Goal: Task Accomplishment & Management: Complete application form

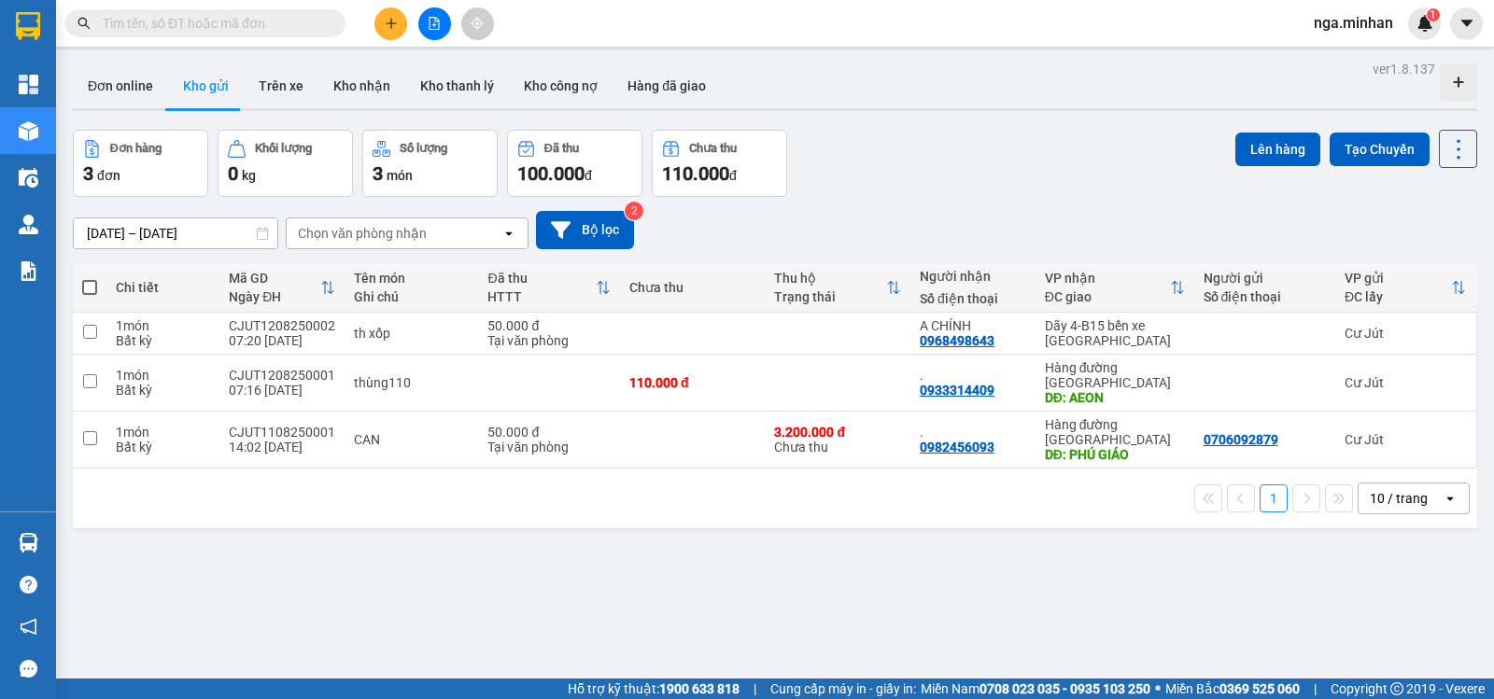
click at [979, 153] on div "Đơn hàng 3 đơn [PERSON_NAME] 0 kg Số [PERSON_NAME] 3 món Đã thu 100.000 [PERSON…" at bounding box center [775, 163] width 1404 height 67
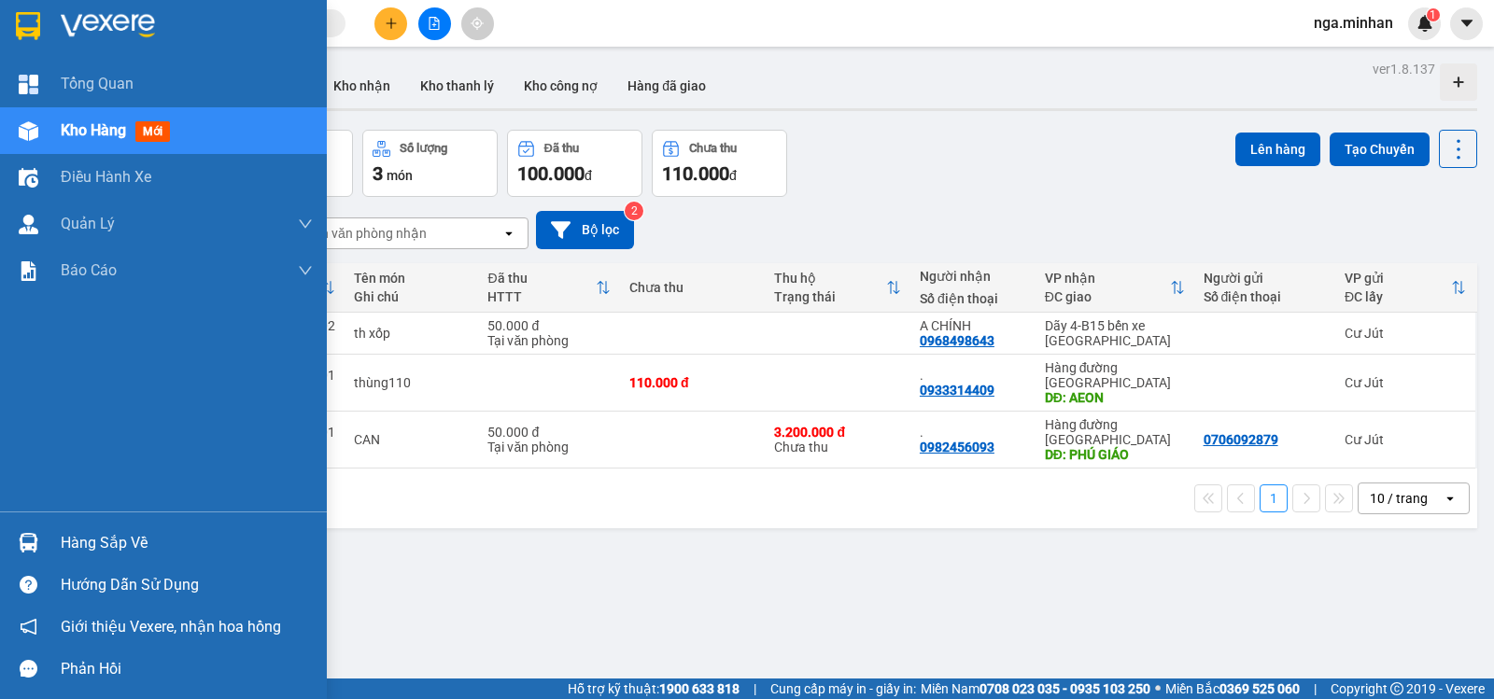
click at [63, 128] on span "Kho hàng" at bounding box center [93, 130] width 65 height 18
click at [66, 126] on span "Kho hàng" at bounding box center [93, 130] width 65 height 18
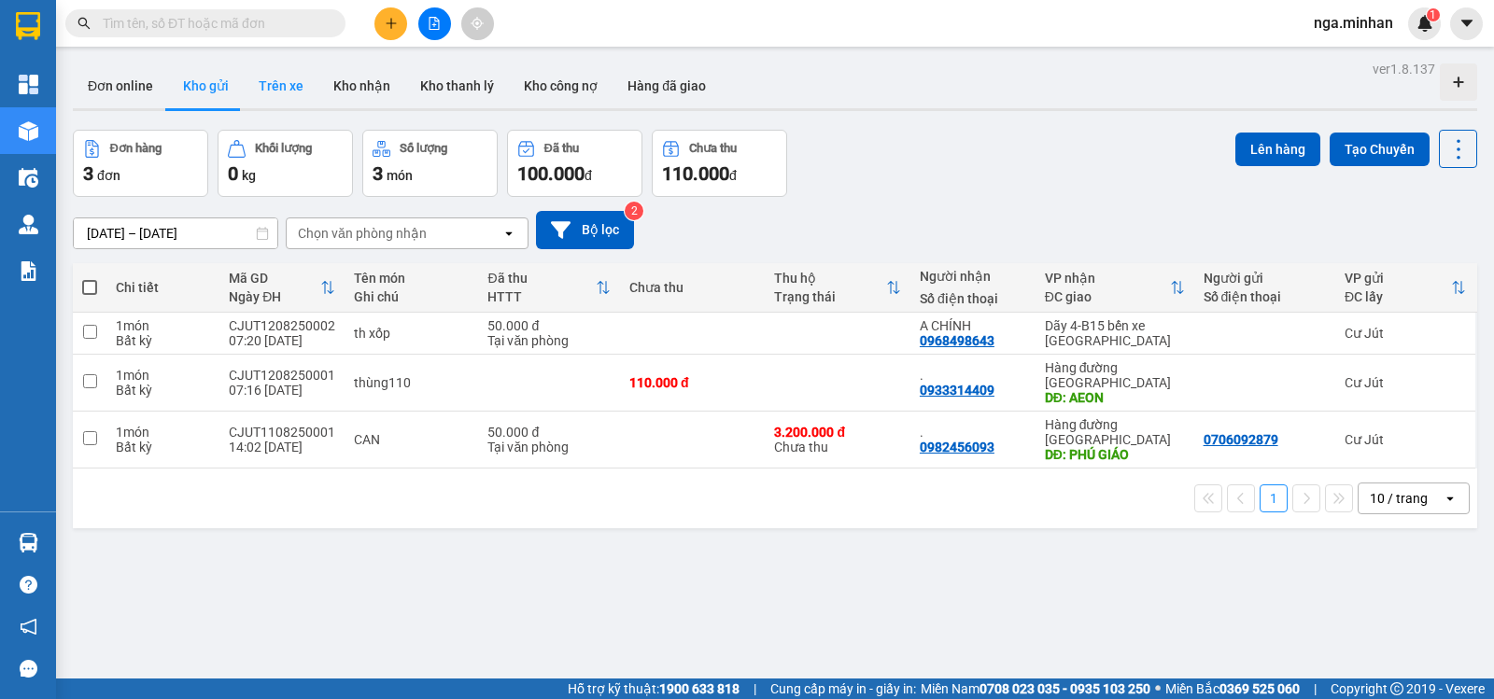
click at [278, 87] on button "Trên xe" at bounding box center [281, 85] width 75 height 45
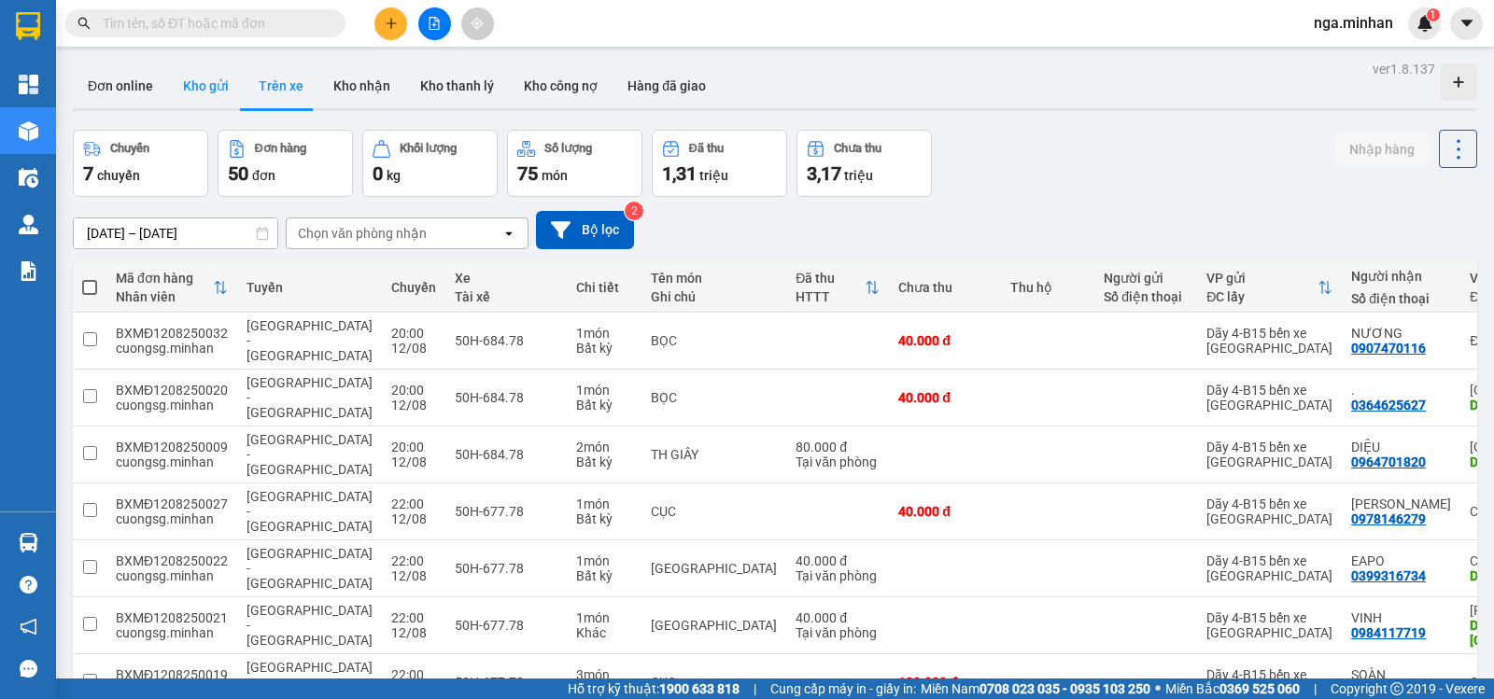
click at [201, 84] on button "Kho gửi" at bounding box center [206, 85] width 76 height 45
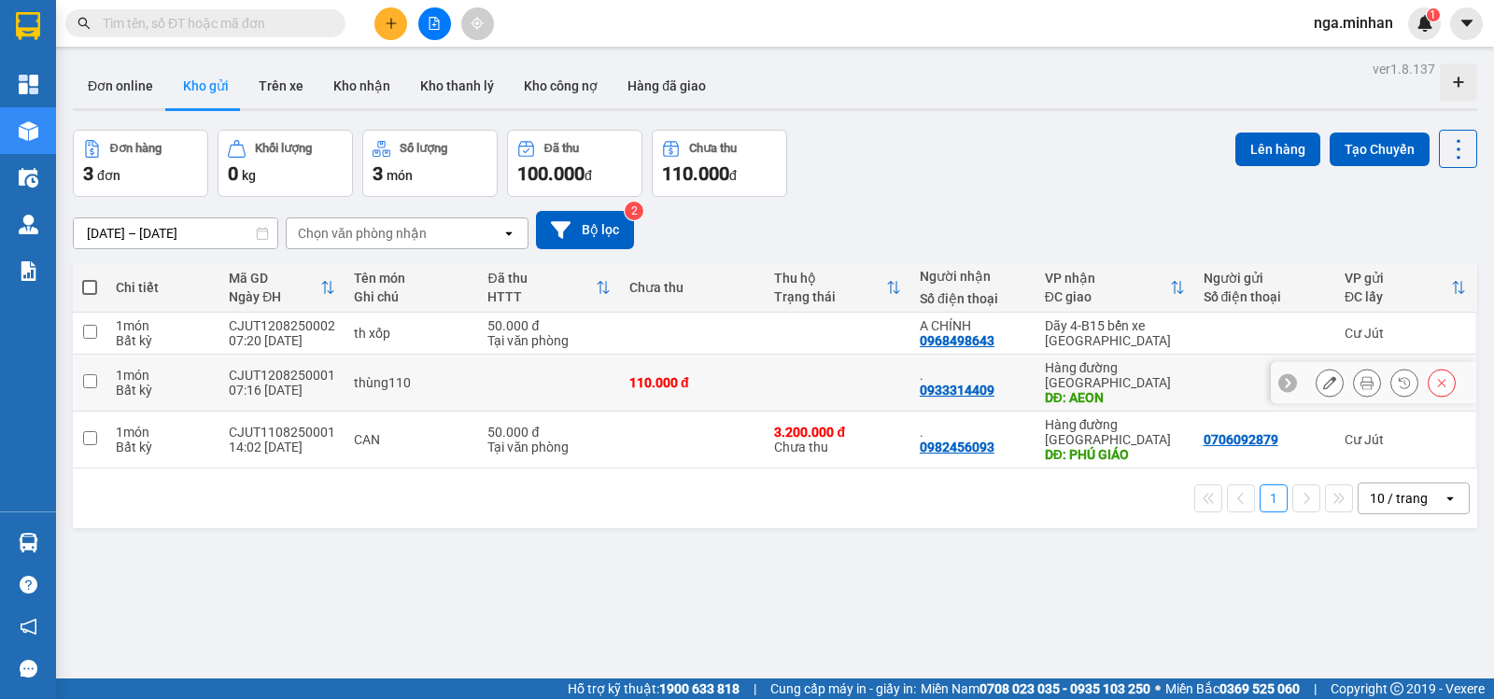
click at [87, 379] on input "checkbox" at bounding box center [90, 381] width 14 height 14
checkbox input "true"
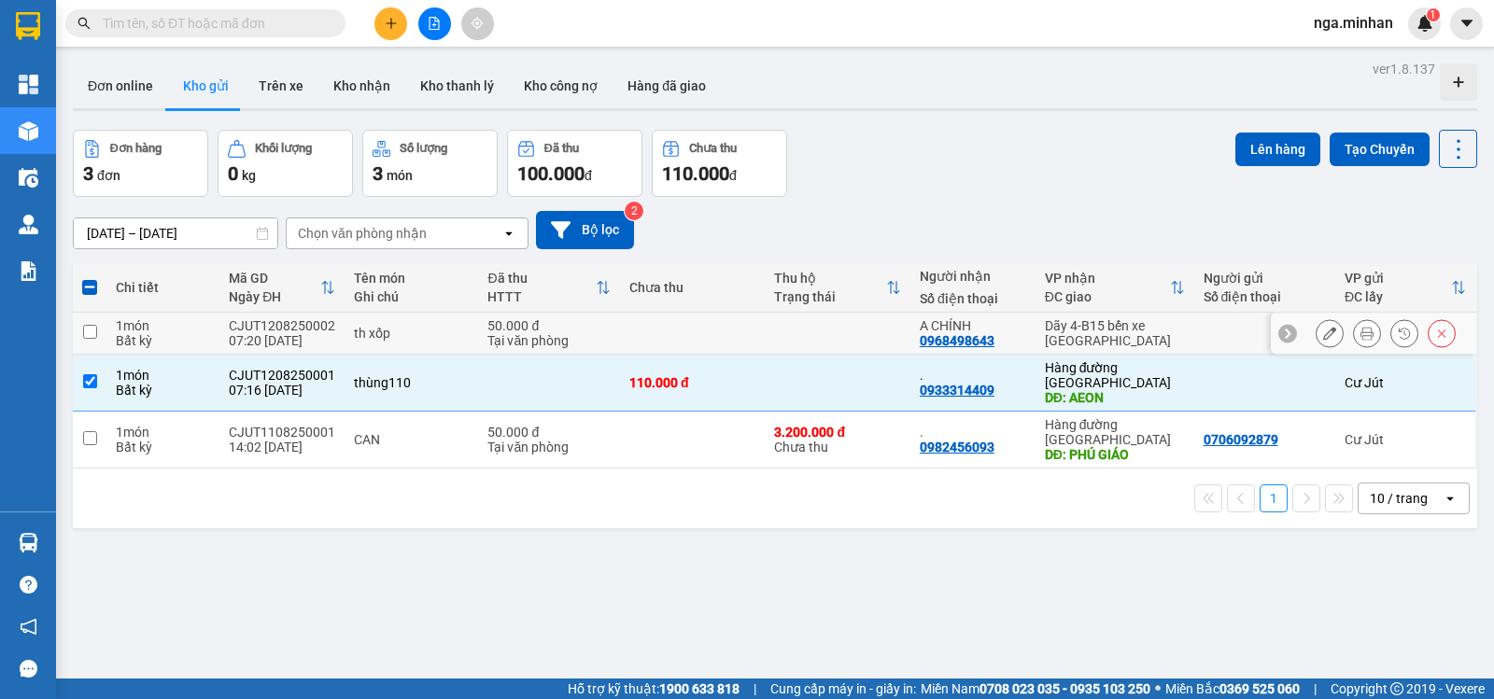
click at [85, 329] on input "checkbox" at bounding box center [90, 332] width 14 height 14
checkbox input "true"
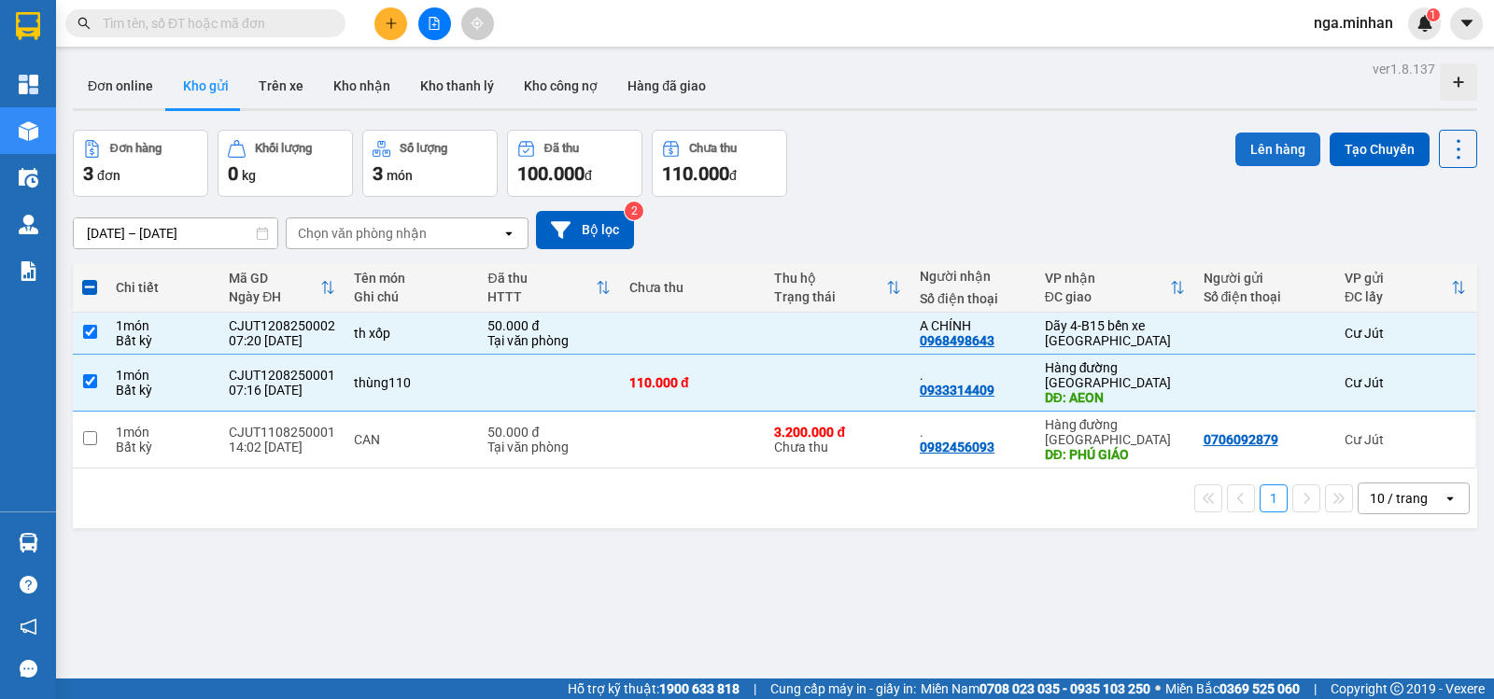
click at [1244, 150] on button "Lên hàng" at bounding box center [1277, 150] width 85 height 34
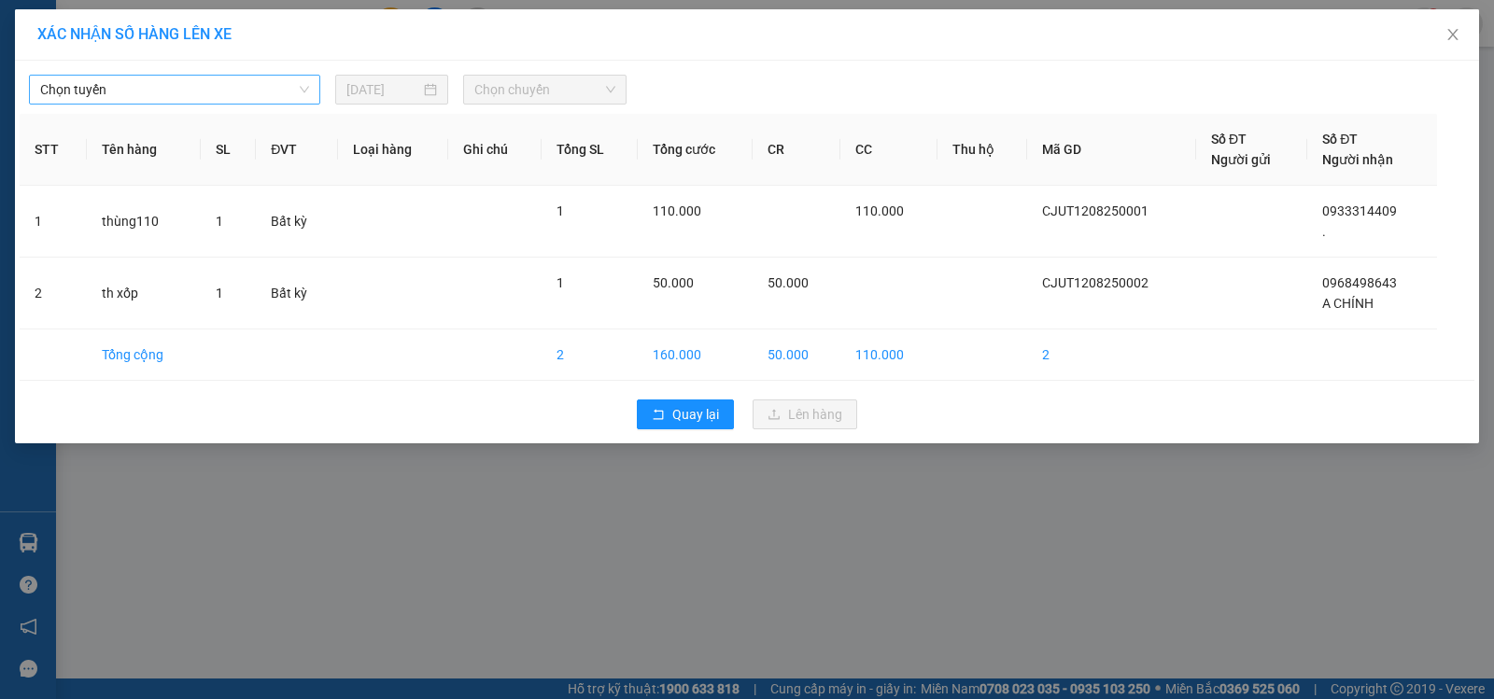
click at [158, 100] on span "Chọn tuyến" at bounding box center [174, 90] width 269 height 28
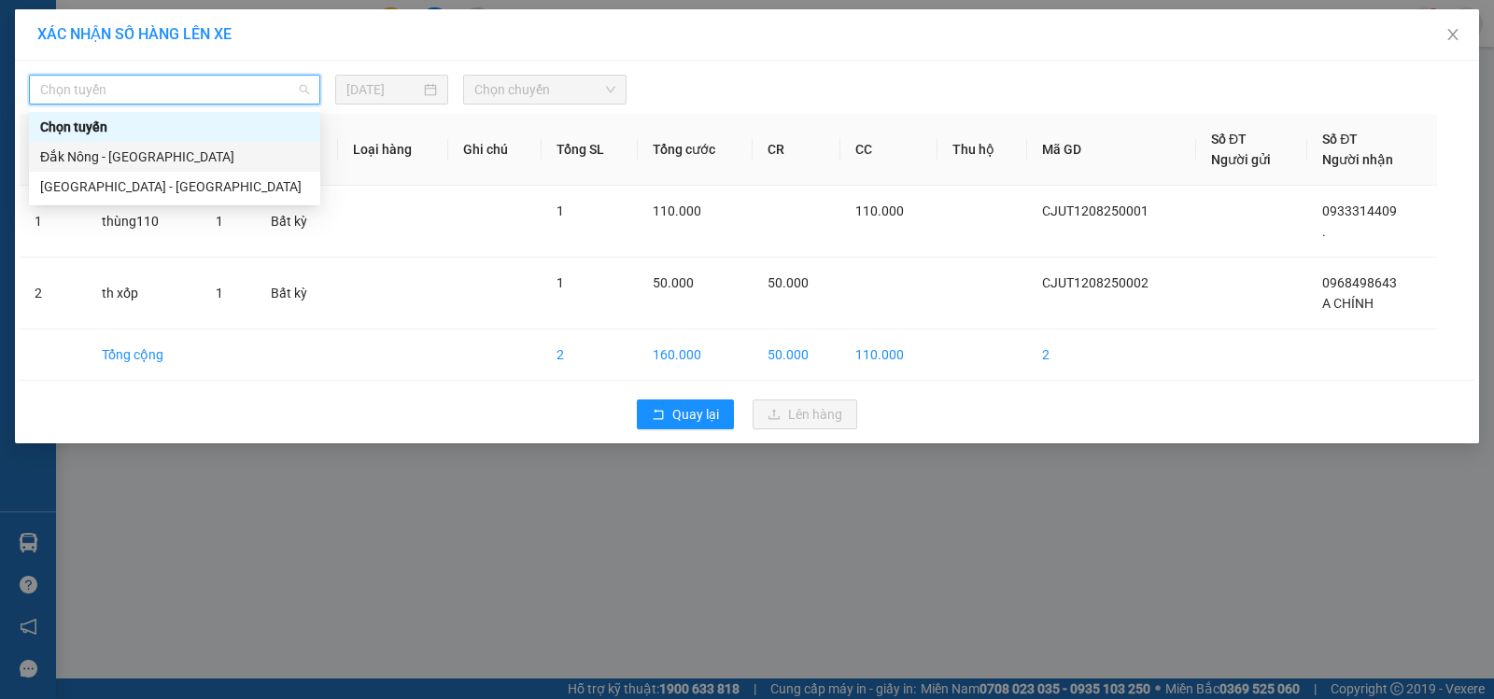
click at [143, 159] on div "Đắk Nông - Sài Gòn" at bounding box center [174, 157] width 269 height 21
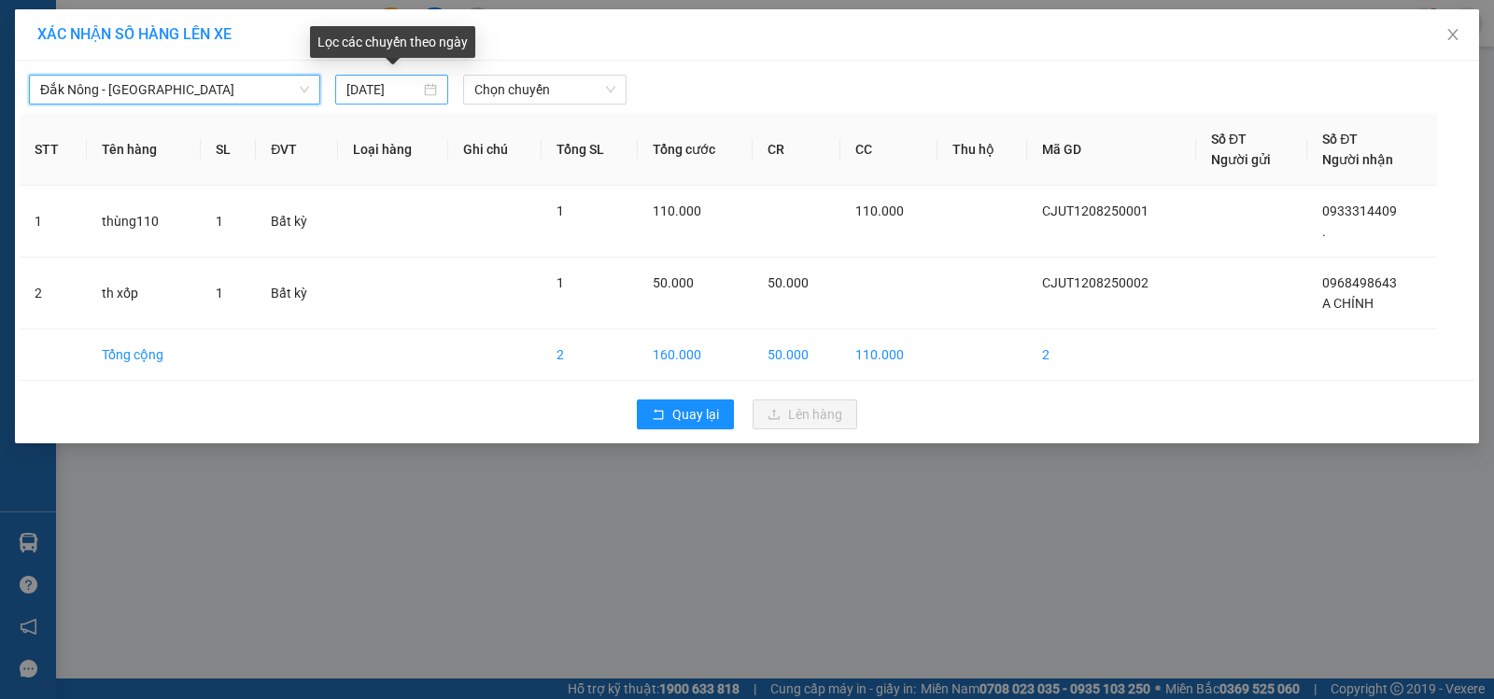
click at [361, 96] on input "13/08/2025" at bounding box center [383, 89] width 74 height 21
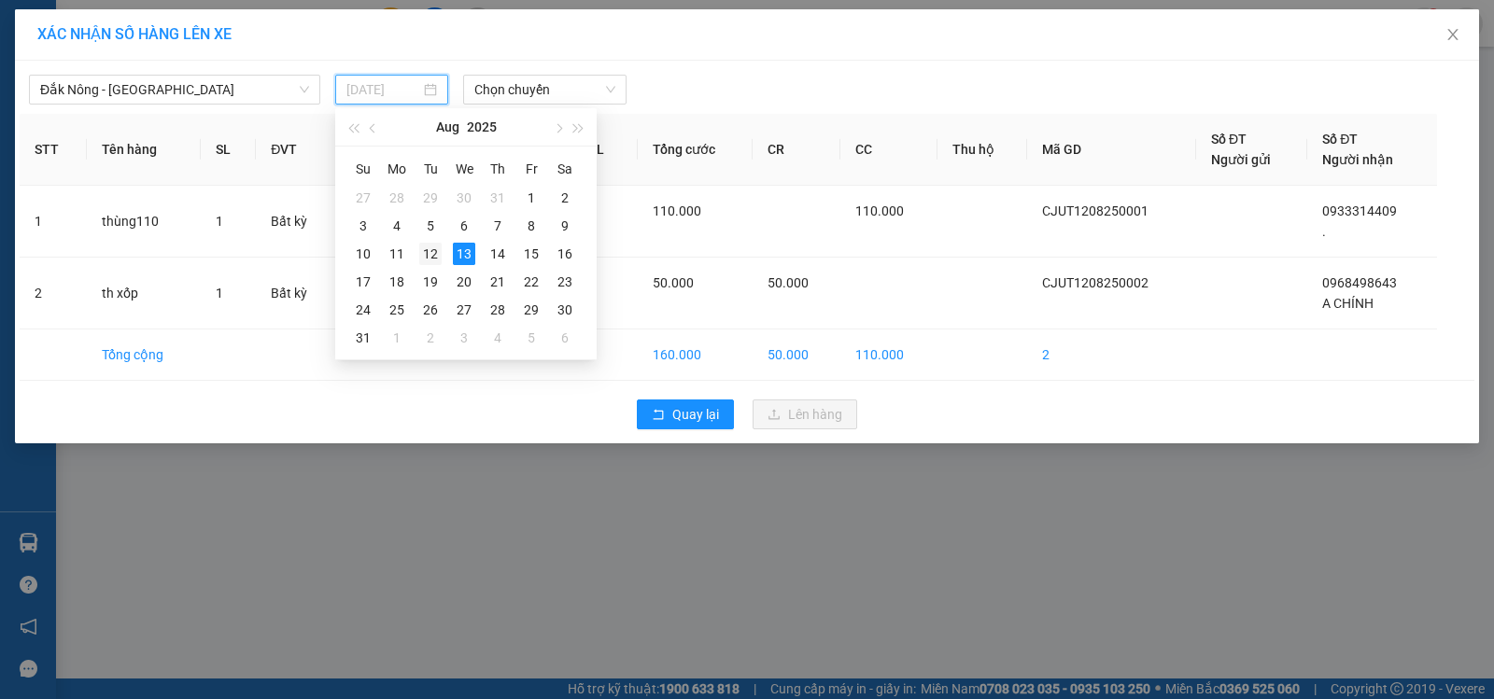
click at [429, 249] on div "12" at bounding box center [430, 254] width 22 height 22
type input "12/08/2025"
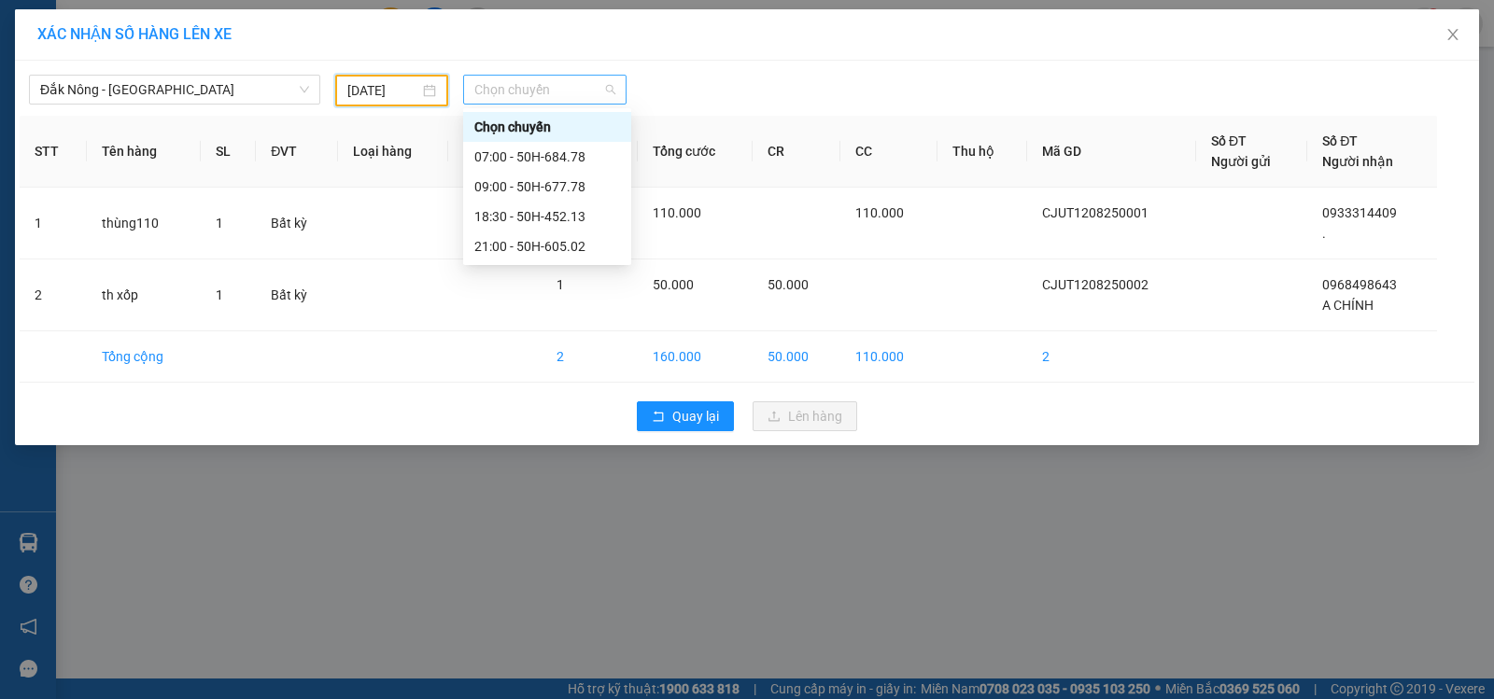
click at [563, 89] on span "Chọn chuyến" at bounding box center [544, 90] width 141 height 28
click at [578, 185] on div "09:00 - 50H-677.78" at bounding box center [547, 186] width 146 height 21
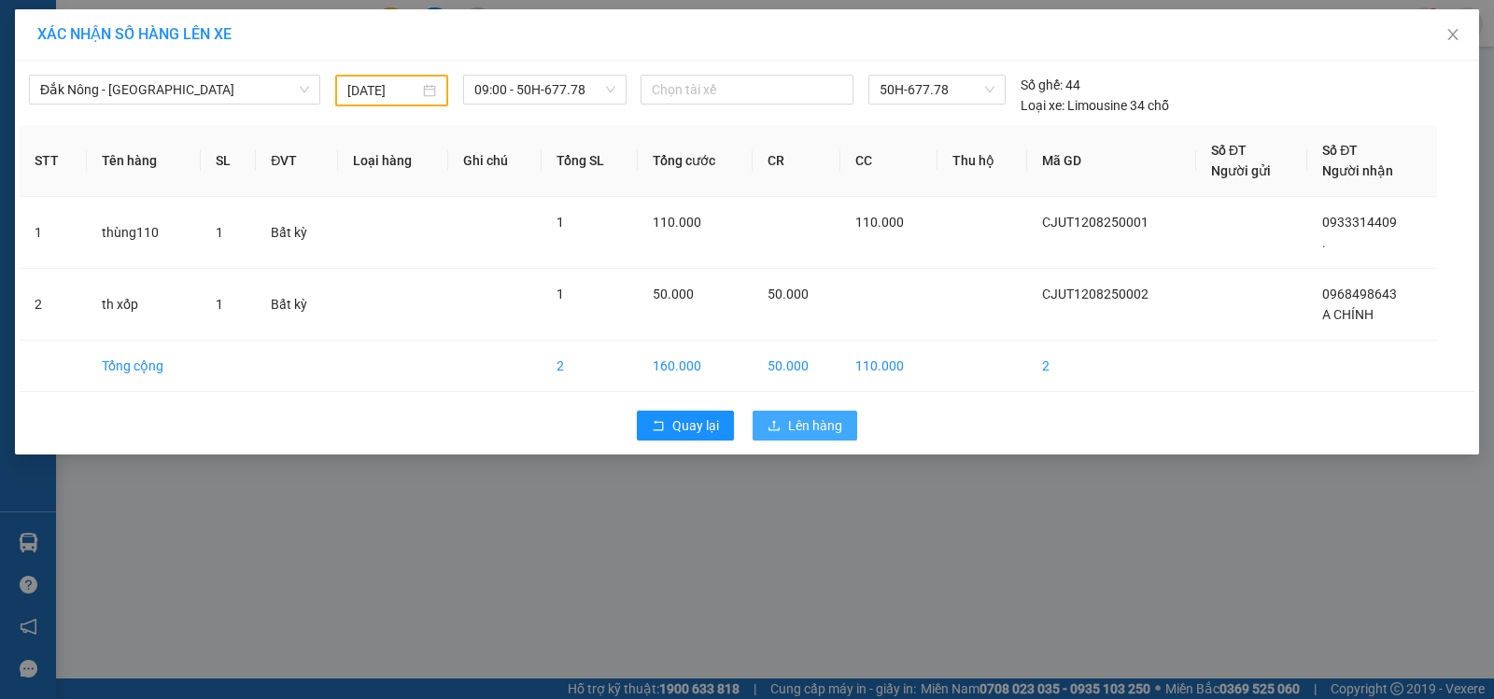
click at [796, 434] on span "Lên hàng" at bounding box center [815, 425] width 54 height 21
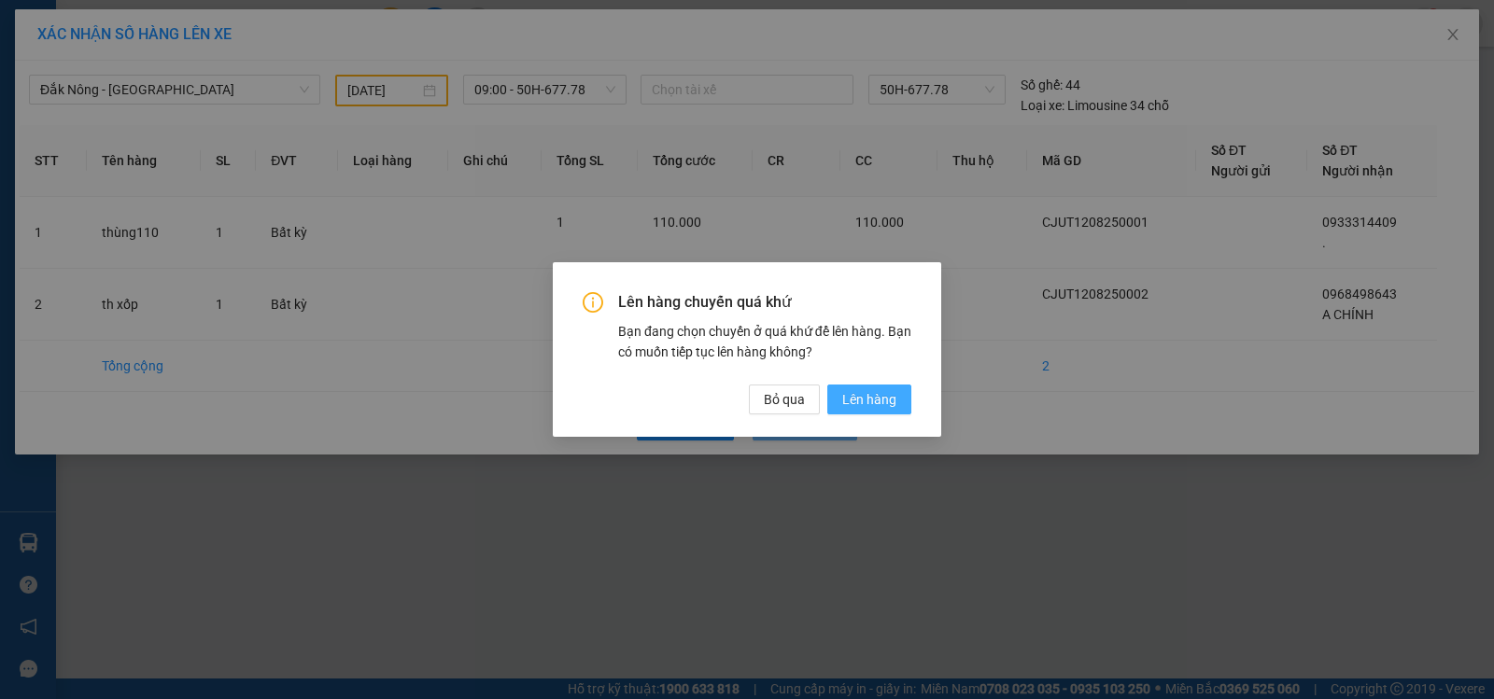
click at [838, 401] on button "Lên hàng" at bounding box center [869, 400] width 84 height 30
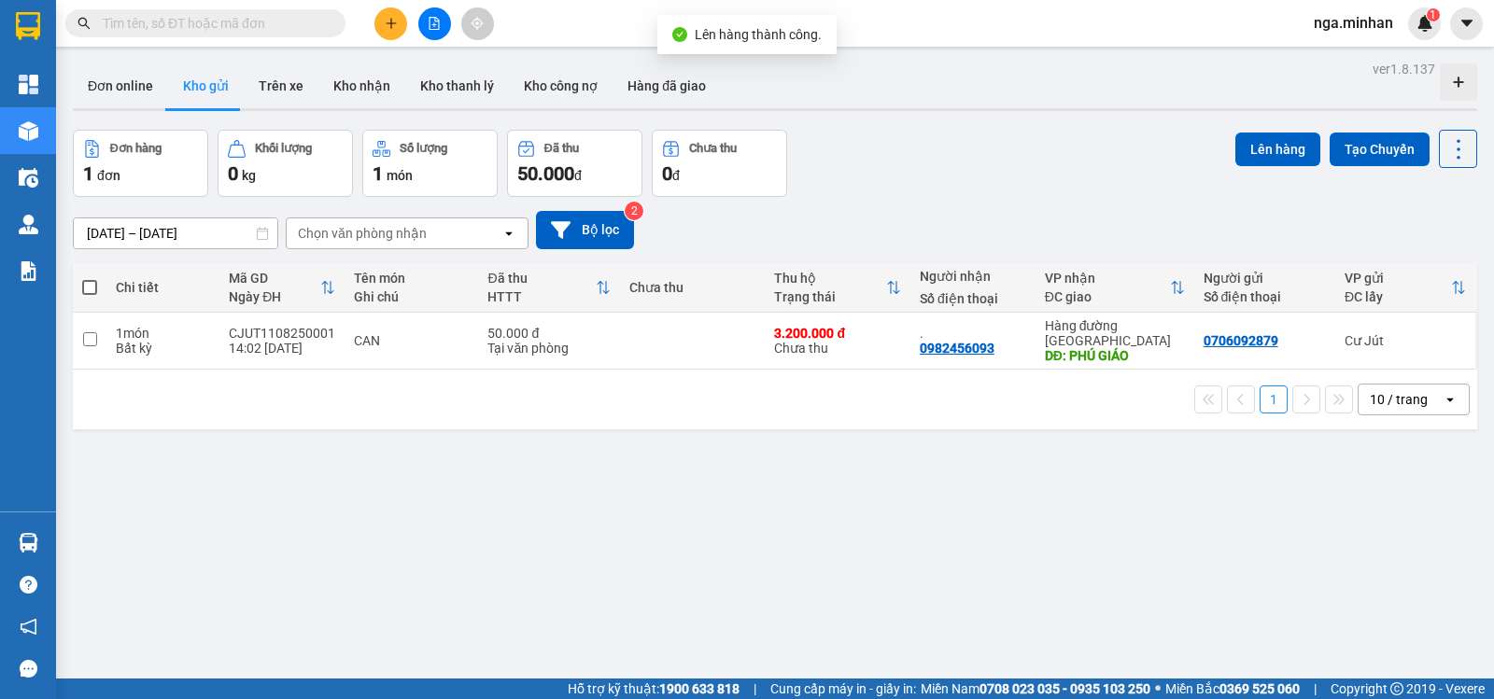
click at [435, 31] on button at bounding box center [434, 23] width 33 height 33
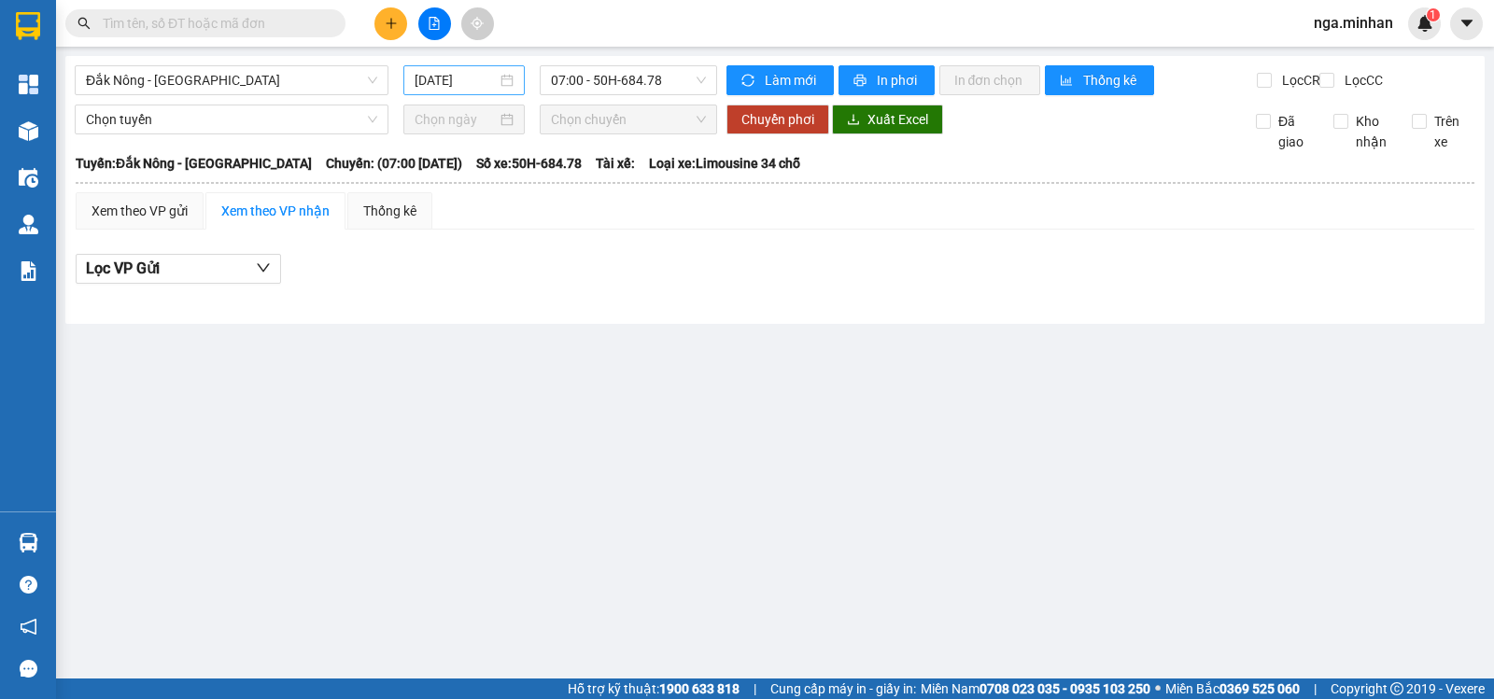
click at [430, 94] on div "13/08/2025" at bounding box center [464, 80] width 122 height 30
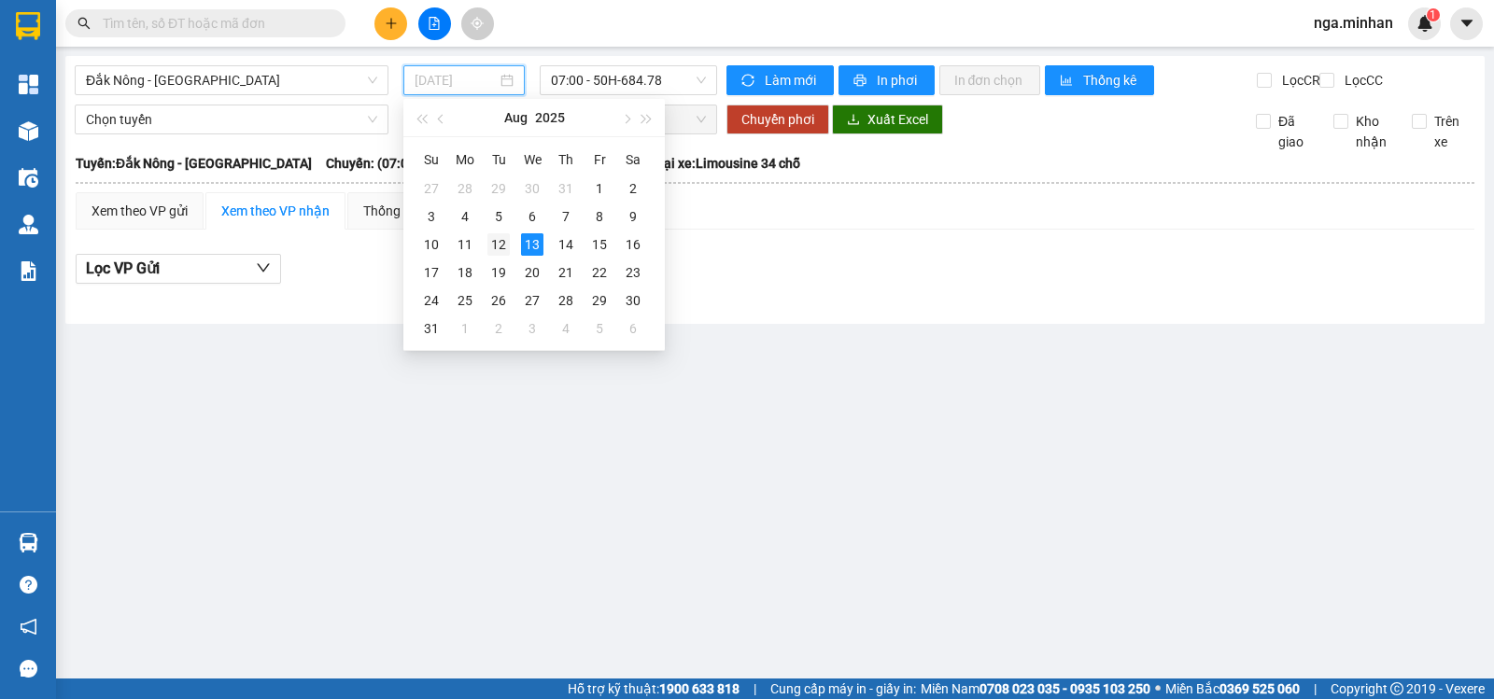
click at [500, 244] on div "12" at bounding box center [498, 244] width 22 height 22
type input "12/08/2025"
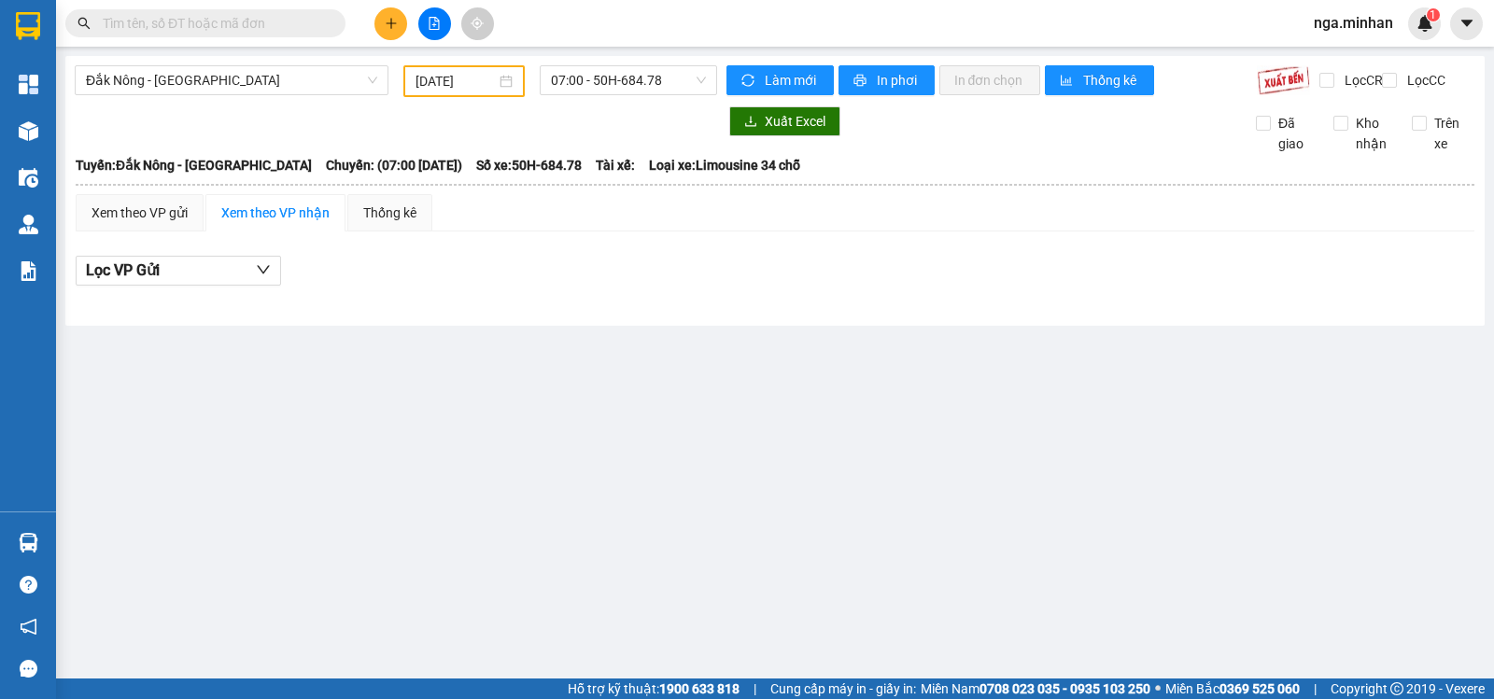
click at [668, 53] on main "Đắk Nông - Sài Gòn 12/08/2025 07:00 - 50H-684.78 Làm mới In phơi In đơn chọn Th…" at bounding box center [747, 339] width 1494 height 679
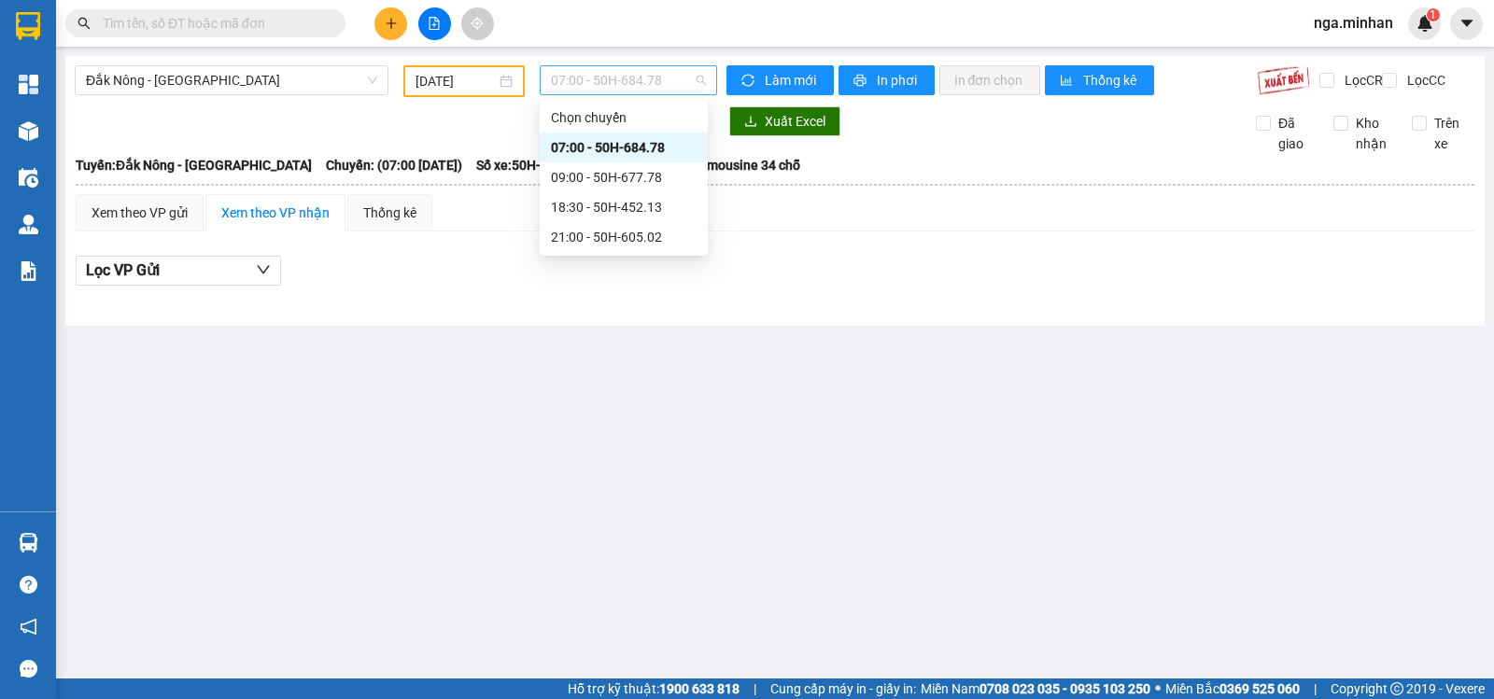
click at [664, 78] on span "07:00 - 50H-684.78" at bounding box center [628, 80] width 154 height 28
click at [645, 242] on div "21:00 - 50H-605.02" at bounding box center [624, 237] width 146 height 21
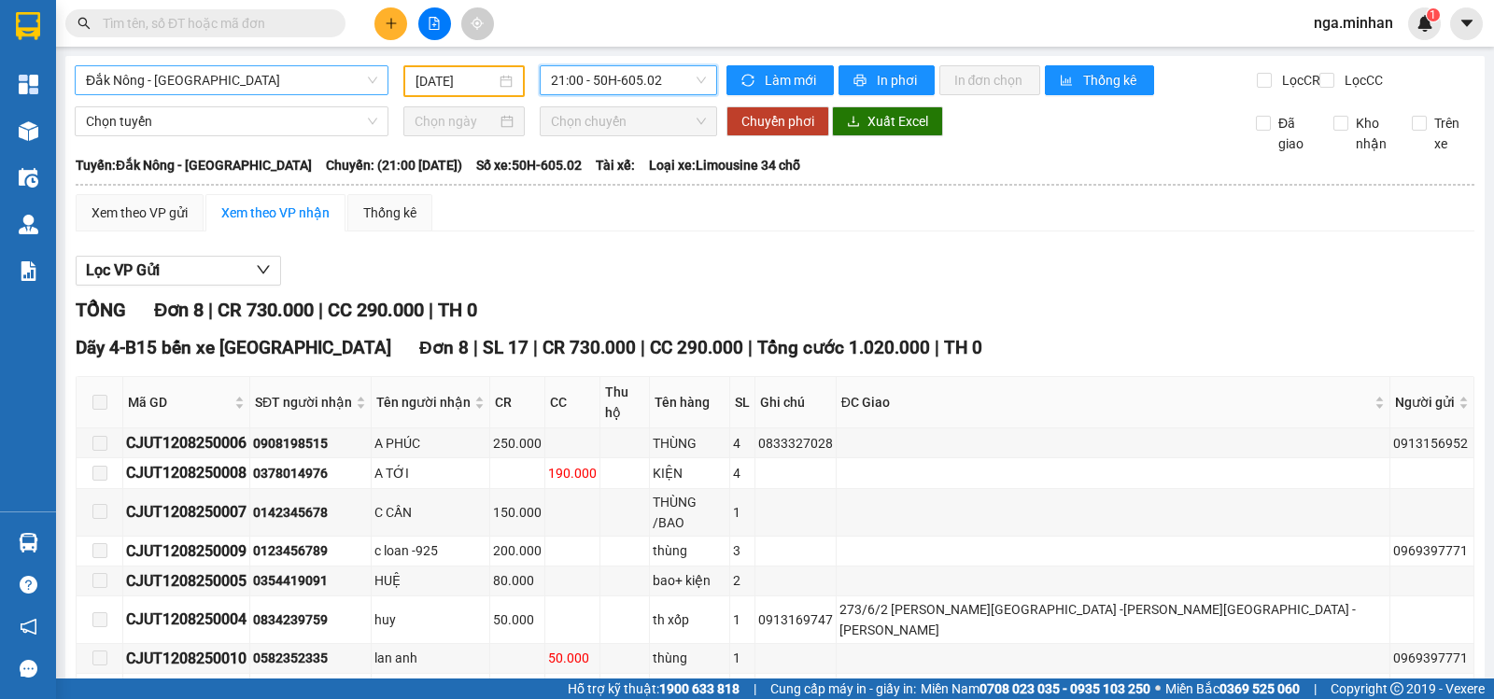
click at [200, 67] on span "Đắk Nông - Sài Gòn" at bounding box center [231, 80] width 291 height 28
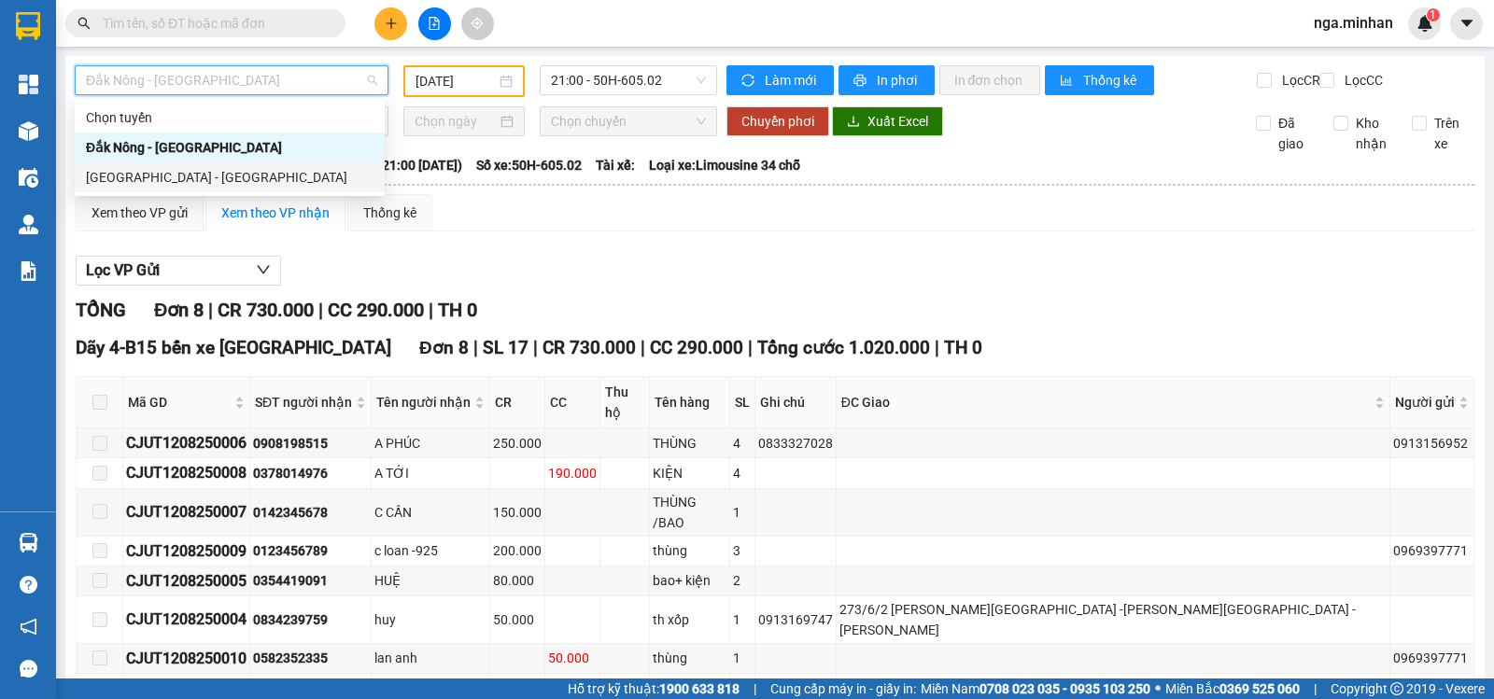
click at [155, 178] on div "Sài Gòn - Đắk Nông" at bounding box center [230, 177] width 288 height 21
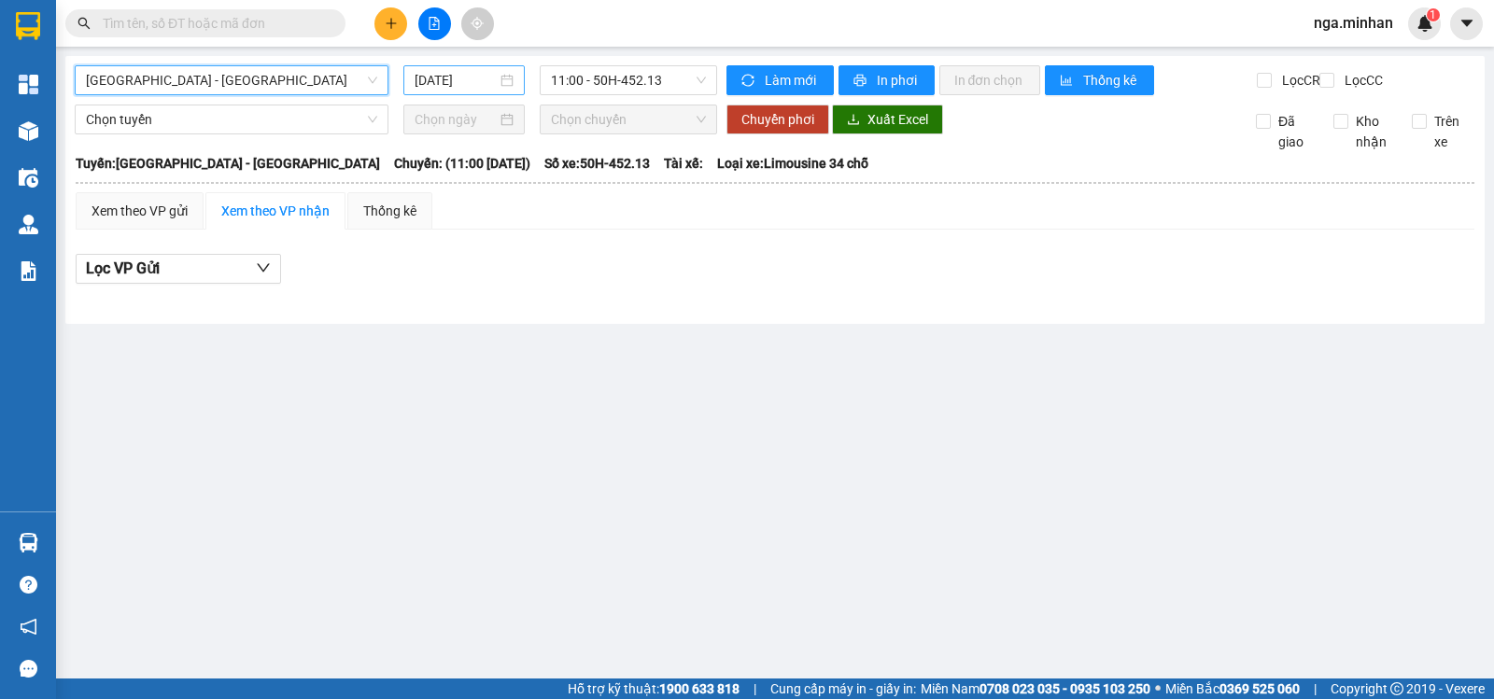
click at [424, 86] on input "13/08/2025" at bounding box center [456, 80] width 83 height 21
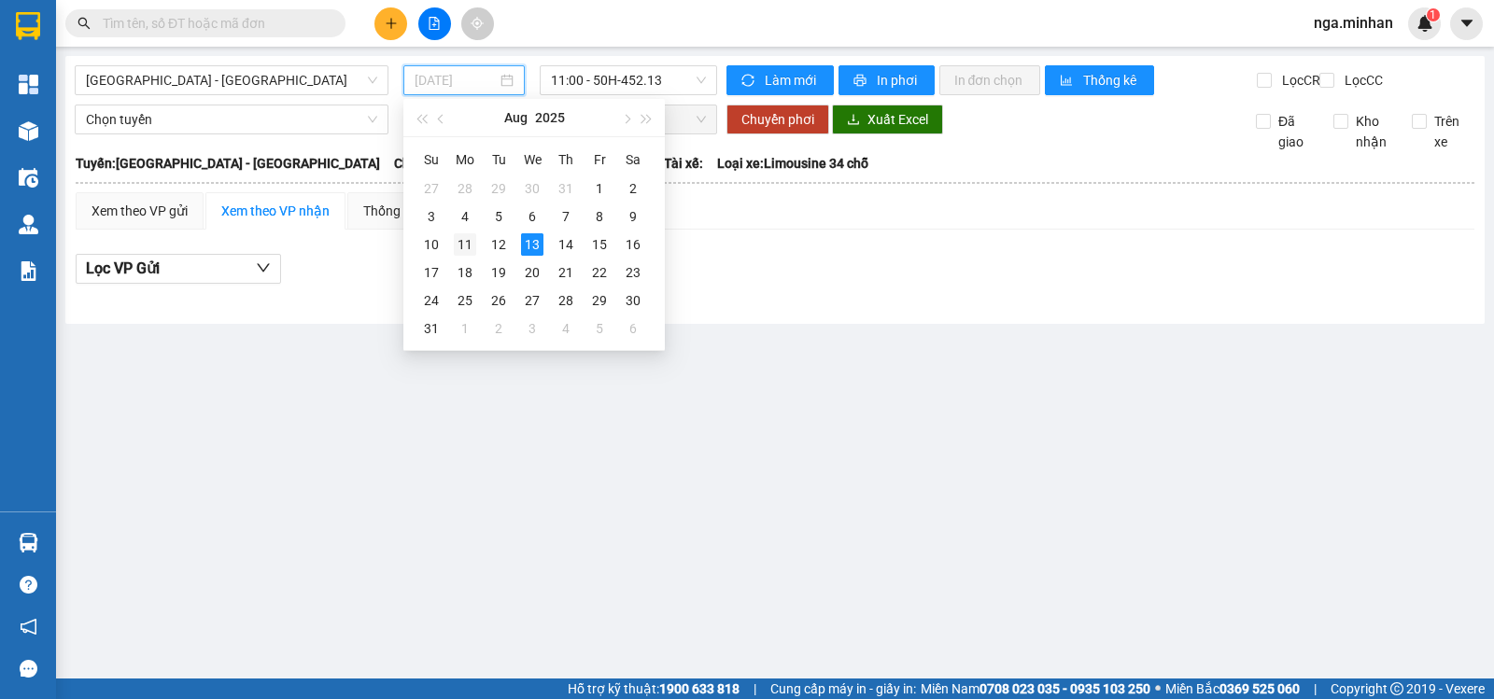
click at [466, 245] on div "11" at bounding box center [465, 244] width 22 height 22
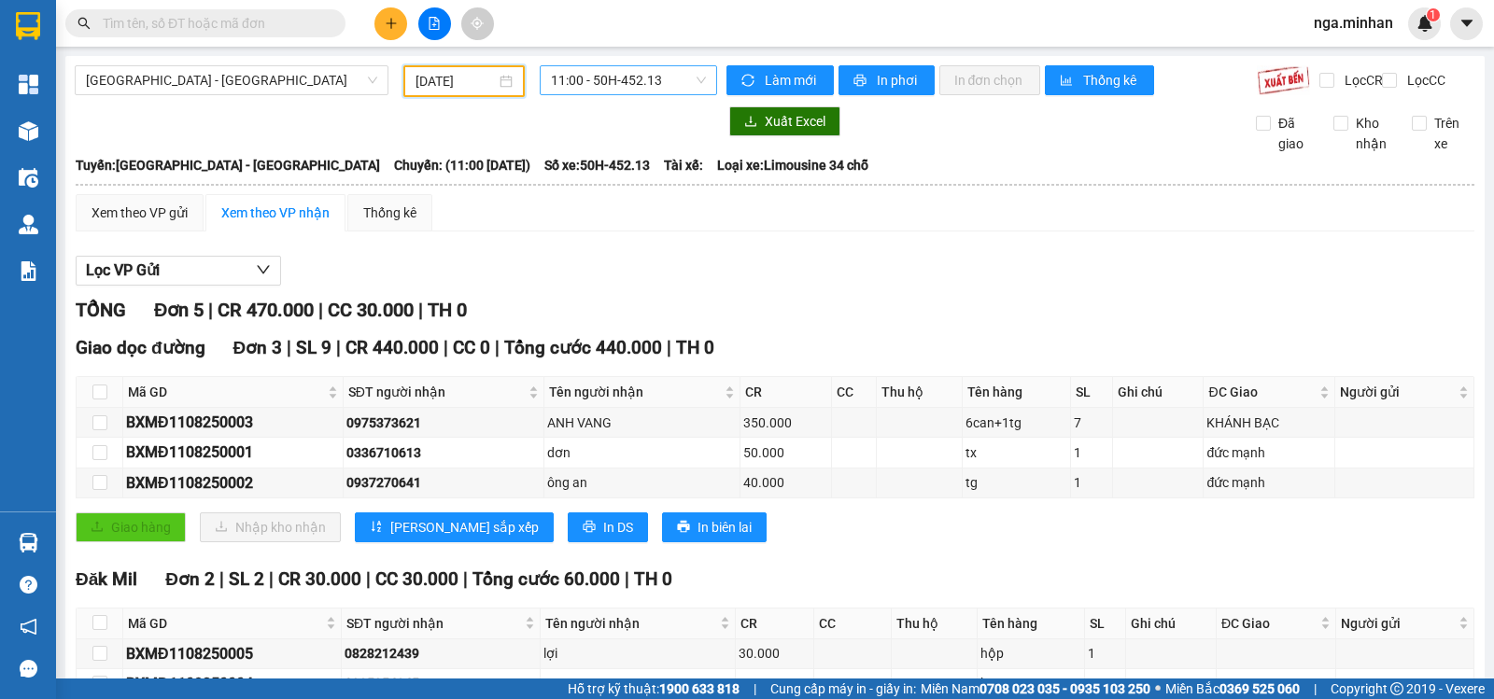
click at [619, 88] on span "11:00 - 50H-452.13" at bounding box center [628, 80] width 154 height 28
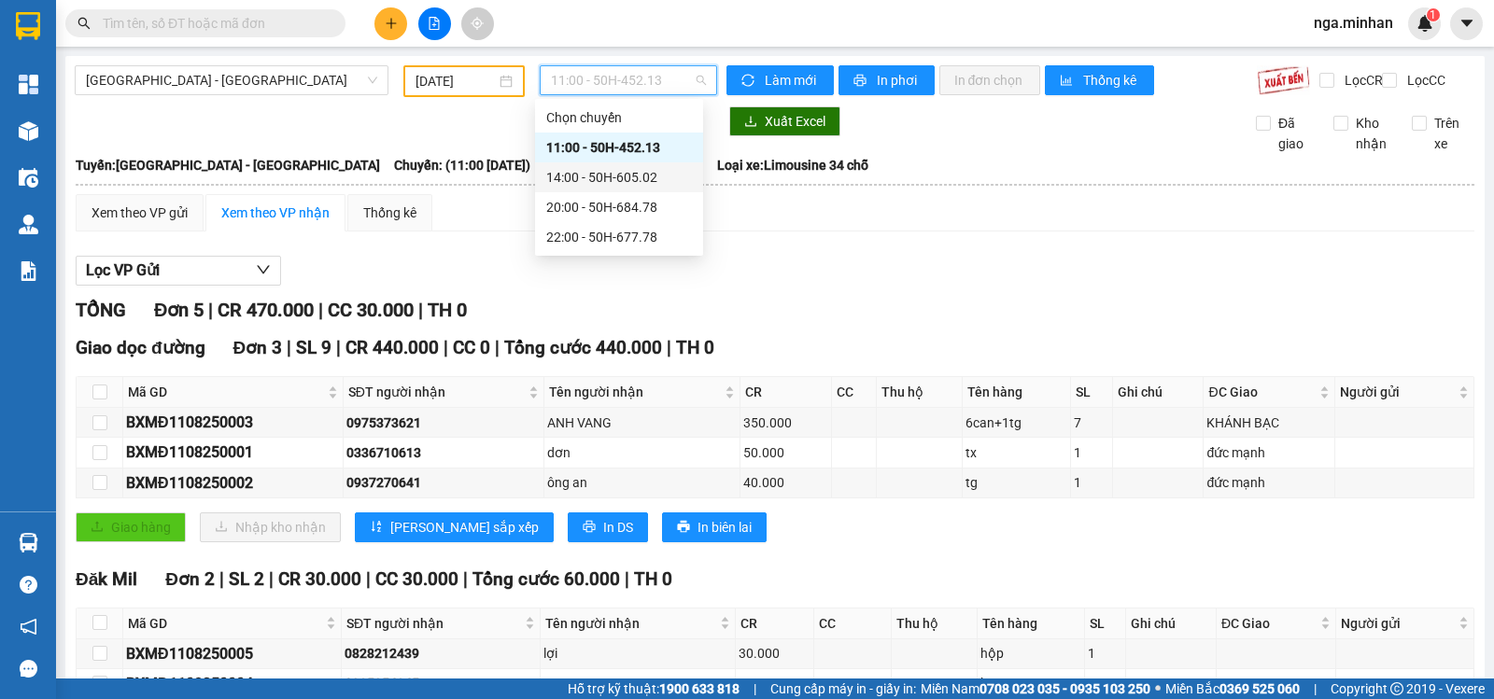
drag, startPoint x: 625, startPoint y: 172, endPoint x: 640, endPoint y: 169, distance: 16.1
click at [640, 169] on div "14:00 - 50H-605.02" at bounding box center [619, 177] width 146 height 21
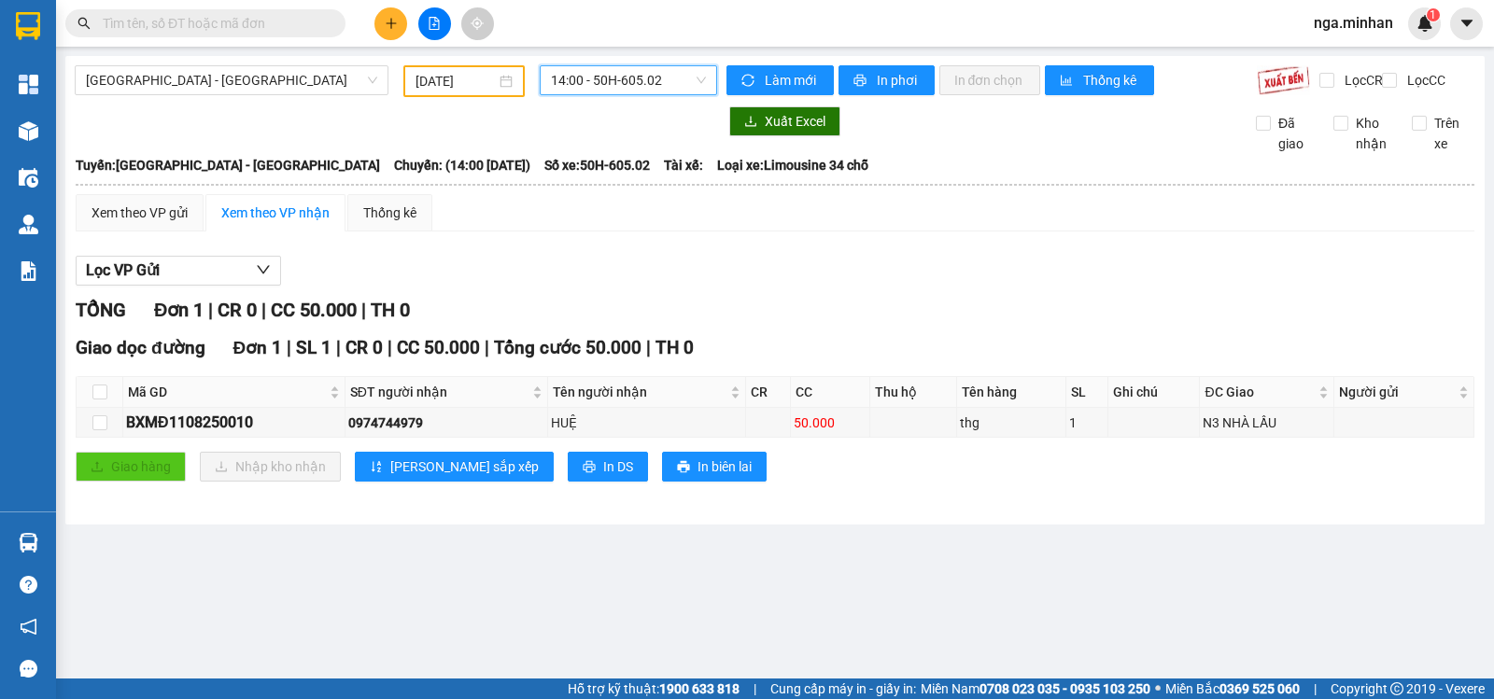
click at [605, 77] on span "14:00 - 50H-605.02" at bounding box center [628, 80] width 154 height 28
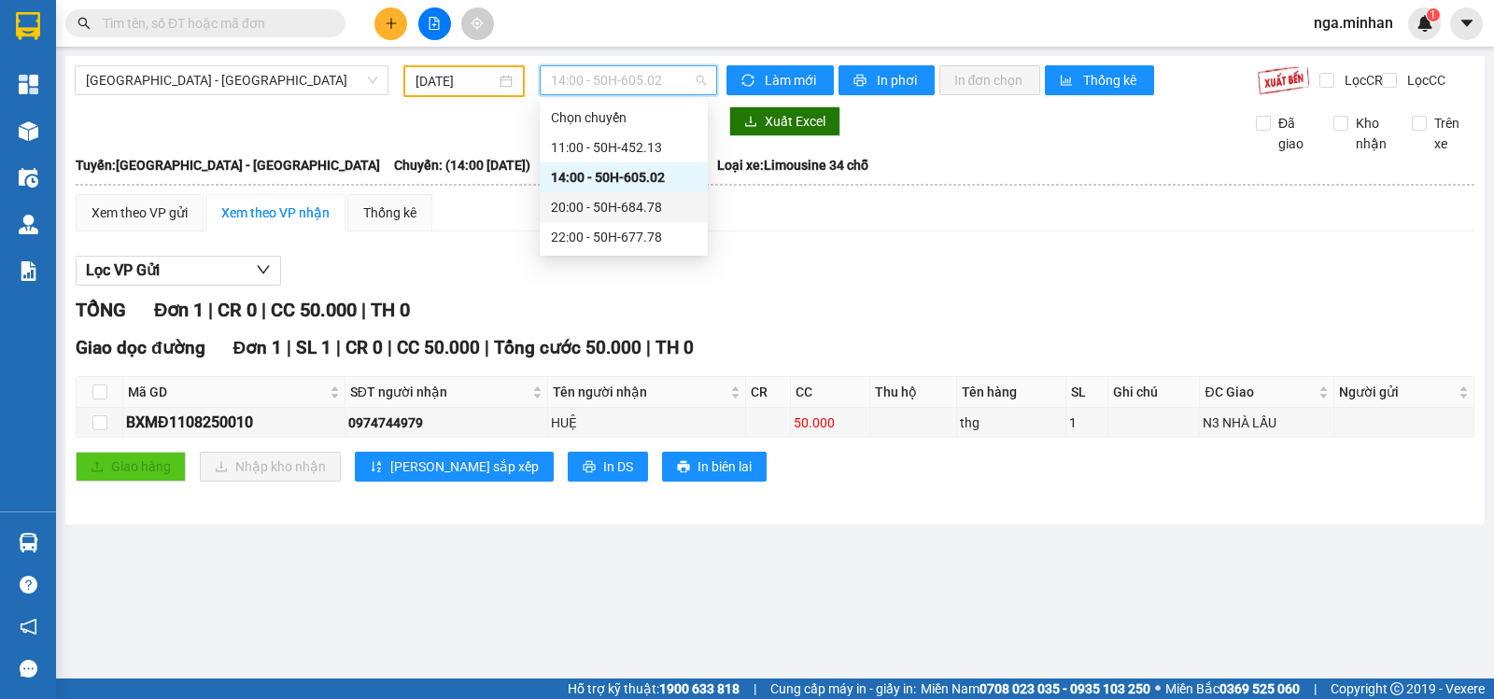
click at [614, 208] on div "20:00 - 50H-684.78" at bounding box center [624, 207] width 146 height 21
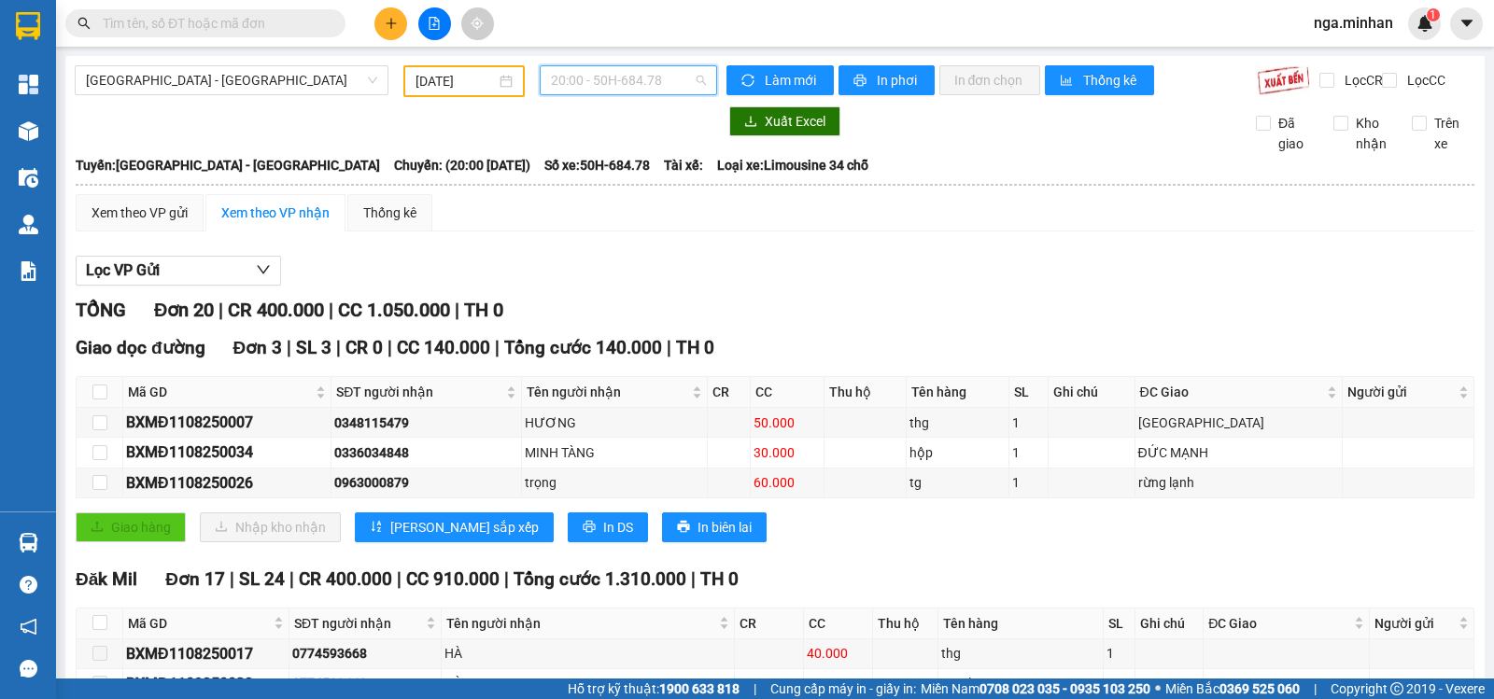
click at [639, 85] on span "20:00 - 50H-684.78" at bounding box center [628, 80] width 154 height 28
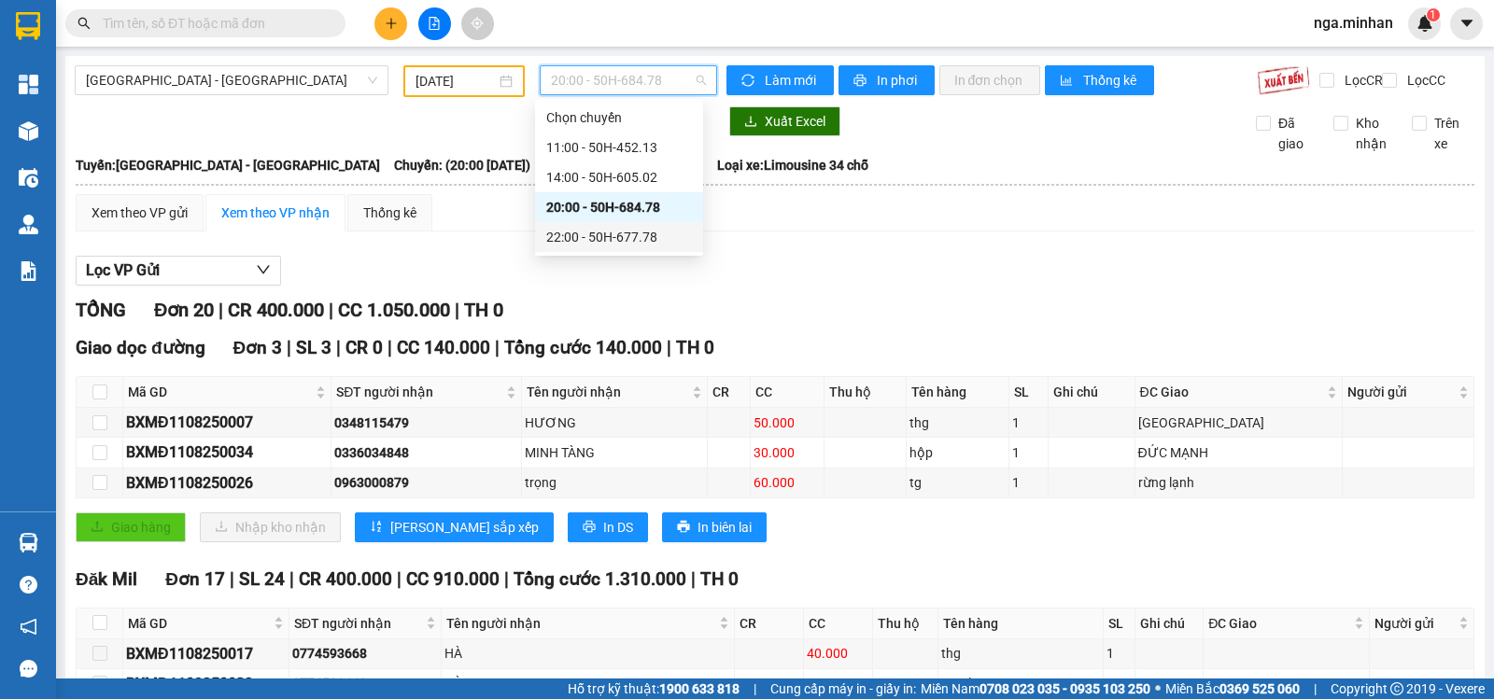
click at [642, 232] on div "22:00 - 50H-677.78" at bounding box center [619, 237] width 146 height 21
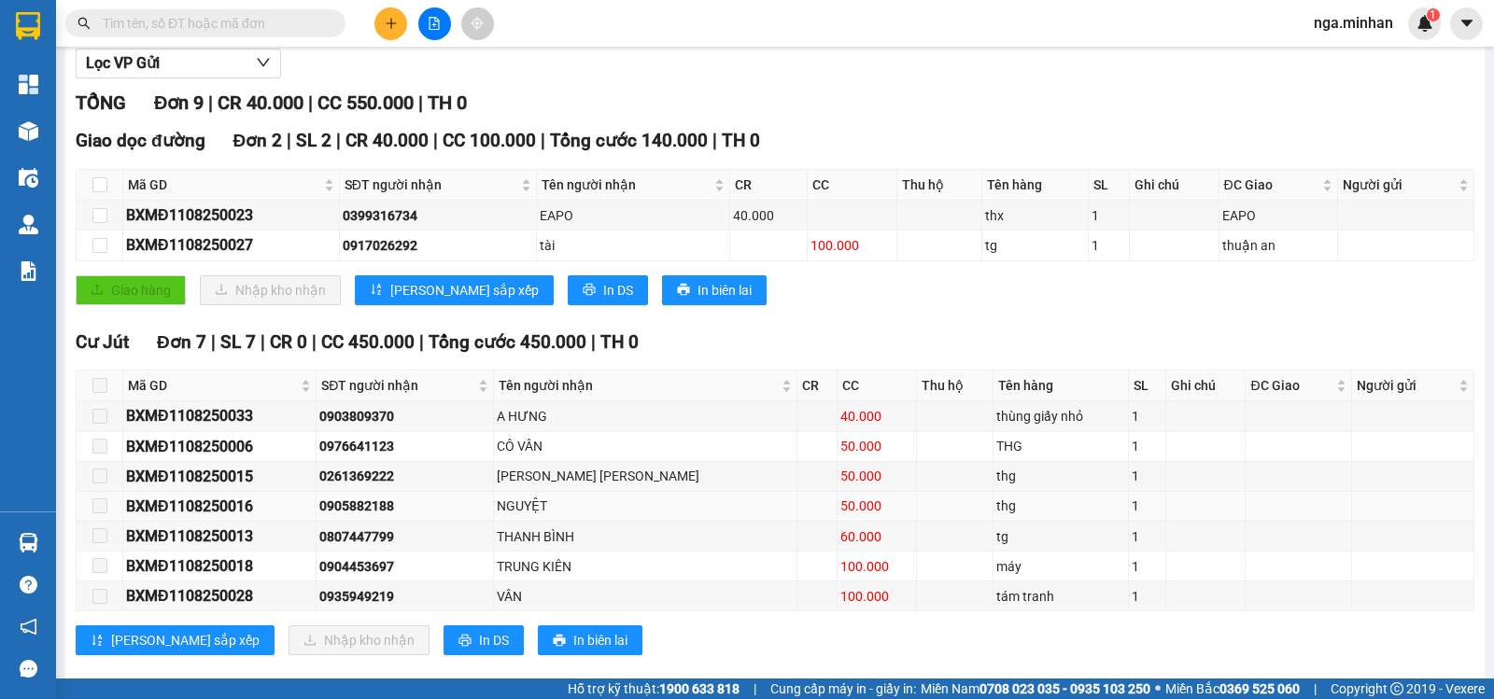
scroll to position [250, 0]
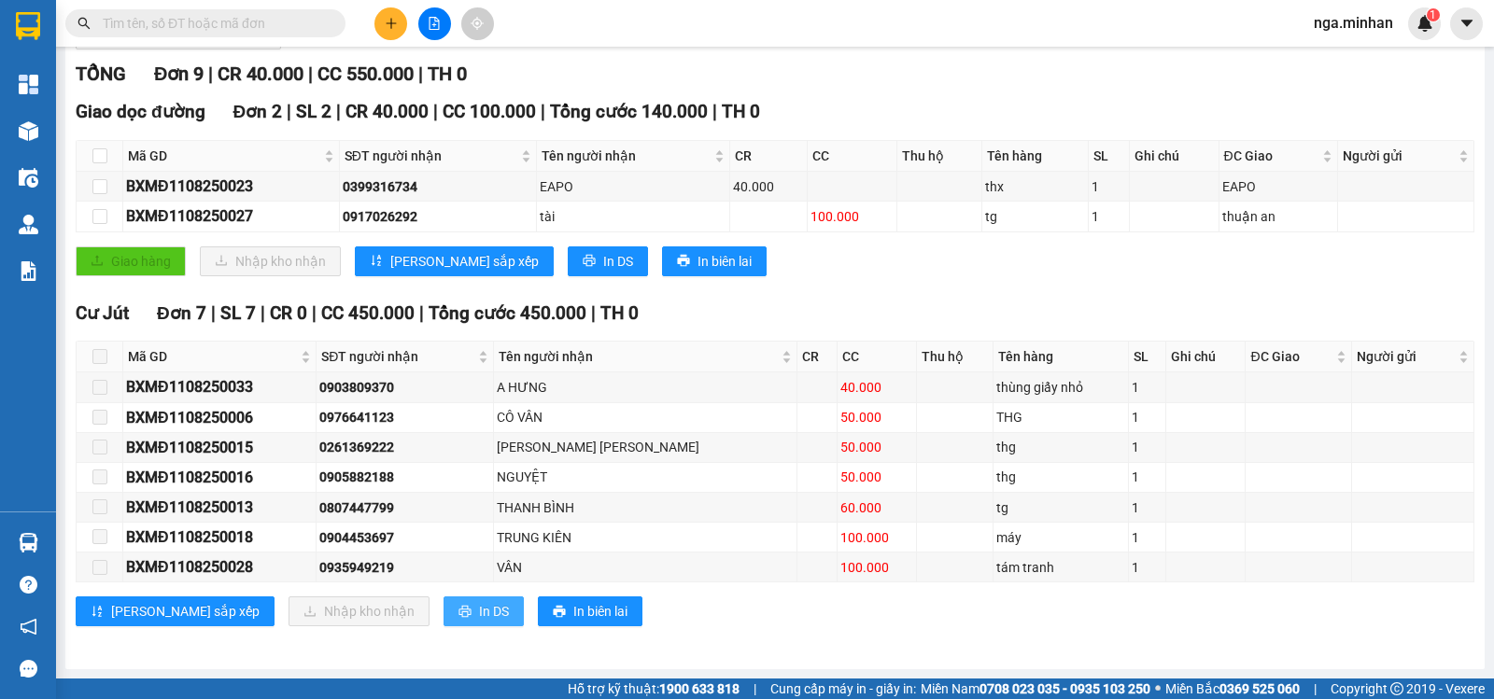
click at [479, 608] on span "In DS" at bounding box center [494, 611] width 30 height 21
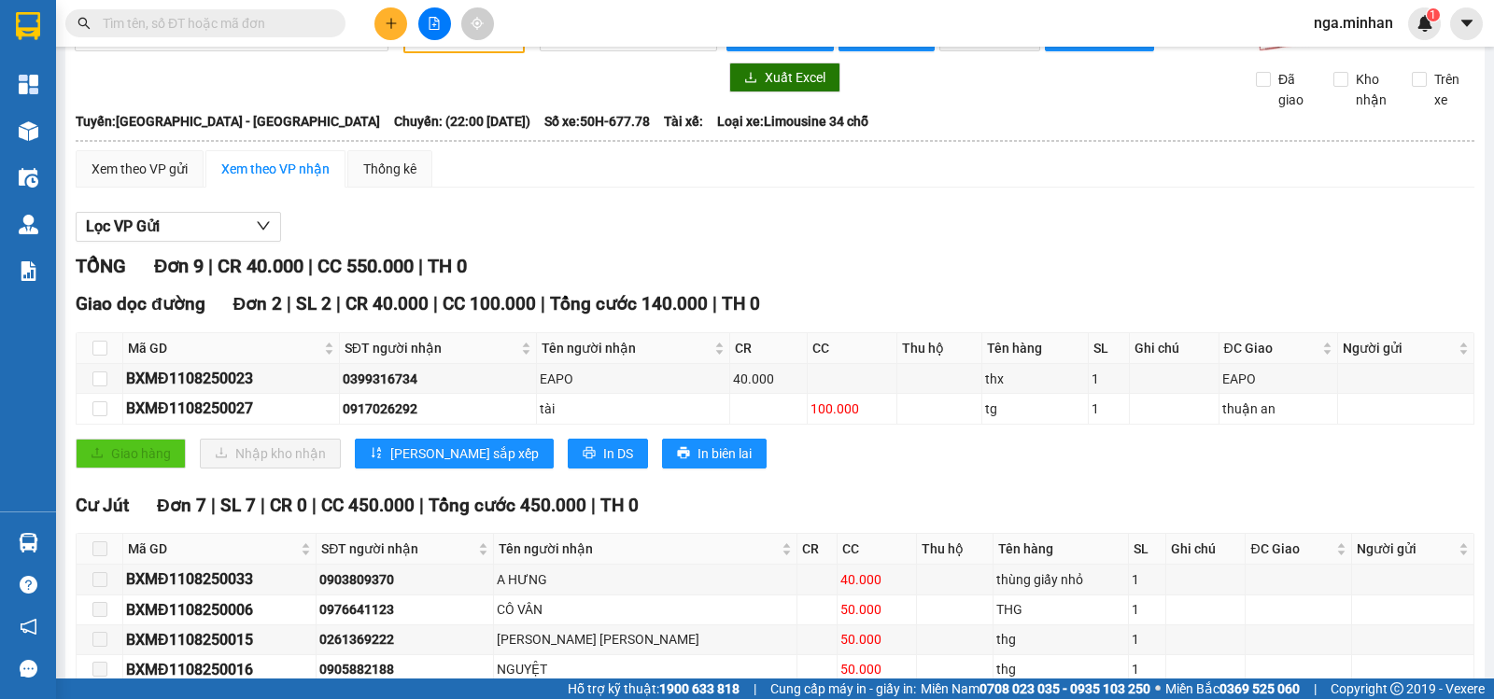
scroll to position [0, 0]
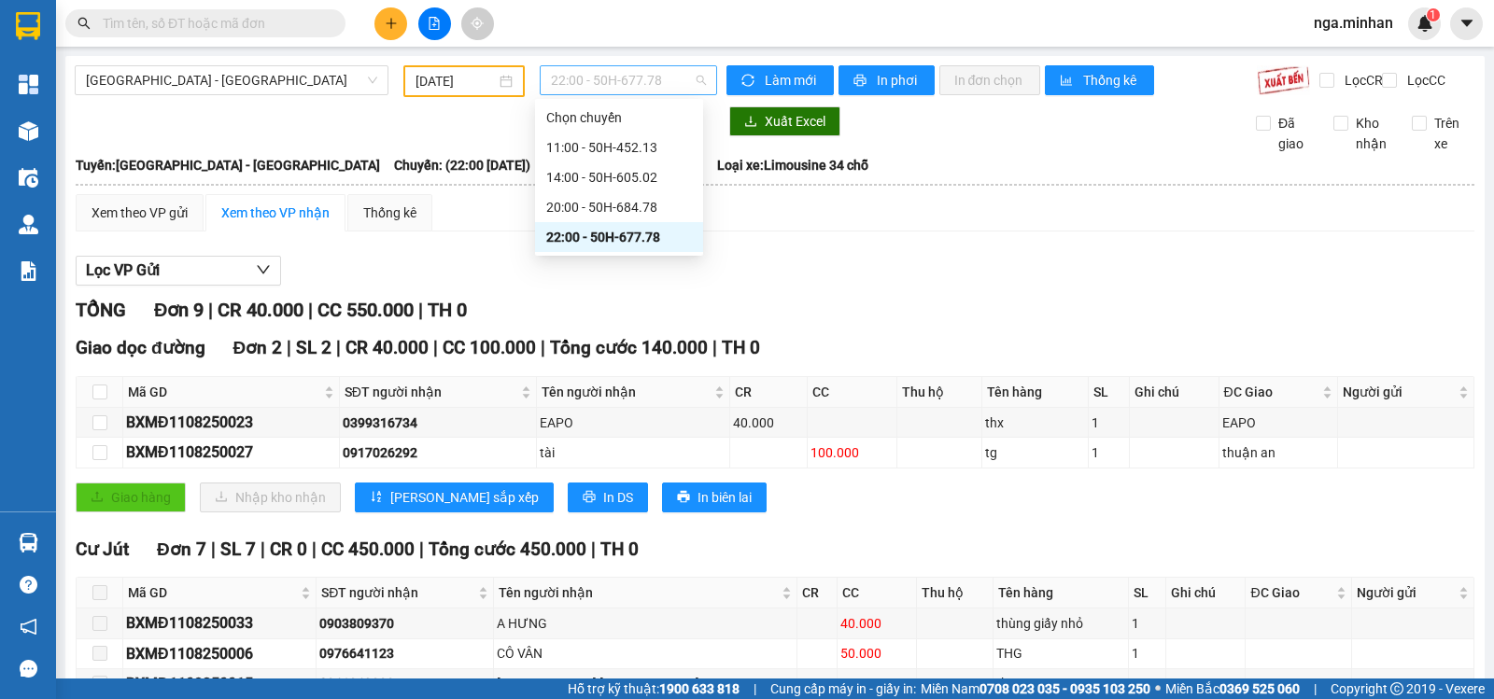
click at [662, 78] on span "22:00 - 50H-677.78" at bounding box center [628, 80] width 154 height 28
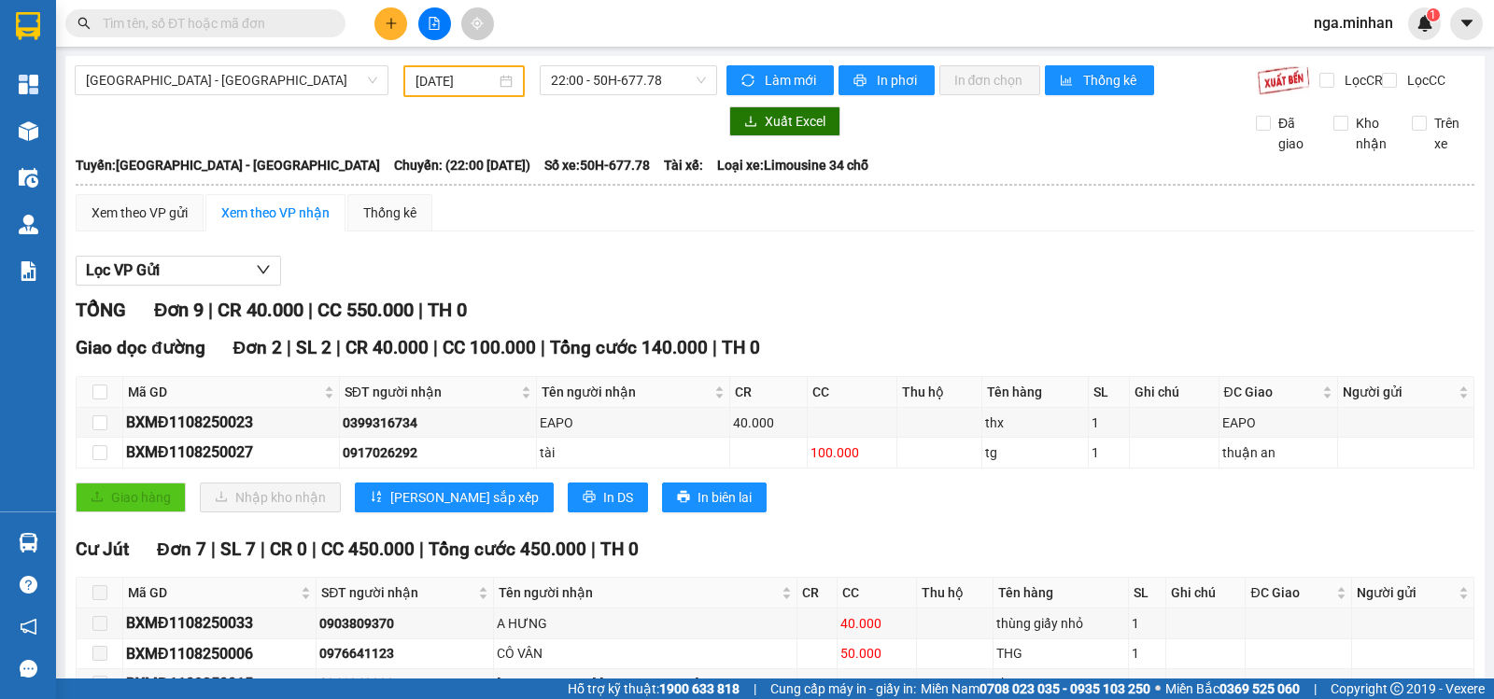
click at [760, 271] on div "Lọc VP Gửi" at bounding box center [775, 271] width 1399 height 31
click at [438, 79] on input "11/08/2025" at bounding box center [455, 81] width 81 height 21
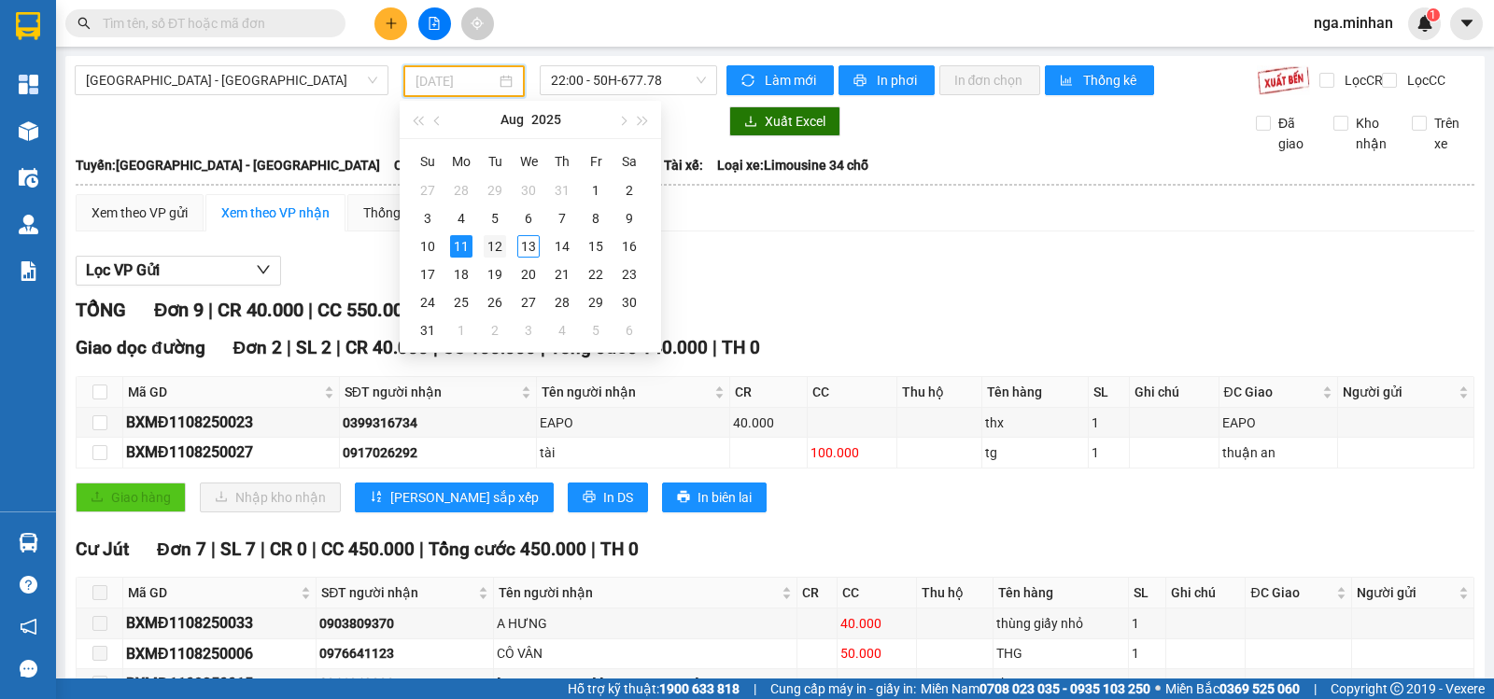
click at [494, 240] on div "12" at bounding box center [495, 246] width 22 height 22
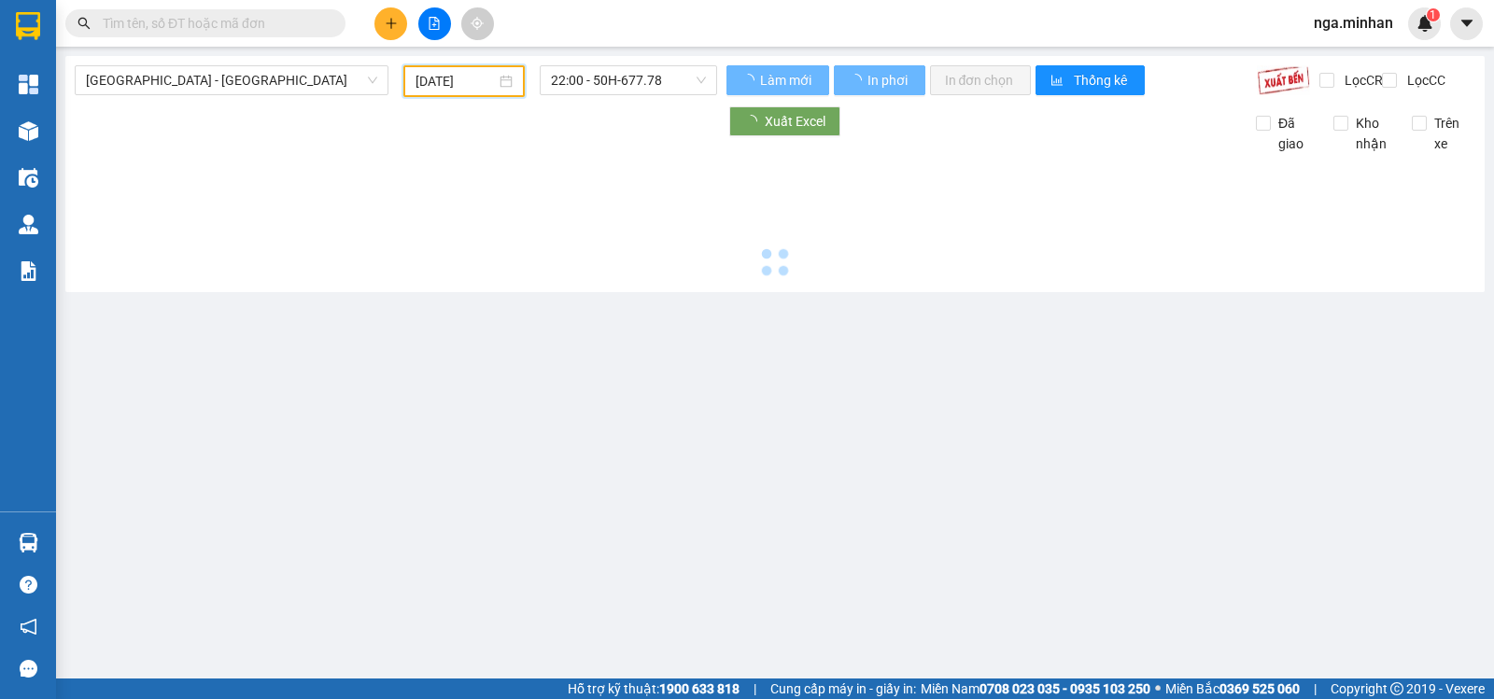
type input "12/08/2025"
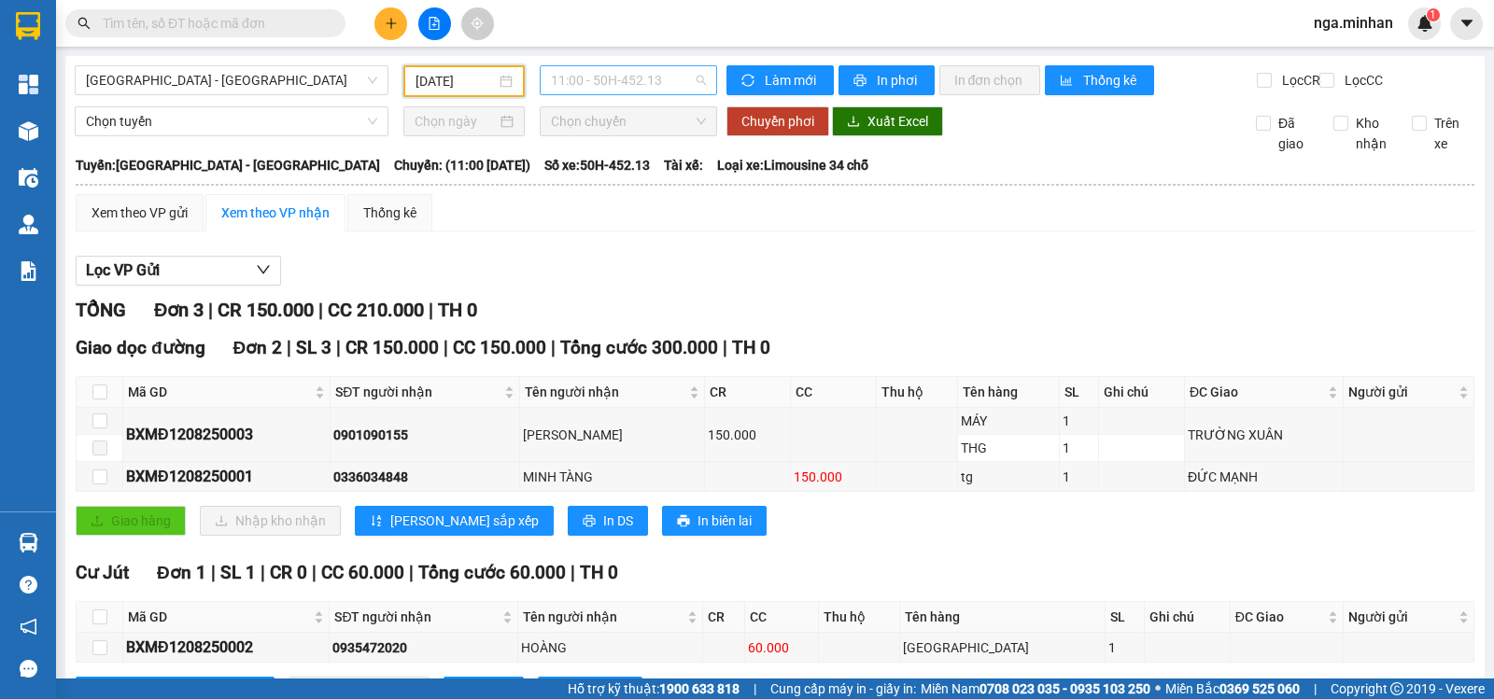
click at [651, 88] on span "11:00 - 50H-452.13" at bounding box center [628, 80] width 154 height 28
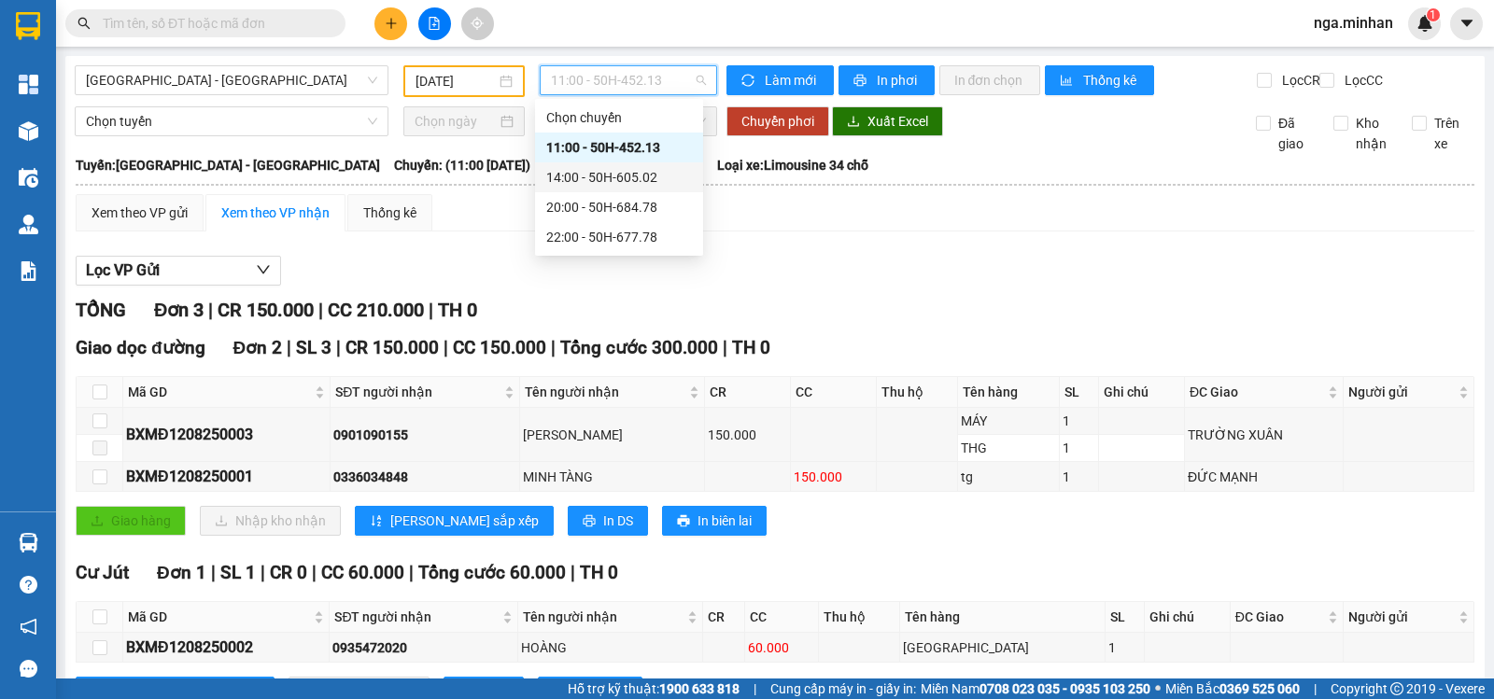
click at [646, 181] on div "14:00 - 50H-605.02" at bounding box center [619, 177] width 146 height 21
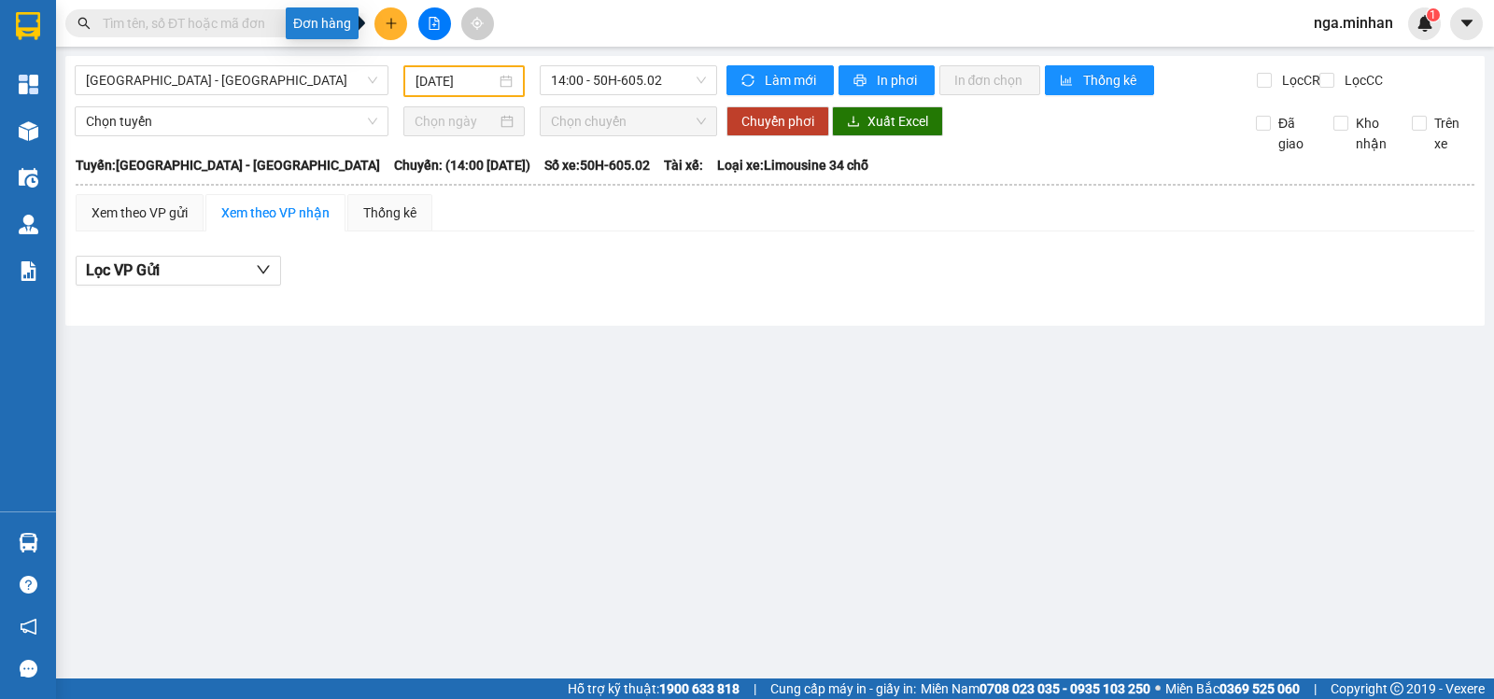
click at [392, 29] on icon "plus" at bounding box center [391, 23] width 13 height 13
drag, startPoint x: 451, startPoint y: 85, endPoint x: 449, endPoint y: 73, distance: 12.3
click at [448, 79] on div "Tạo đơn hàng" at bounding box center [456, 69] width 140 height 35
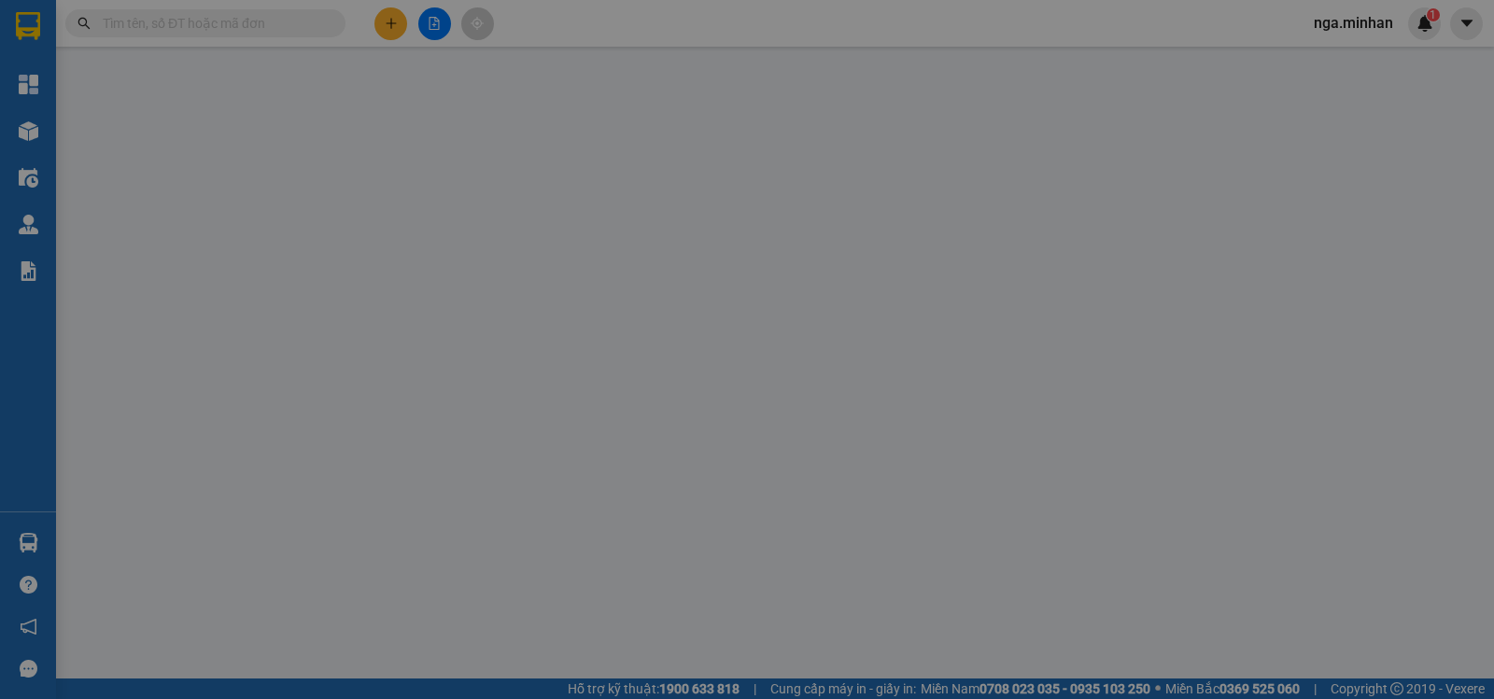
click at [450, 73] on div "Gói vận chuyển * Tiêu chuẩn Gán nhãn Nhãn" at bounding box center [775, 99] width 1321 height 65
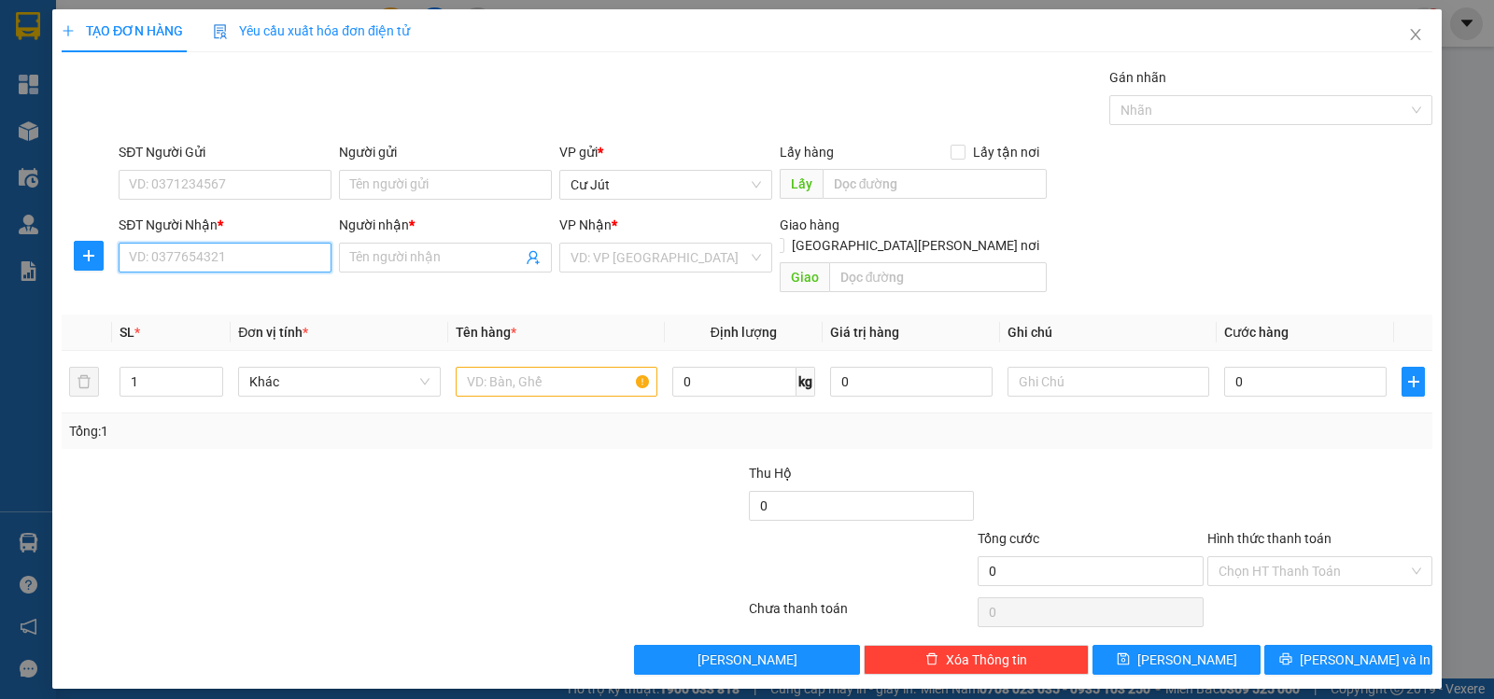
click at [303, 252] on input "SĐT Người Nhận *" at bounding box center [225, 258] width 213 height 30
type input "0966428383"
click at [212, 295] on div "0966428383 - TRANG" at bounding box center [225, 295] width 190 height 21
type input "TRANG"
checkbox input "true"
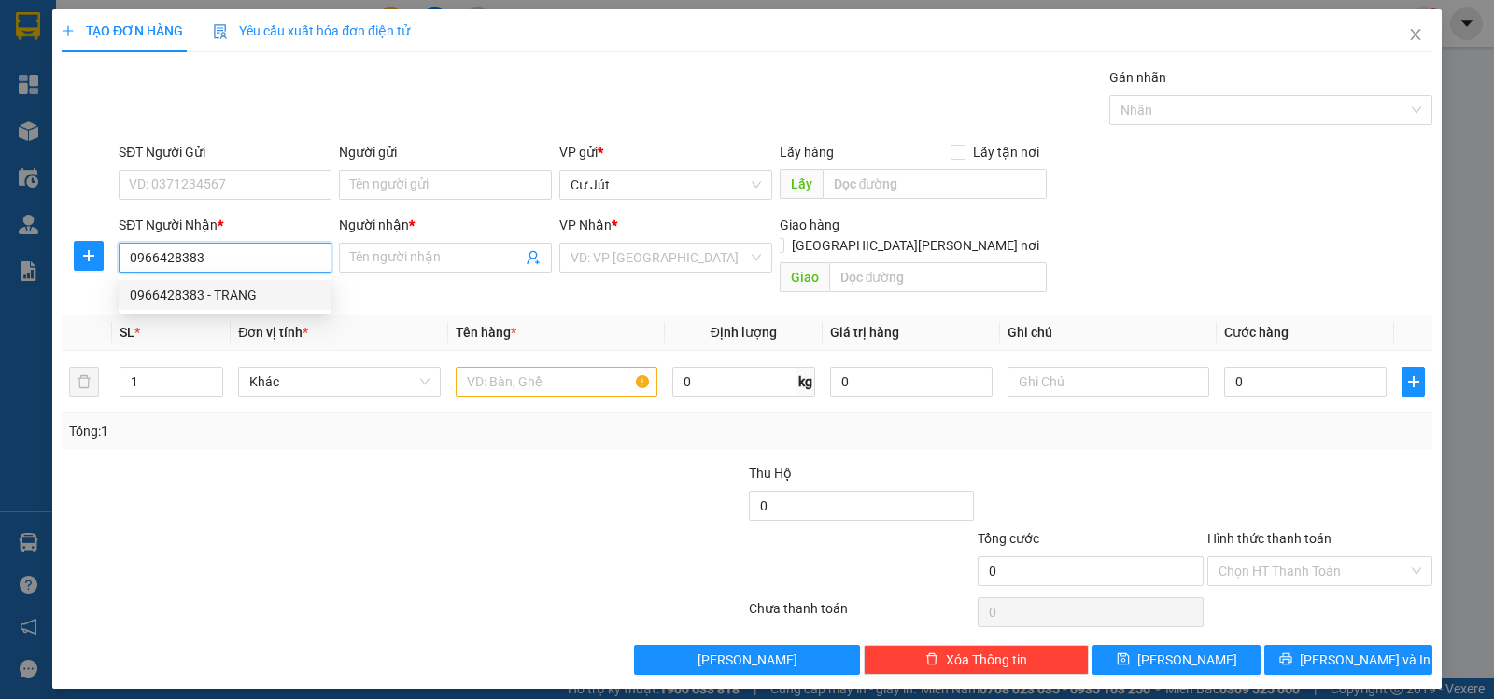
type input "23/01 PHẠM NGỌC THẢO - TÂY THẠNH - TÂN PHÚ"
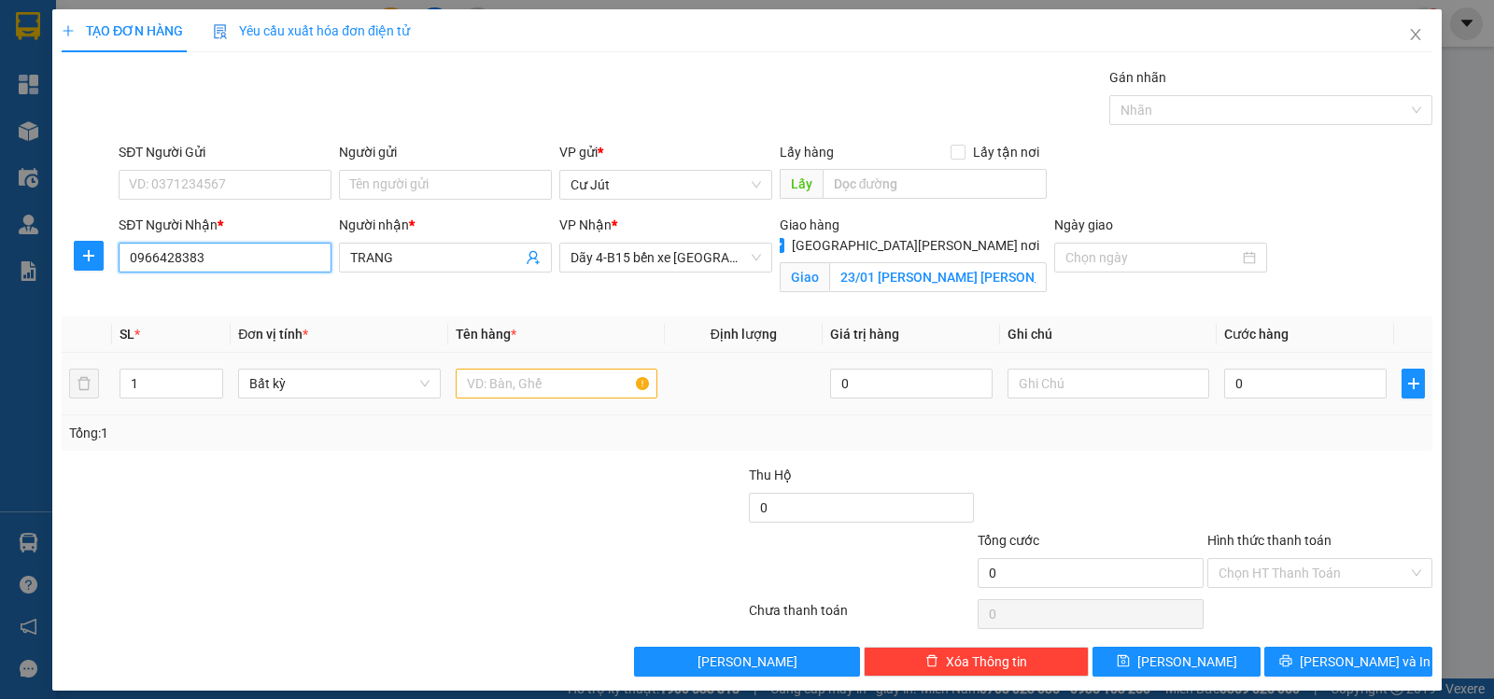
type input "0966428383"
click at [494, 390] on input "text" at bounding box center [557, 384] width 202 height 30
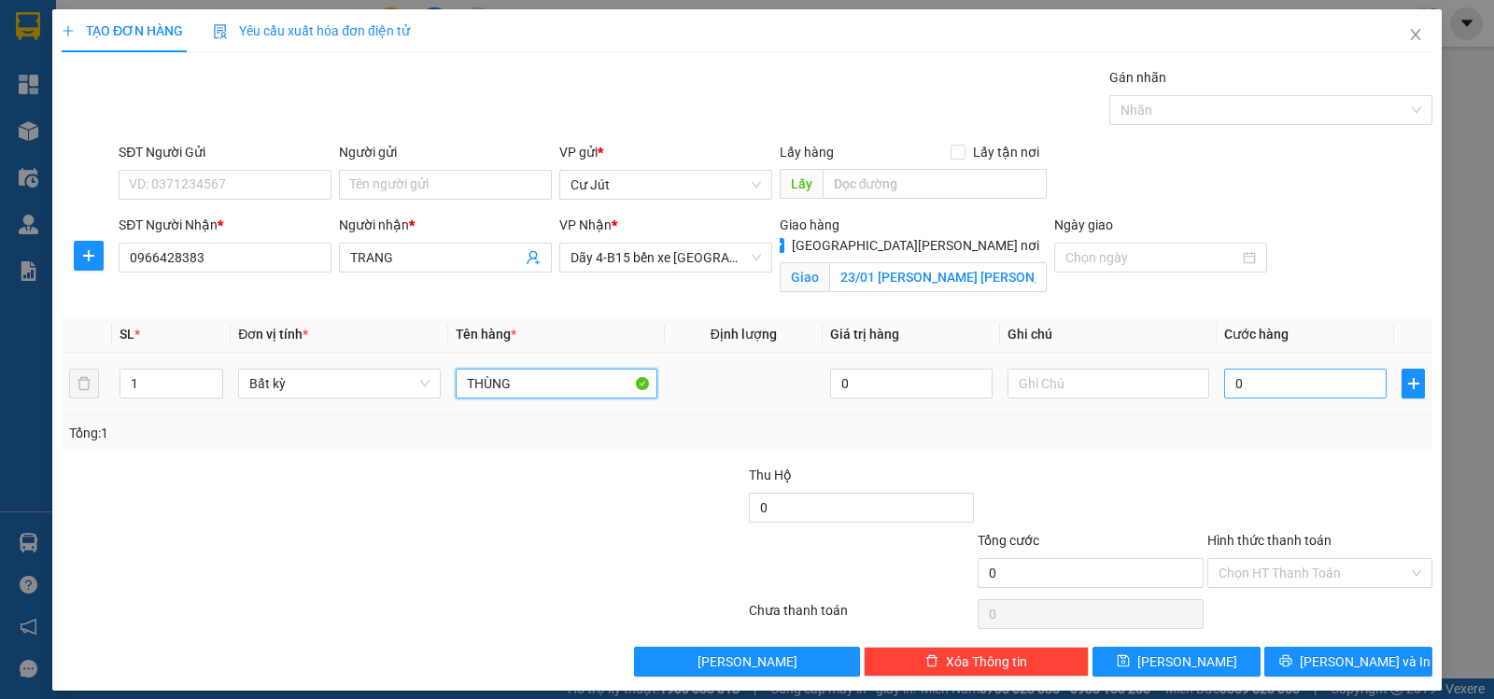
type input "THÙNG"
click at [1329, 379] on input "0" at bounding box center [1305, 384] width 162 height 30
type input "5"
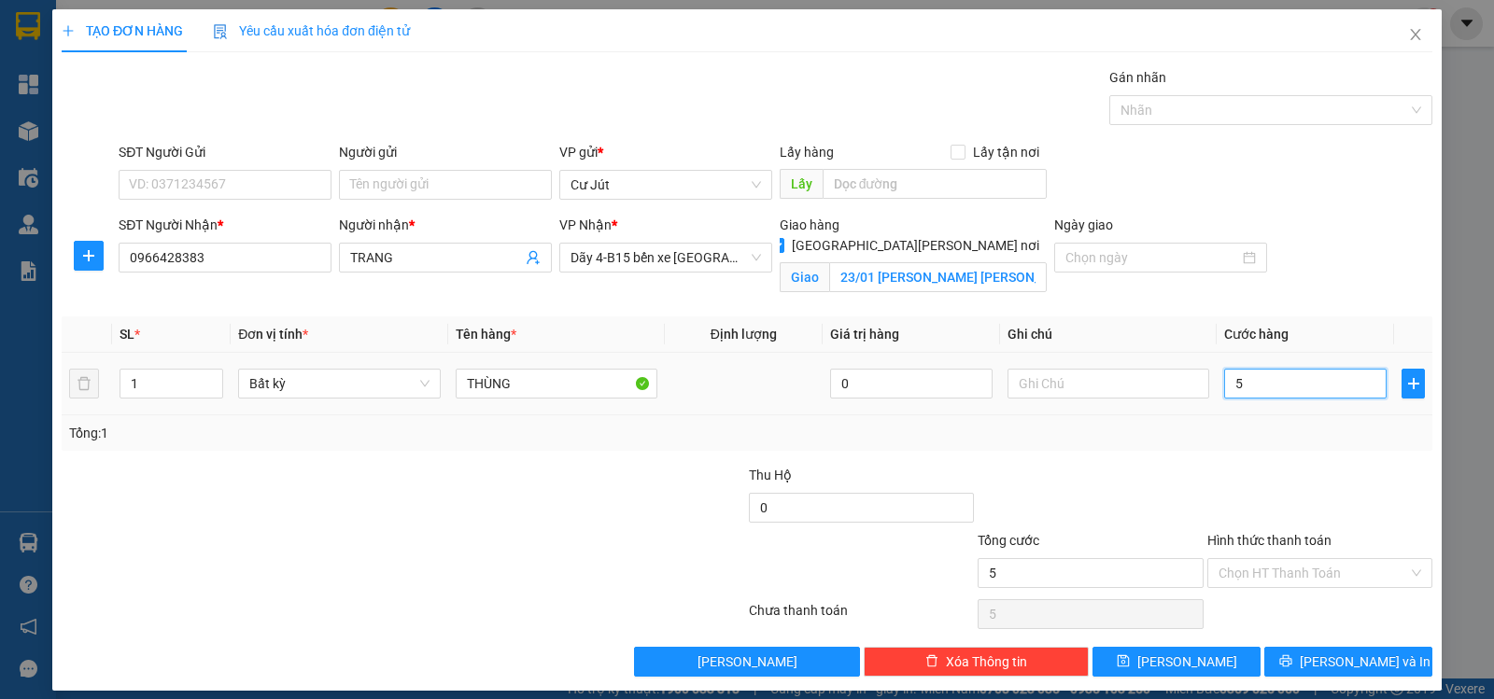
type input "50"
type input "50.000"
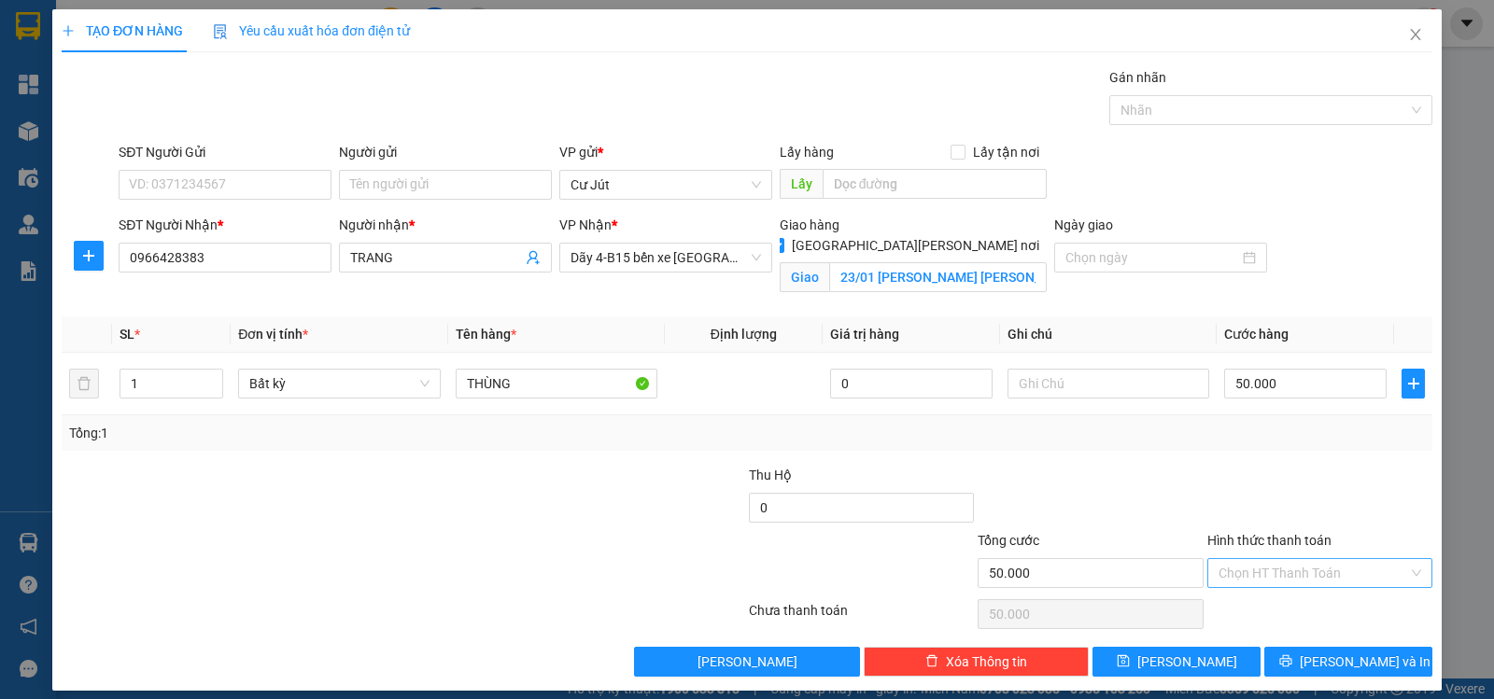
click at [1309, 569] on input "Hình thức thanh toán" at bounding box center [1313, 573] width 190 height 28
click at [1286, 614] on div "Tại văn phòng" at bounding box center [1307, 610] width 201 height 21
type input "0"
click at [1318, 662] on button "Lưu và In" at bounding box center [1348, 662] width 168 height 30
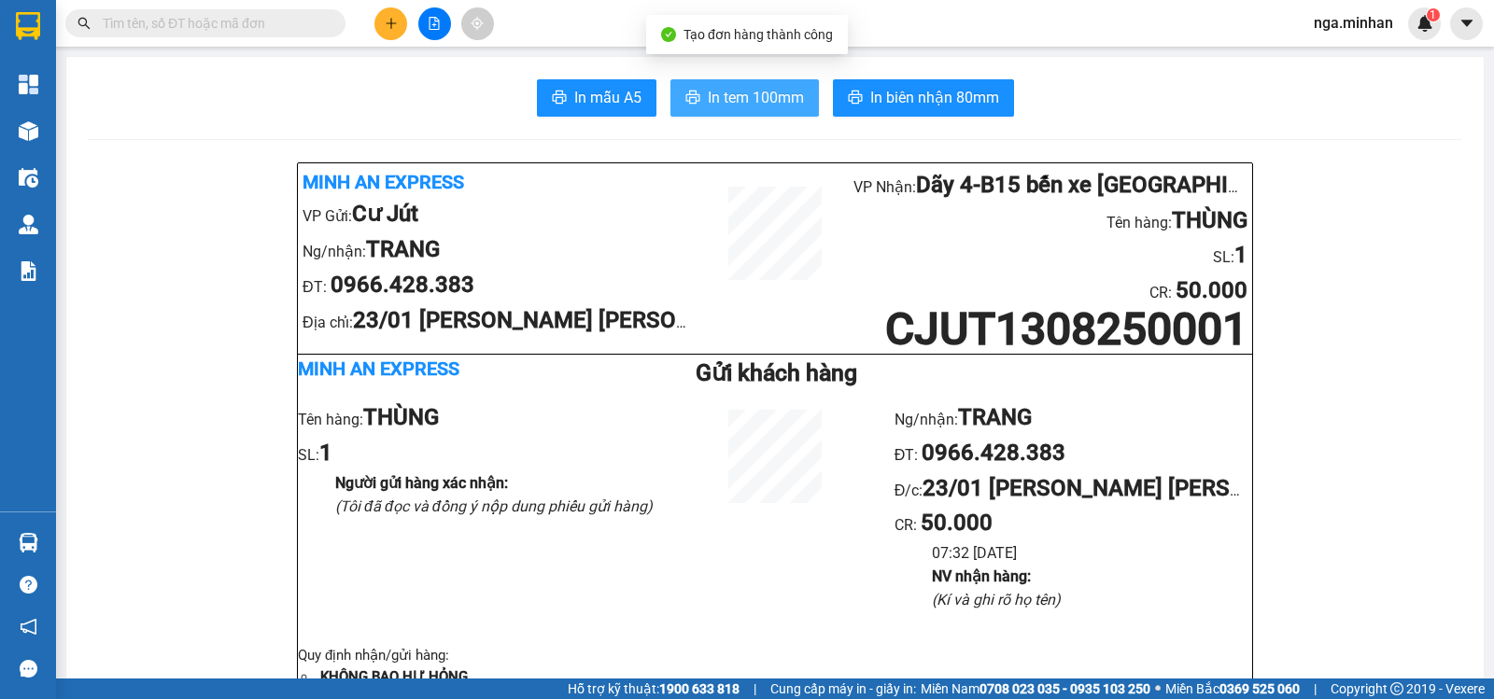
click at [780, 95] on span "In tem 100mm" at bounding box center [756, 97] width 96 height 23
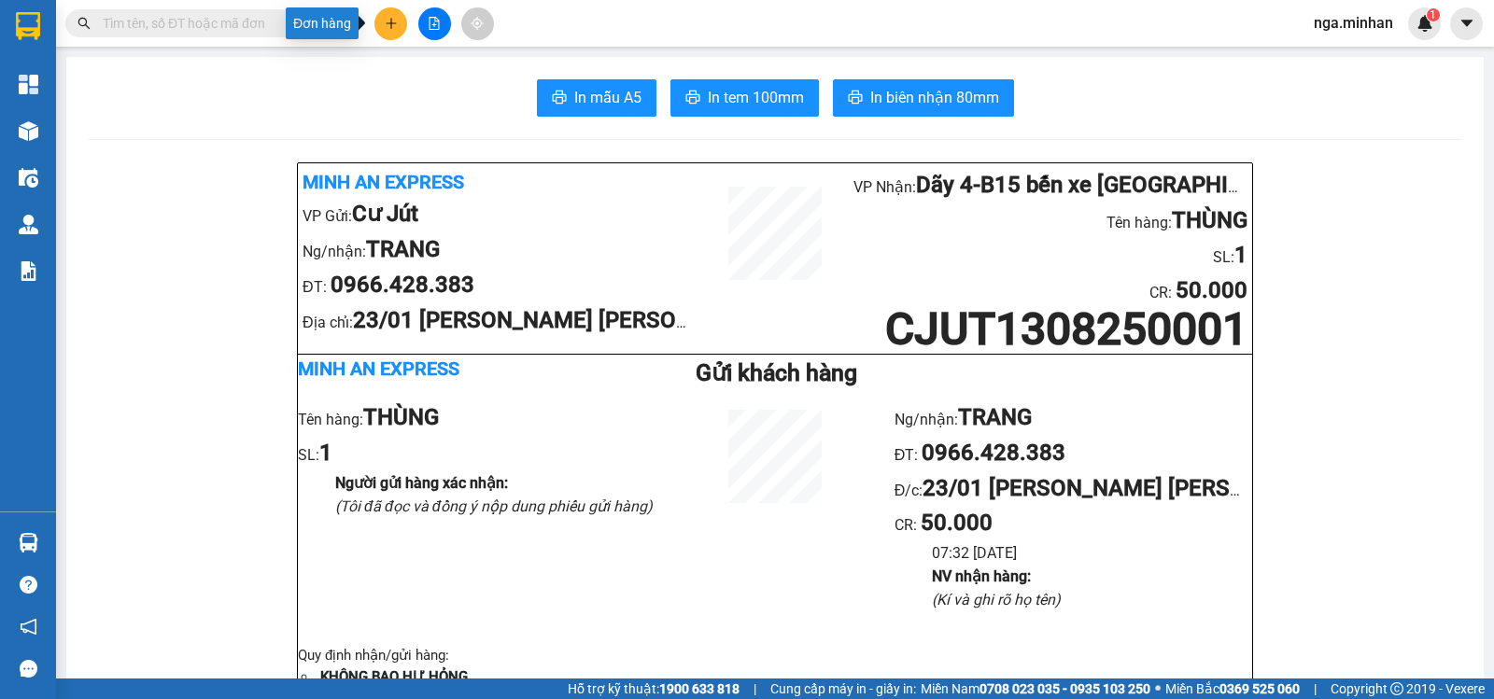
click at [390, 21] on icon "plus" at bounding box center [391, 23] width 13 height 13
click at [429, 67] on div "Tạo đơn hàng" at bounding box center [464, 70] width 81 height 21
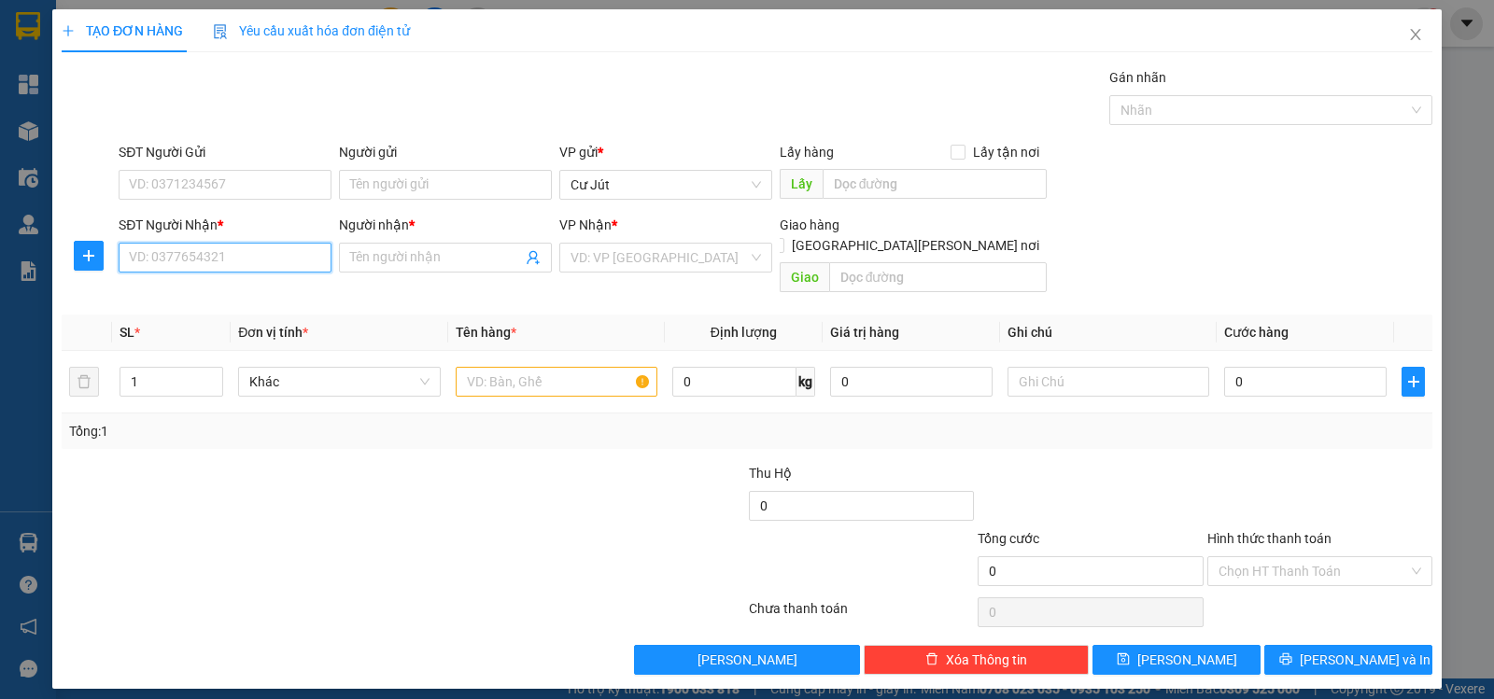
click at [267, 256] on input "SĐT Người Nhận *" at bounding box center [225, 258] width 213 height 30
type input "0978192114"
click at [246, 288] on div "0978192114 - c bằng" at bounding box center [225, 295] width 190 height 21
type input "c bằng"
type input "512 GIƯỜNG"
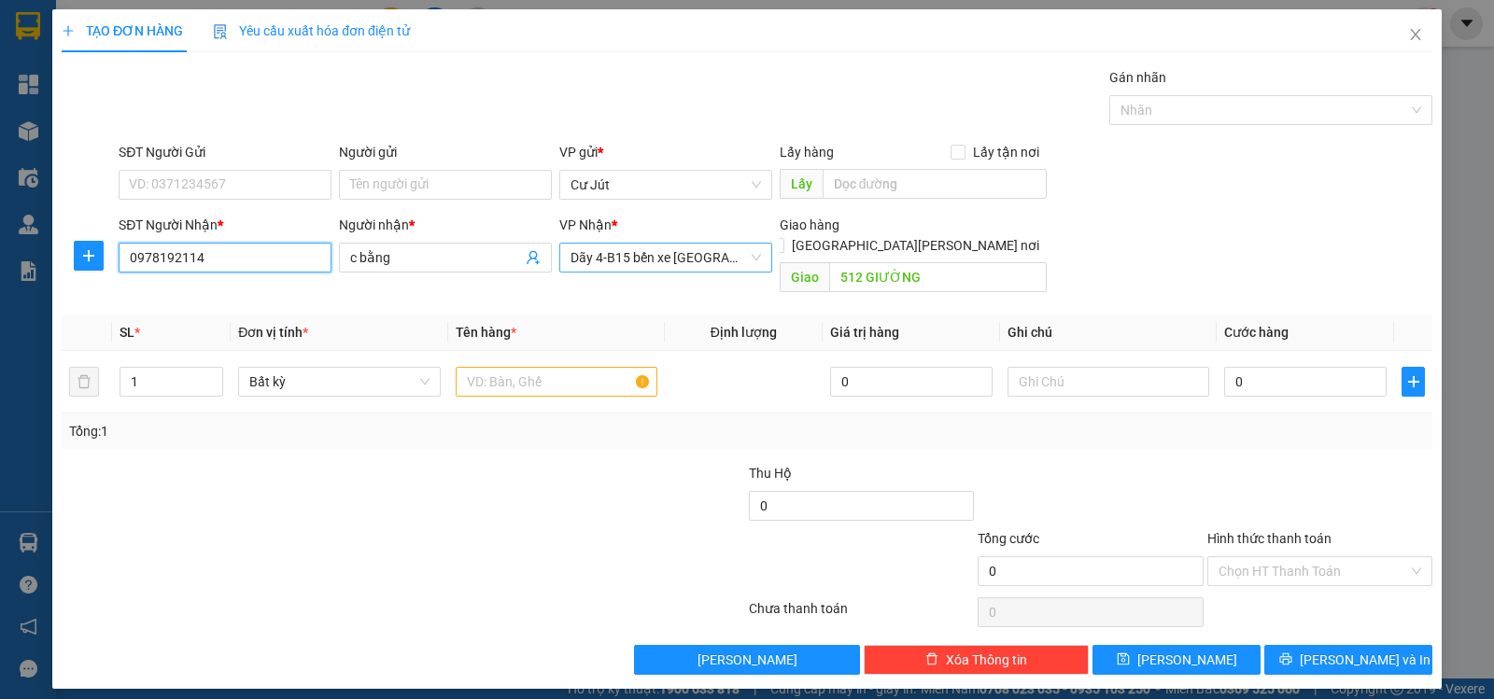
click at [677, 267] on span "Dãy 4-B15 bến xe Miền Đông" at bounding box center [665, 258] width 190 height 28
type input "0978192114"
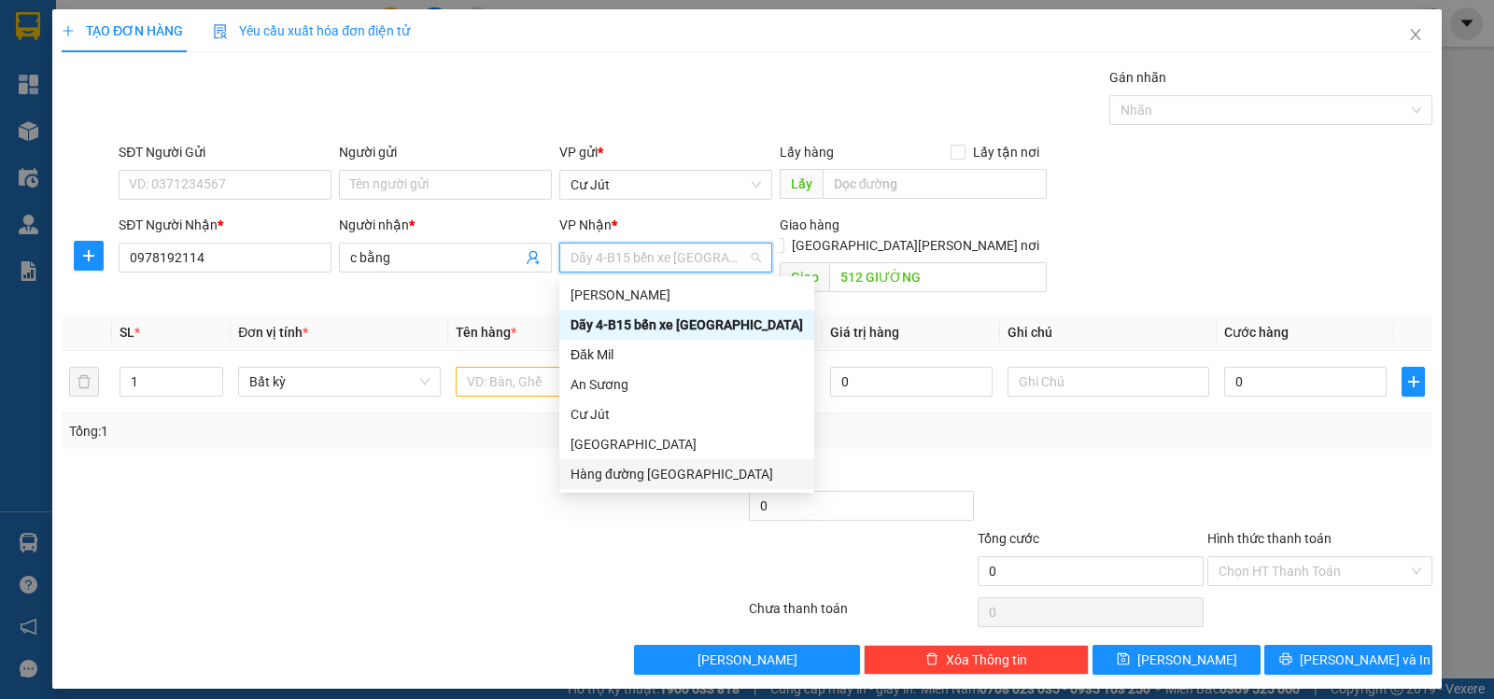
click at [665, 480] on div "Hàng đường Sài Gòn" at bounding box center [686, 474] width 232 height 21
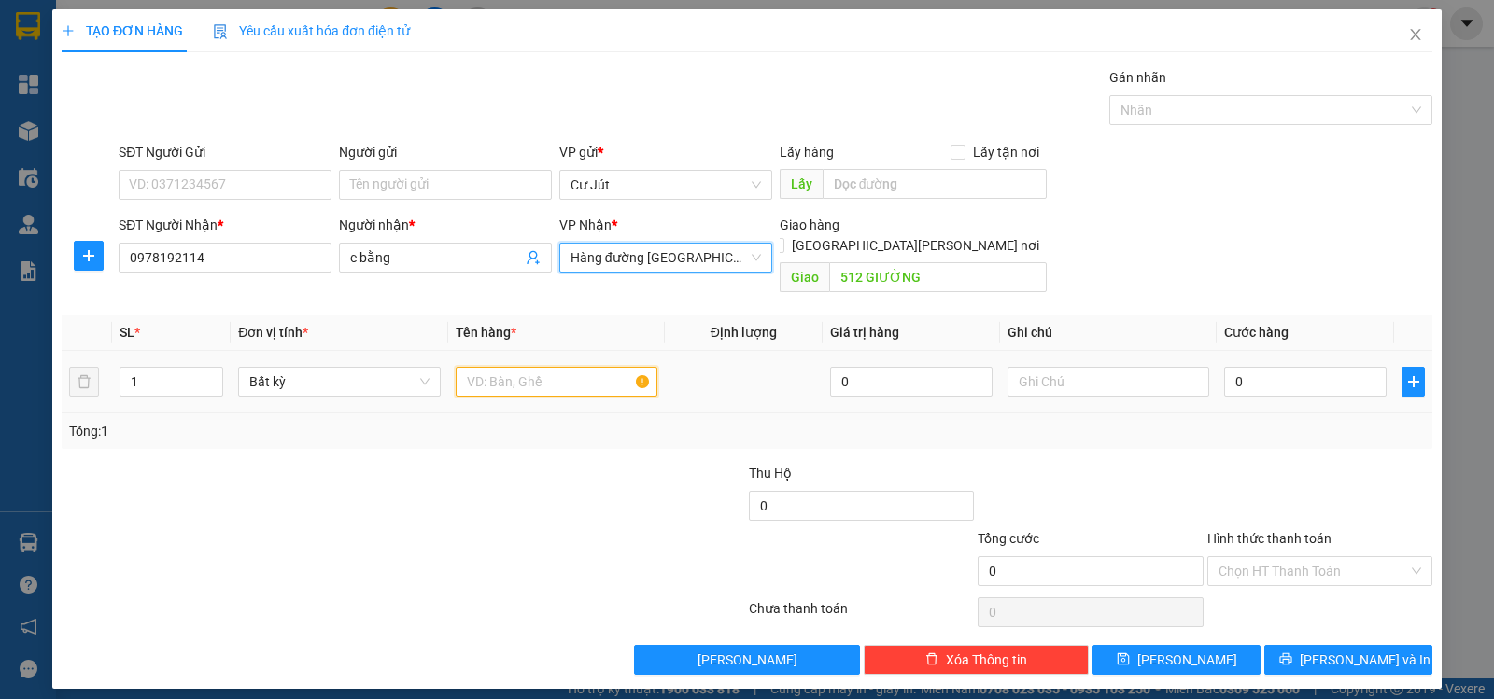
click at [557, 367] on input "text" at bounding box center [557, 382] width 202 height 30
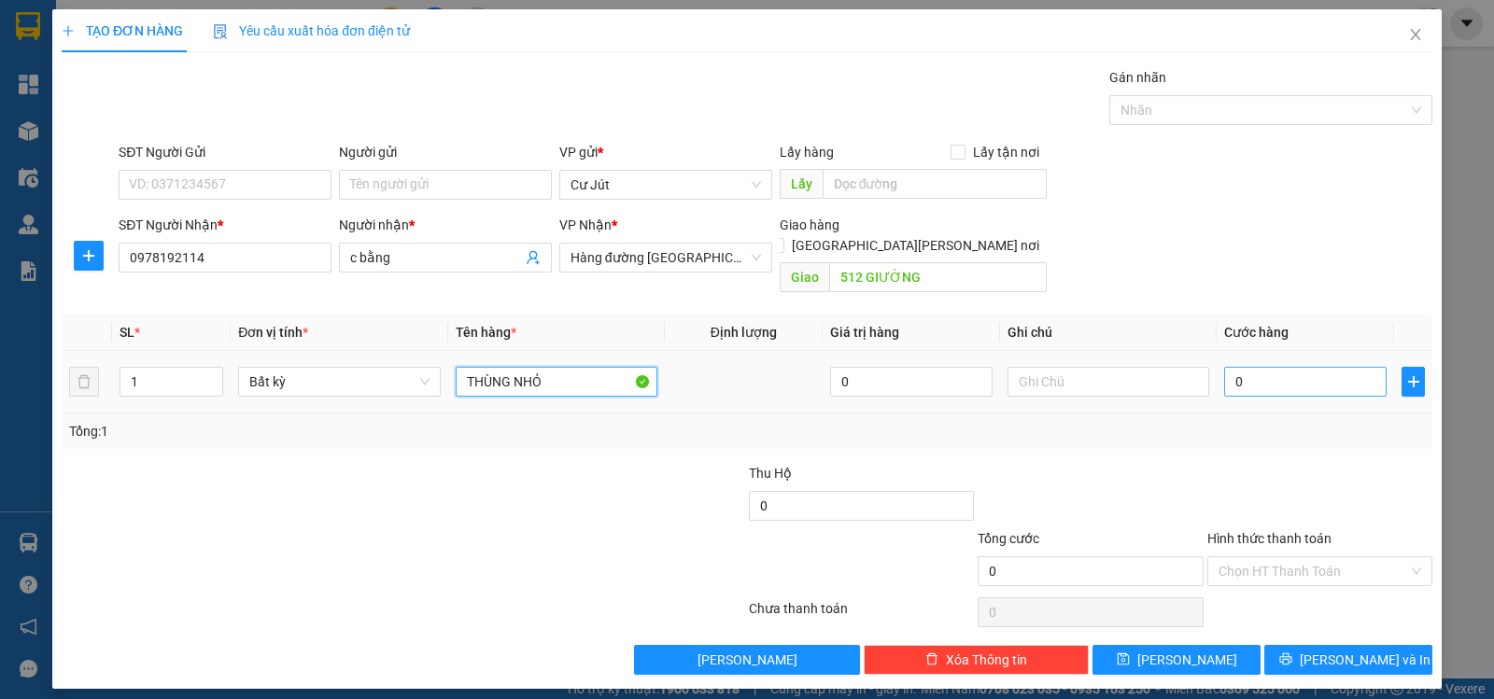
type input "THÙNG NHỎ"
click at [1315, 367] on input "0" at bounding box center [1305, 382] width 162 height 30
type input "4"
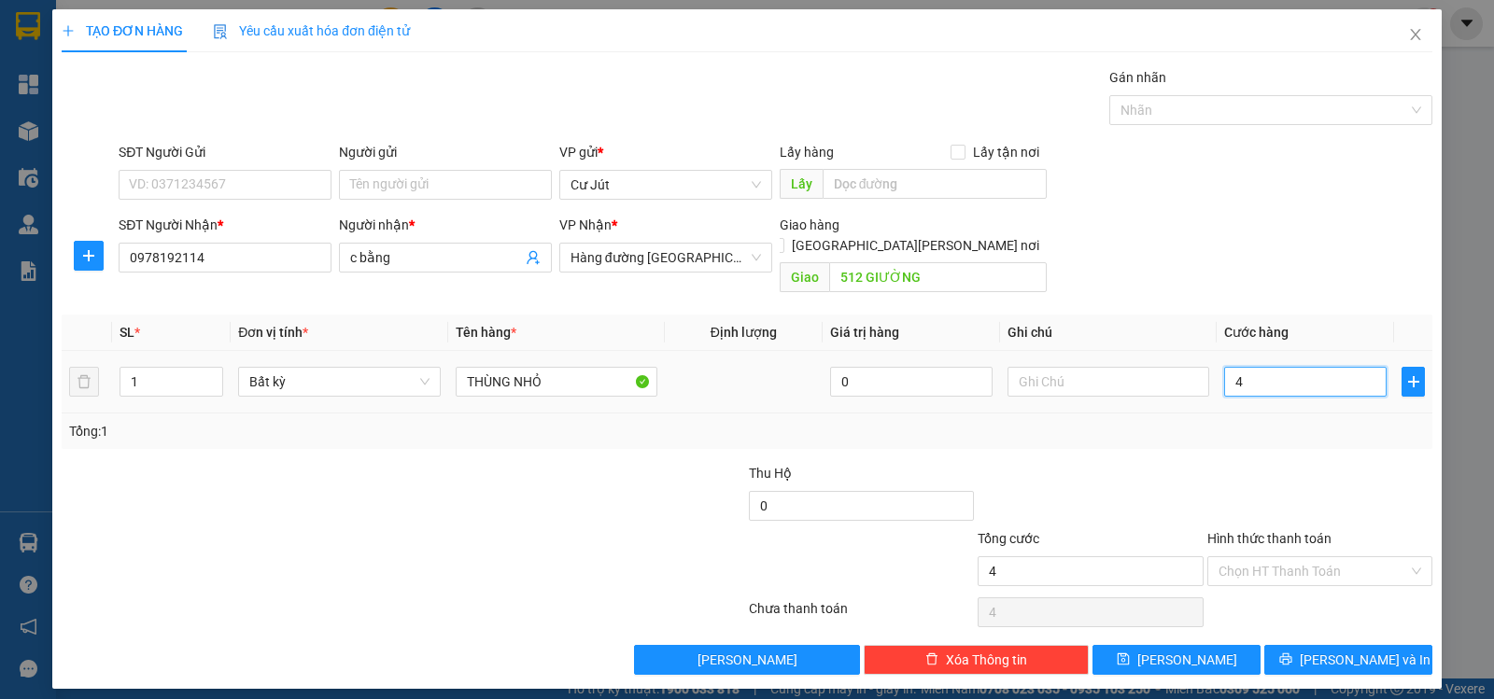
type input "40"
type input "40.000"
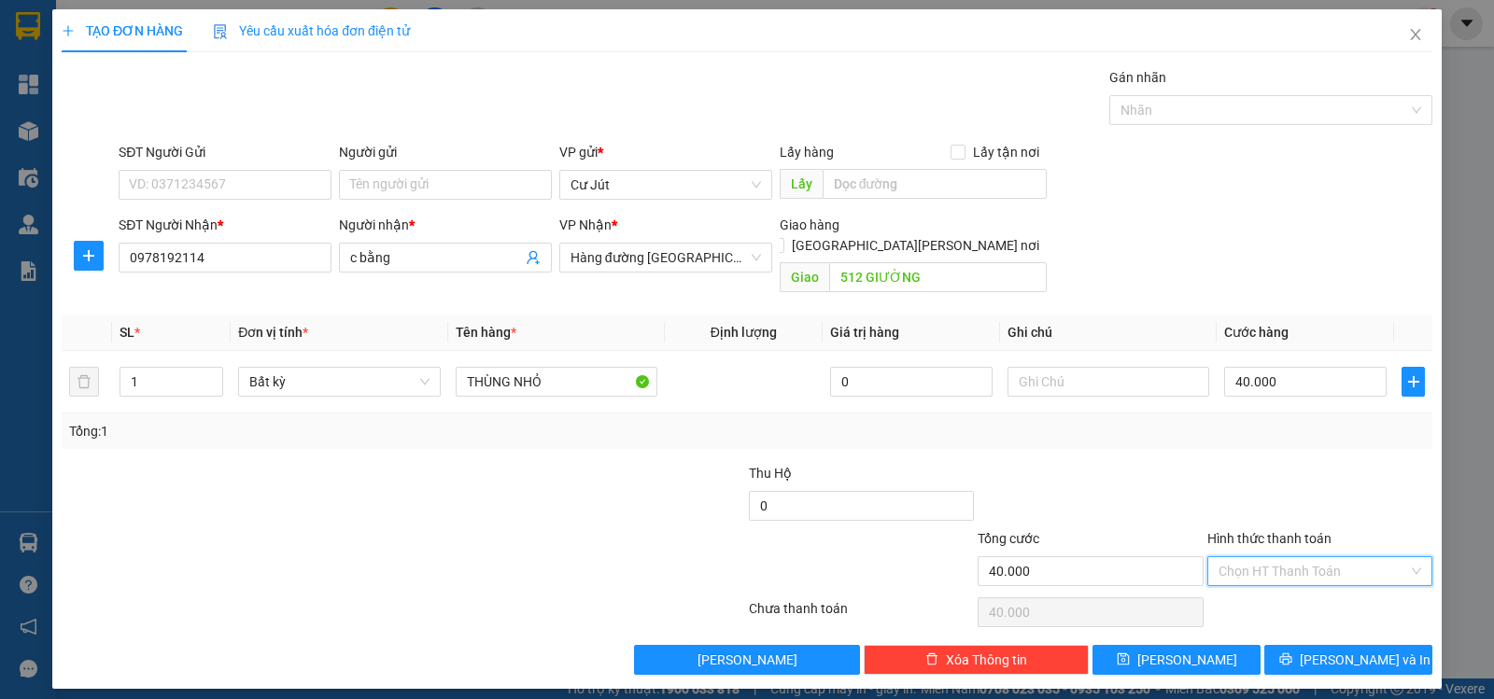
click at [1310, 557] on input "Hình thức thanh toán" at bounding box center [1313, 571] width 190 height 28
click at [1308, 594] on div "Tại văn phòng" at bounding box center [1319, 588] width 203 height 21
type input "0"
click at [1292, 653] on icon "printer" at bounding box center [1285, 659] width 13 height 13
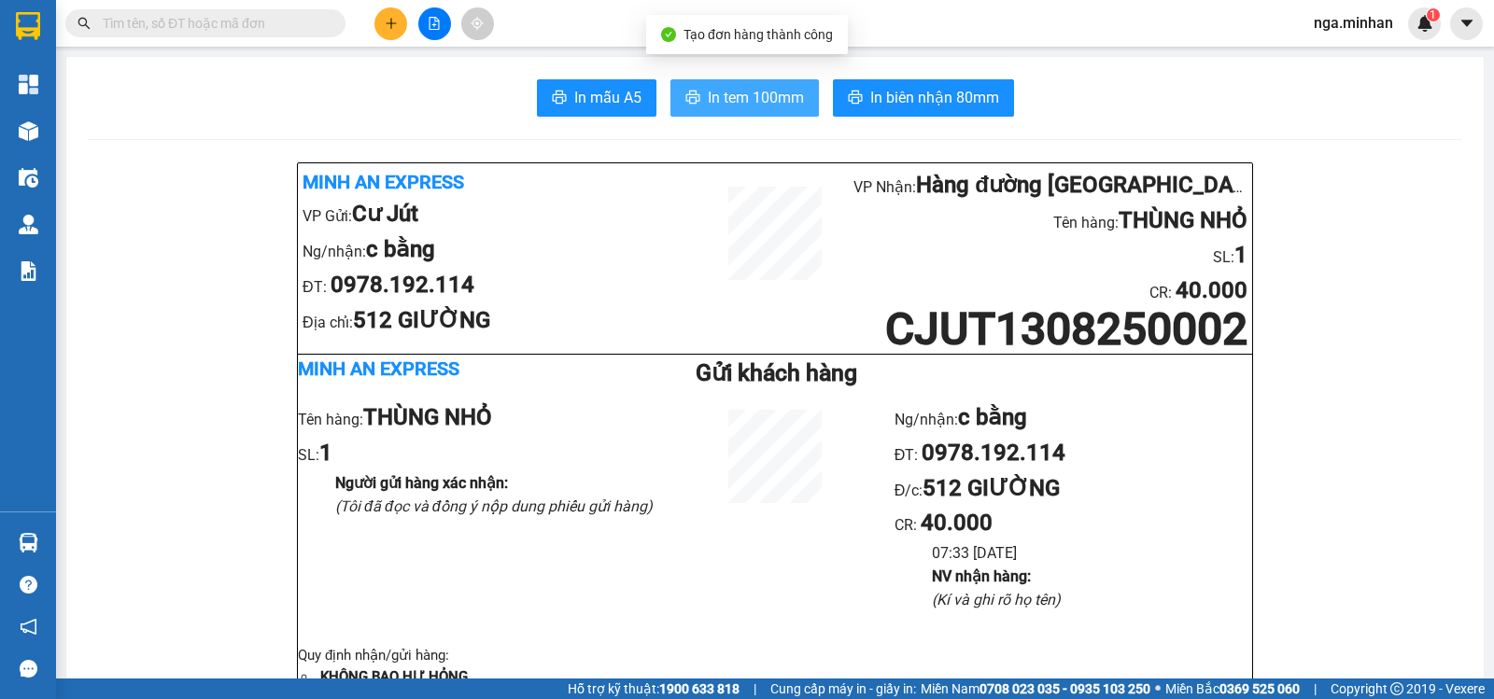
click at [756, 82] on button "In tem 100mm" at bounding box center [744, 97] width 148 height 37
click at [443, 31] on button at bounding box center [434, 23] width 33 height 33
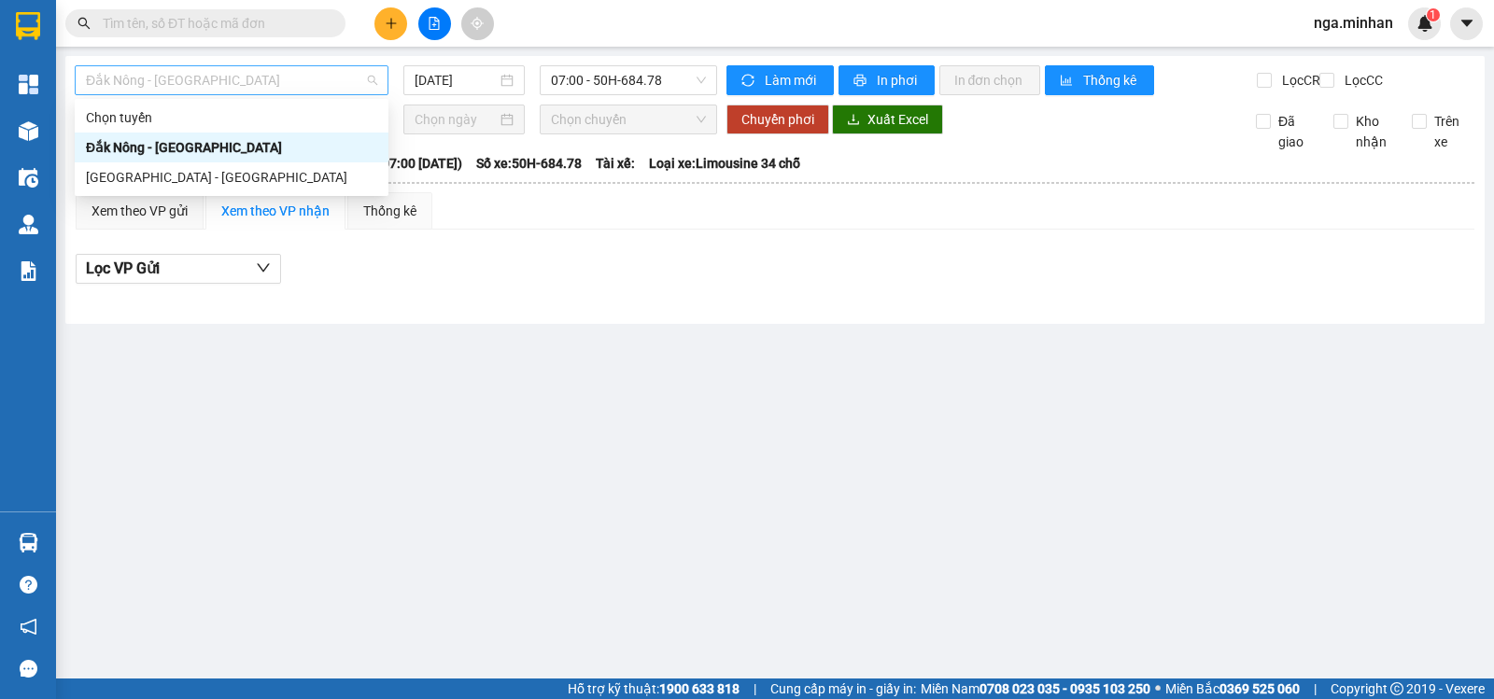
click at [209, 78] on span "Đắk Nông - Sài Gòn" at bounding box center [231, 80] width 291 height 28
click at [182, 136] on div "Đắk Nông - Sài Gòn" at bounding box center [232, 148] width 314 height 30
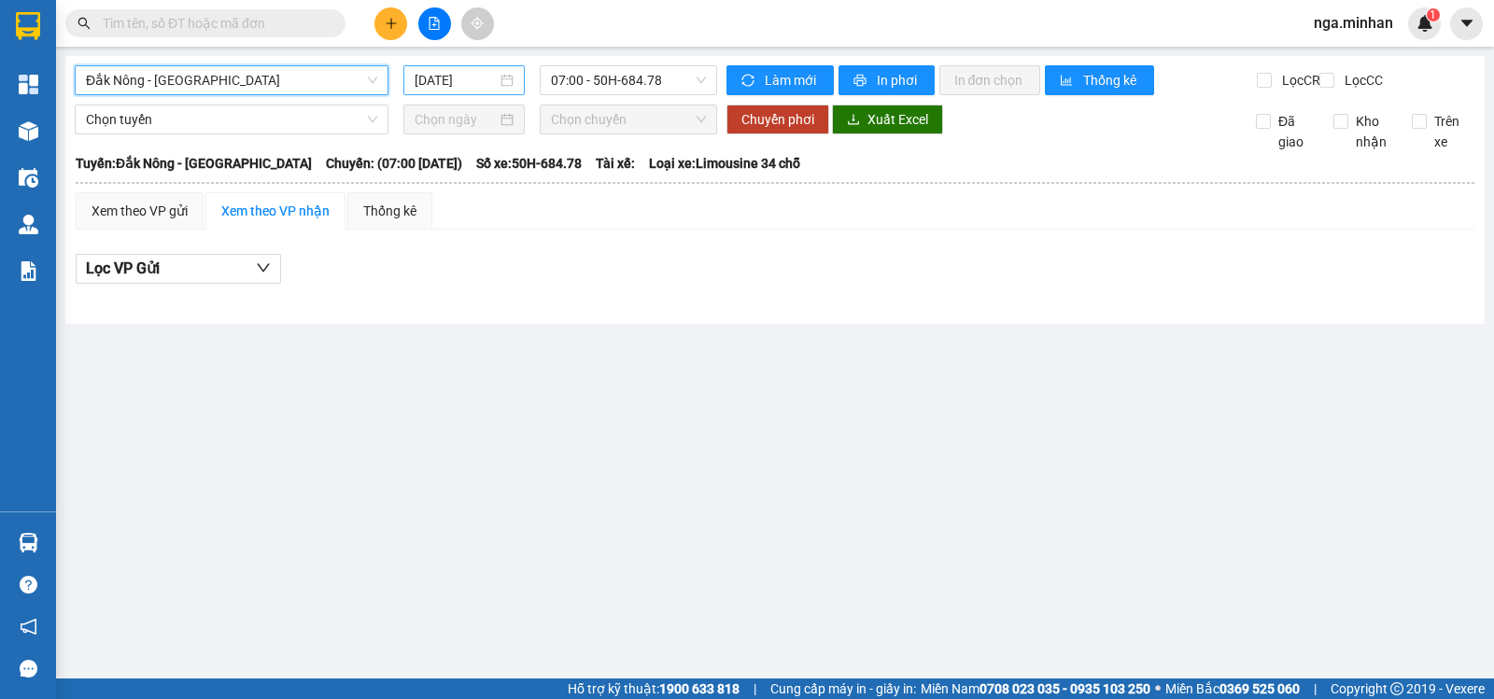
click at [408, 71] on div "13/08/2025" at bounding box center [464, 80] width 122 height 30
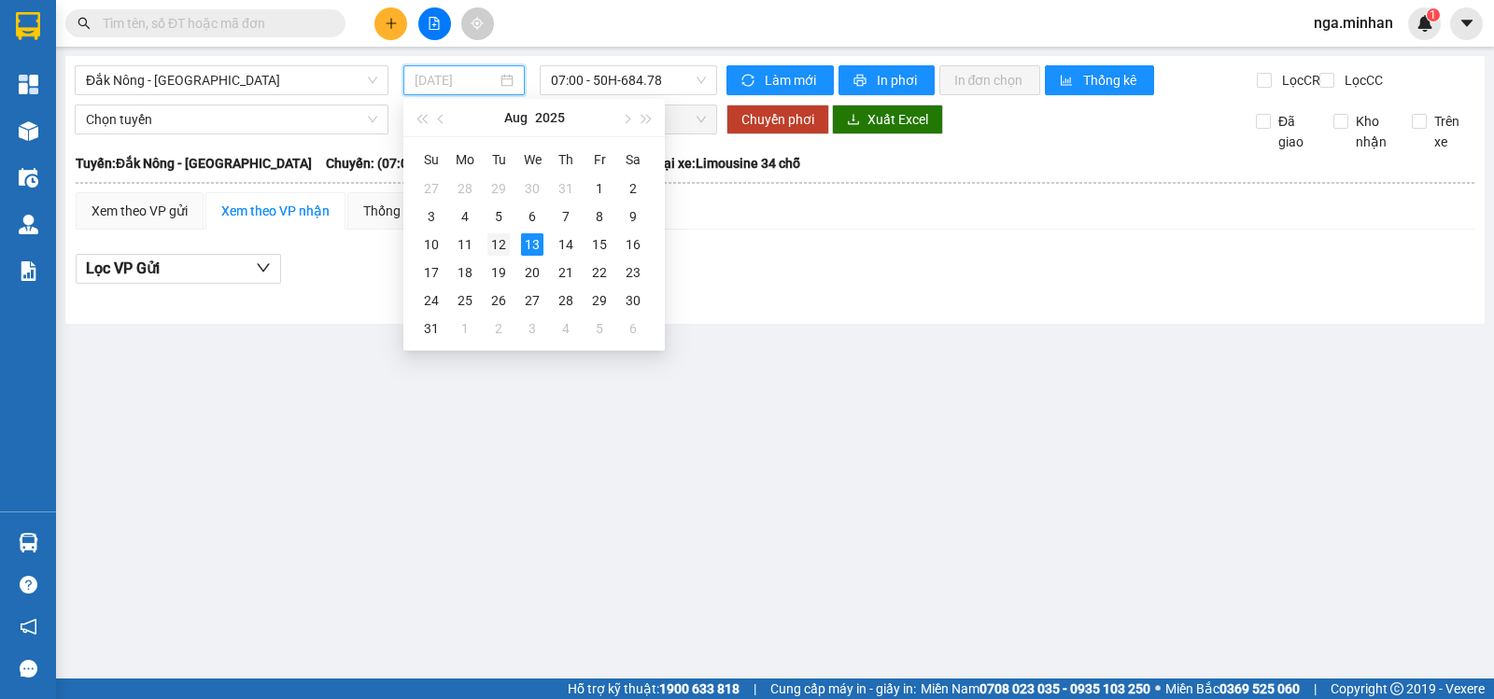
click at [494, 243] on div "12" at bounding box center [498, 244] width 22 height 22
type input "12/08/2025"
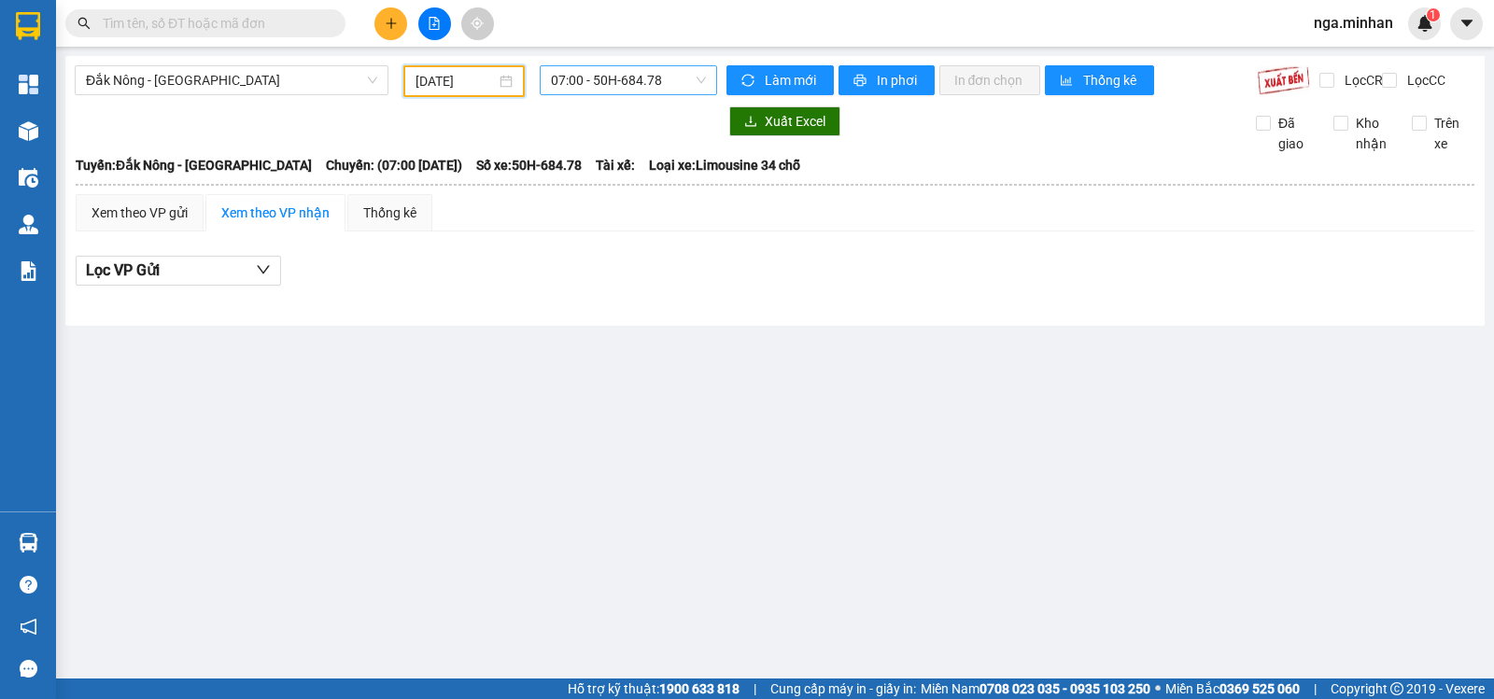
click at [635, 82] on span "07:00 - 50H-684.78" at bounding box center [628, 80] width 154 height 28
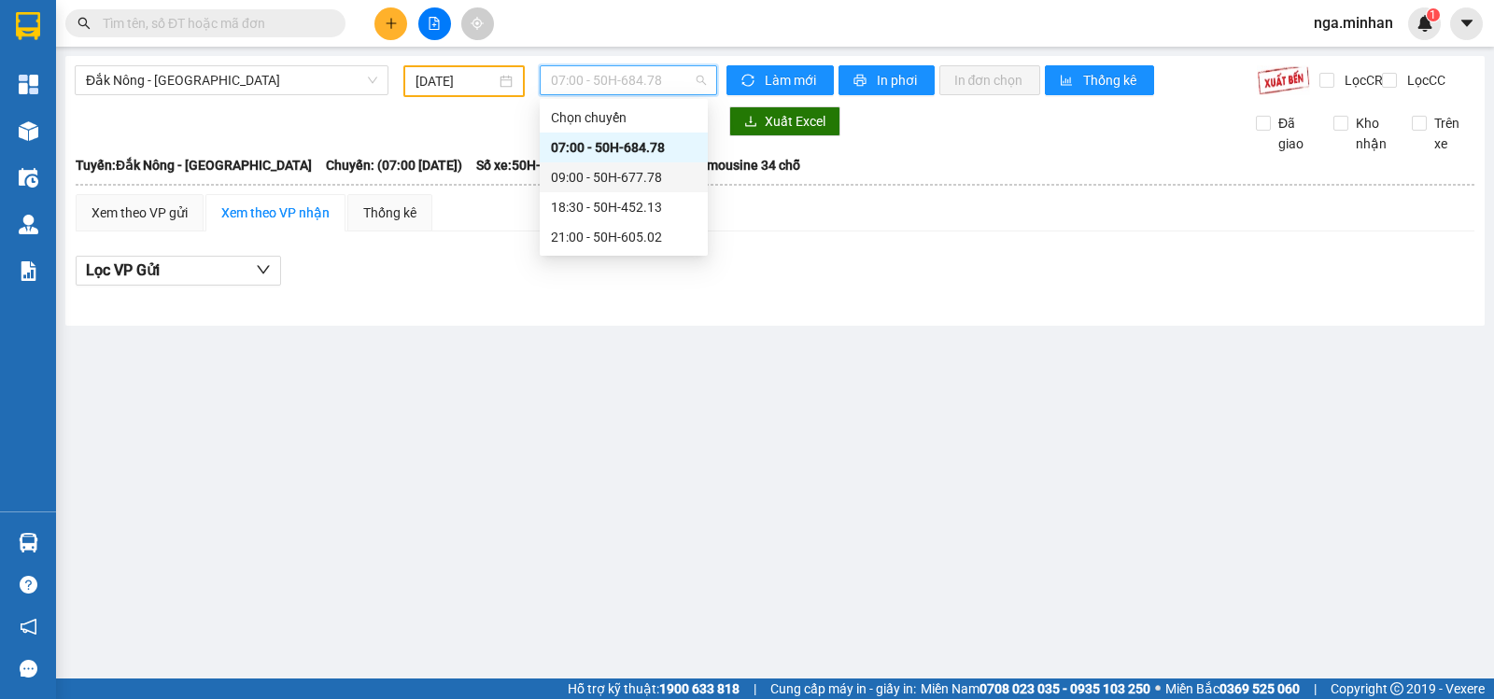
click at [647, 183] on div "09:00 - 50H-677.78" at bounding box center [624, 177] width 146 height 21
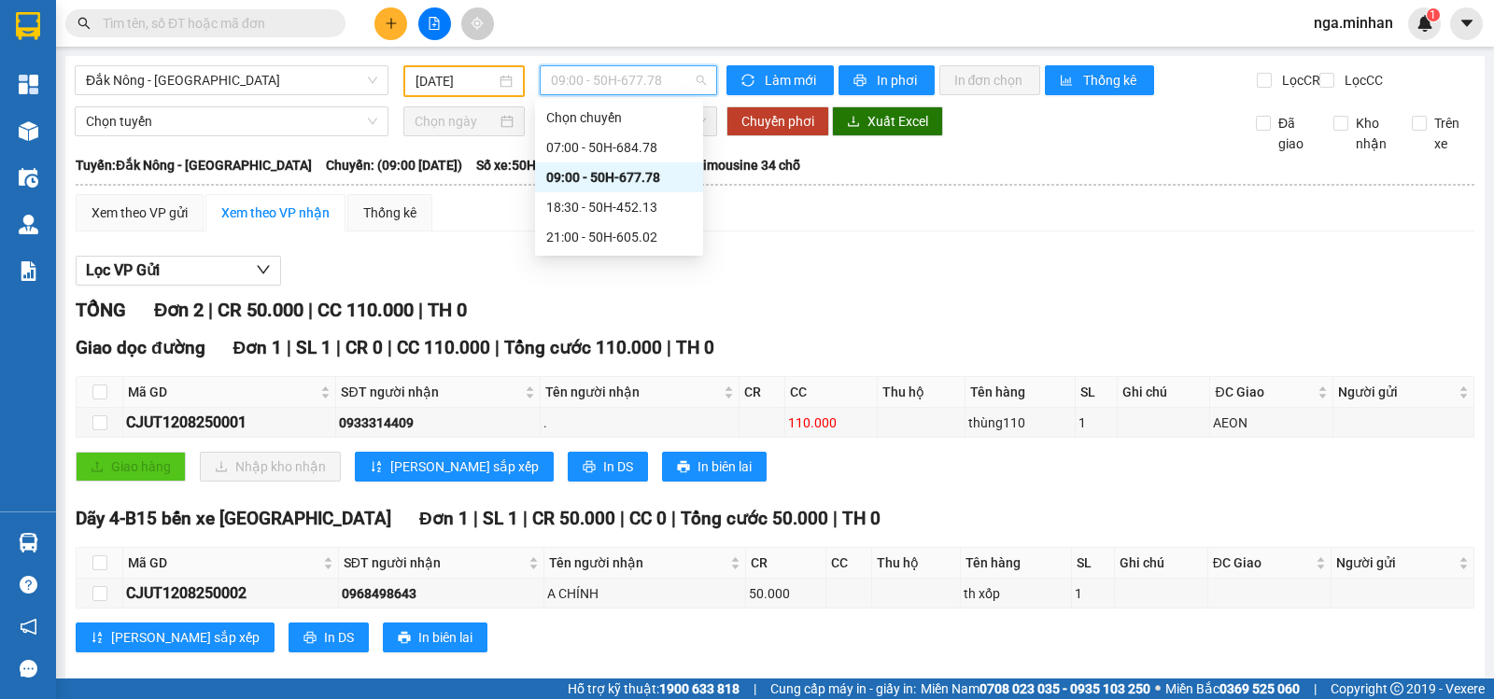
click at [647, 72] on span "09:00 - 50H-677.78" at bounding box center [628, 80] width 154 height 28
click at [647, 231] on div "21:00 - 50H-605.02" at bounding box center [619, 237] width 146 height 21
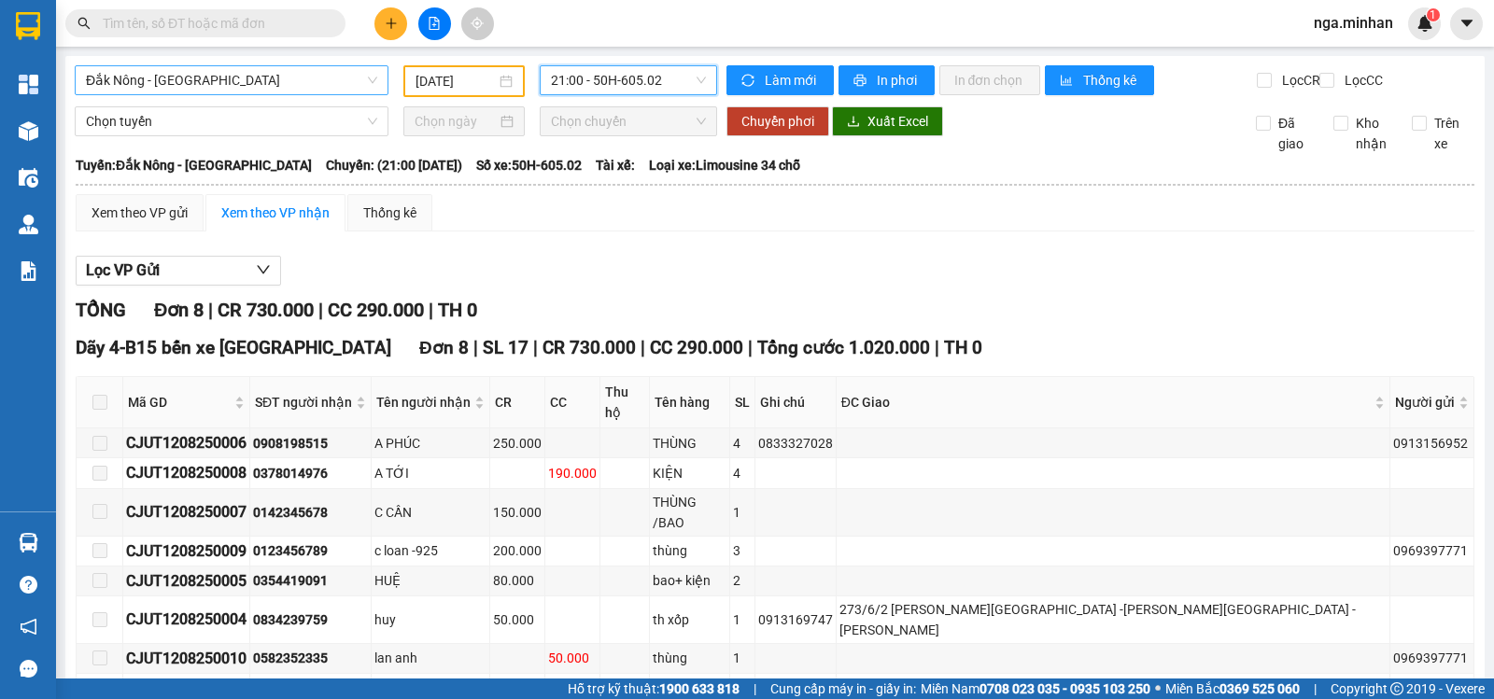
click at [170, 74] on span "Đắk Nông - Sài Gòn" at bounding box center [231, 80] width 291 height 28
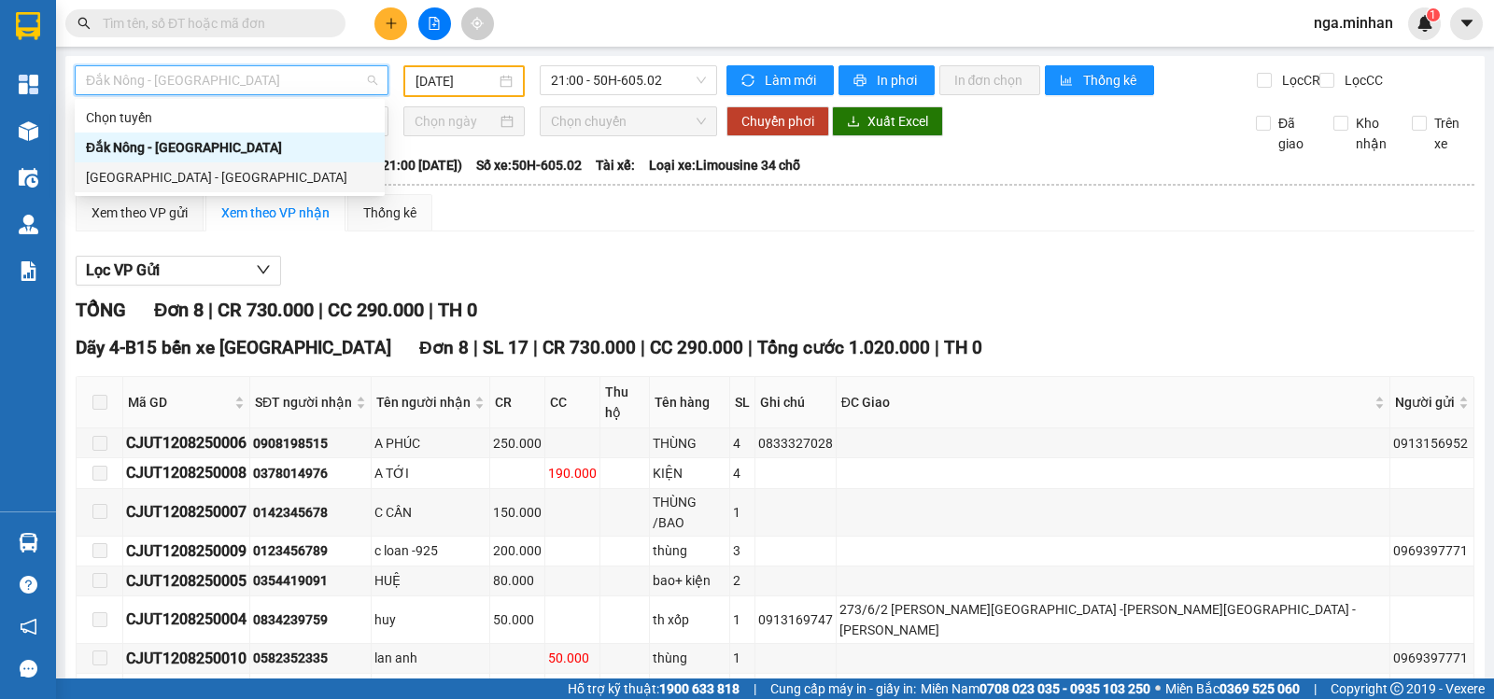
click at [178, 179] on div "Sài Gòn - Đắk Nông" at bounding box center [230, 177] width 288 height 21
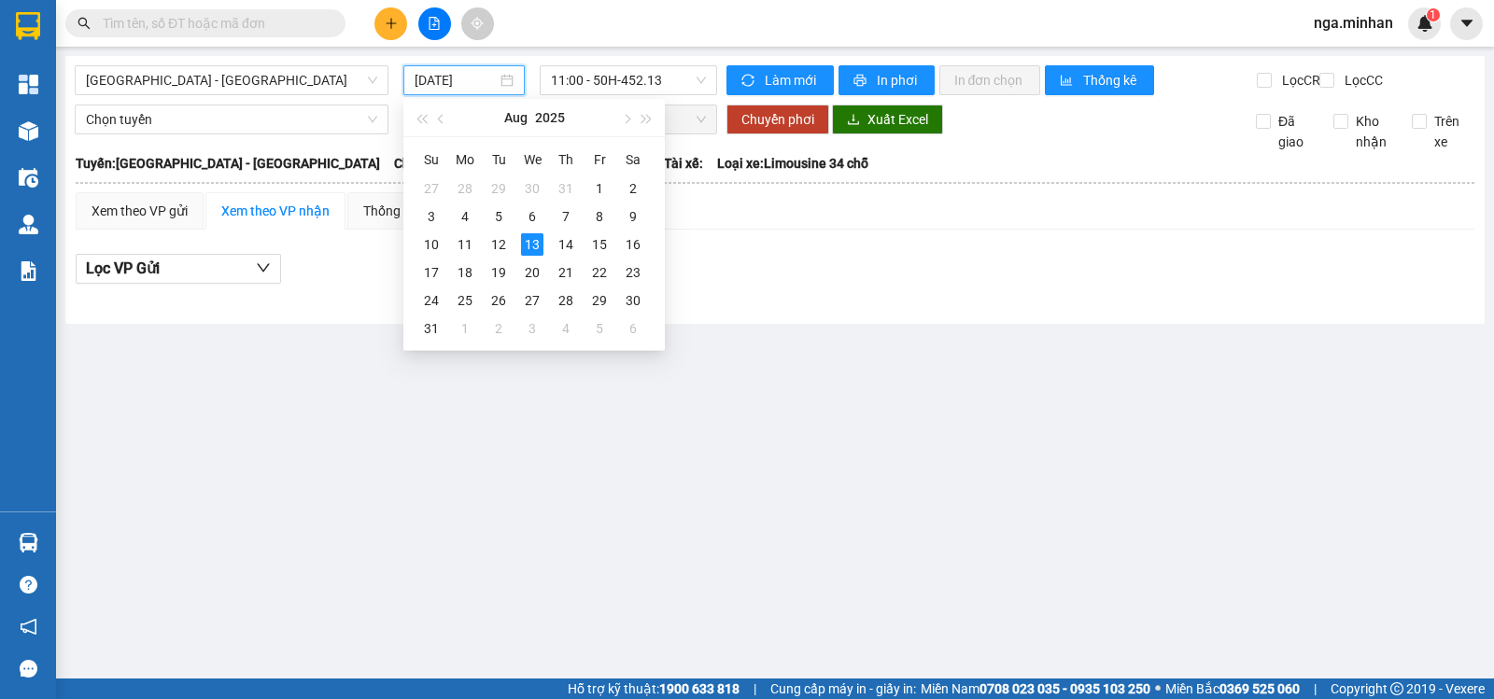
click at [436, 81] on input "13/08/2025" at bounding box center [456, 80] width 83 height 21
click at [496, 243] on div "12" at bounding box center [498, 244] width 22 height 22
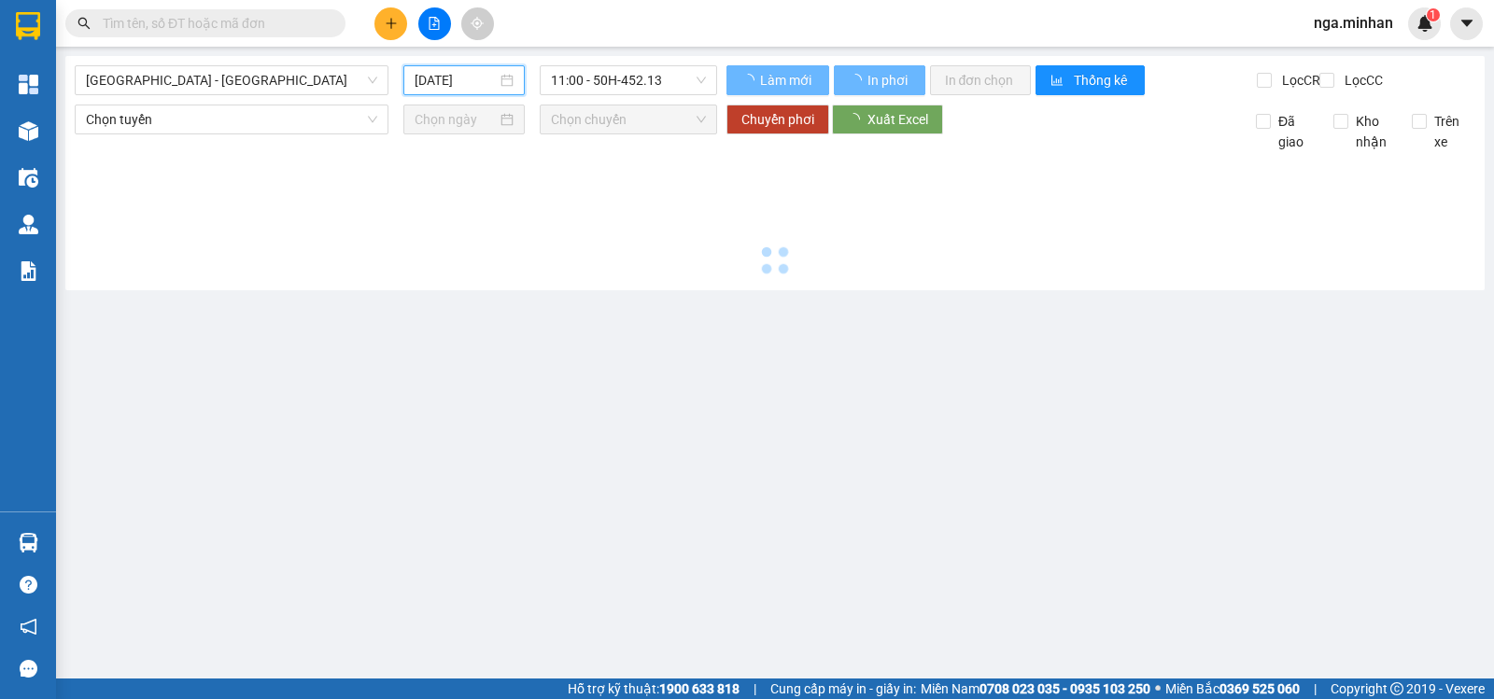
type input "12/08/2025"
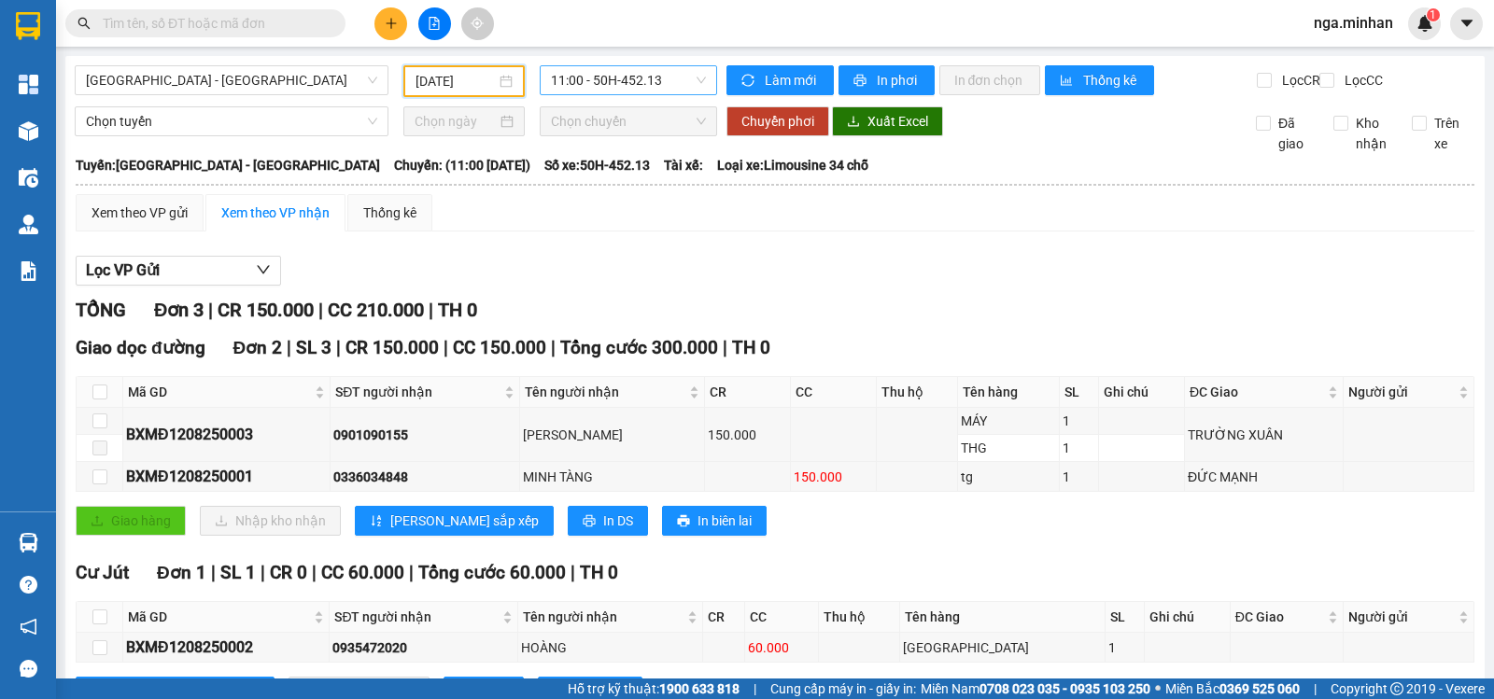
click at [658, 78] on span "11:00 - 50H-452.13" at bounding box center [628, 80] width 154 height 28
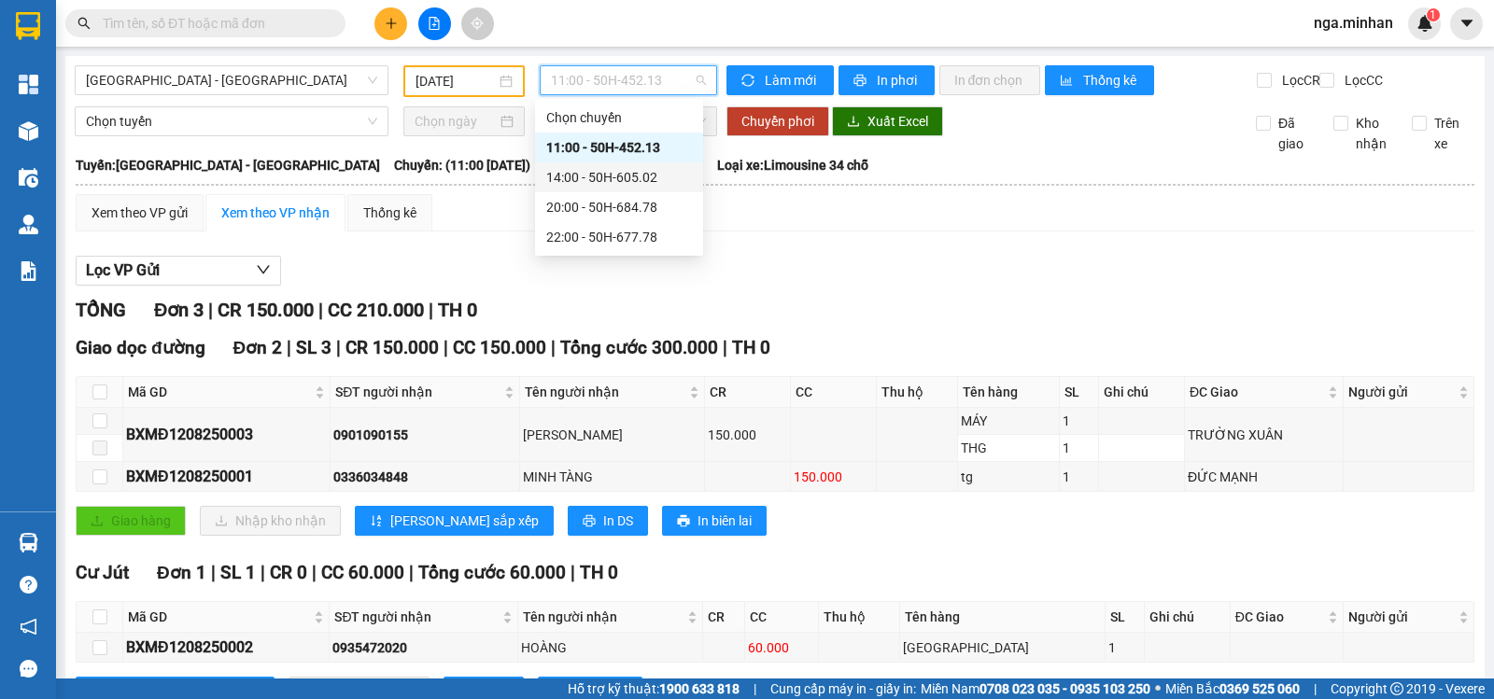
click at [632, 179] on div "14:00 - 50H-605.02" at bounding box center [619, 177] width 146 height 21
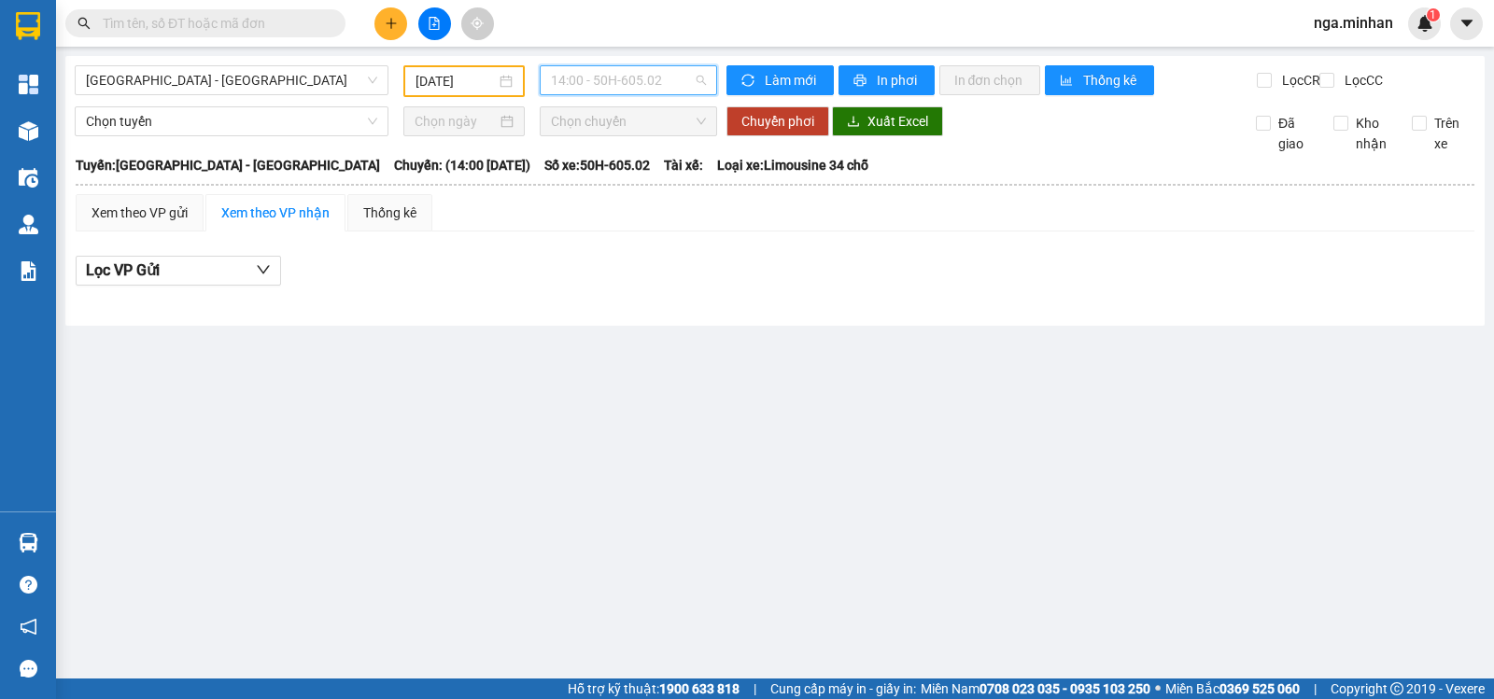
click at [663, 79] on span "14:00 - 50H-605.02" at bounding box center [628, 80] width 154 height 28
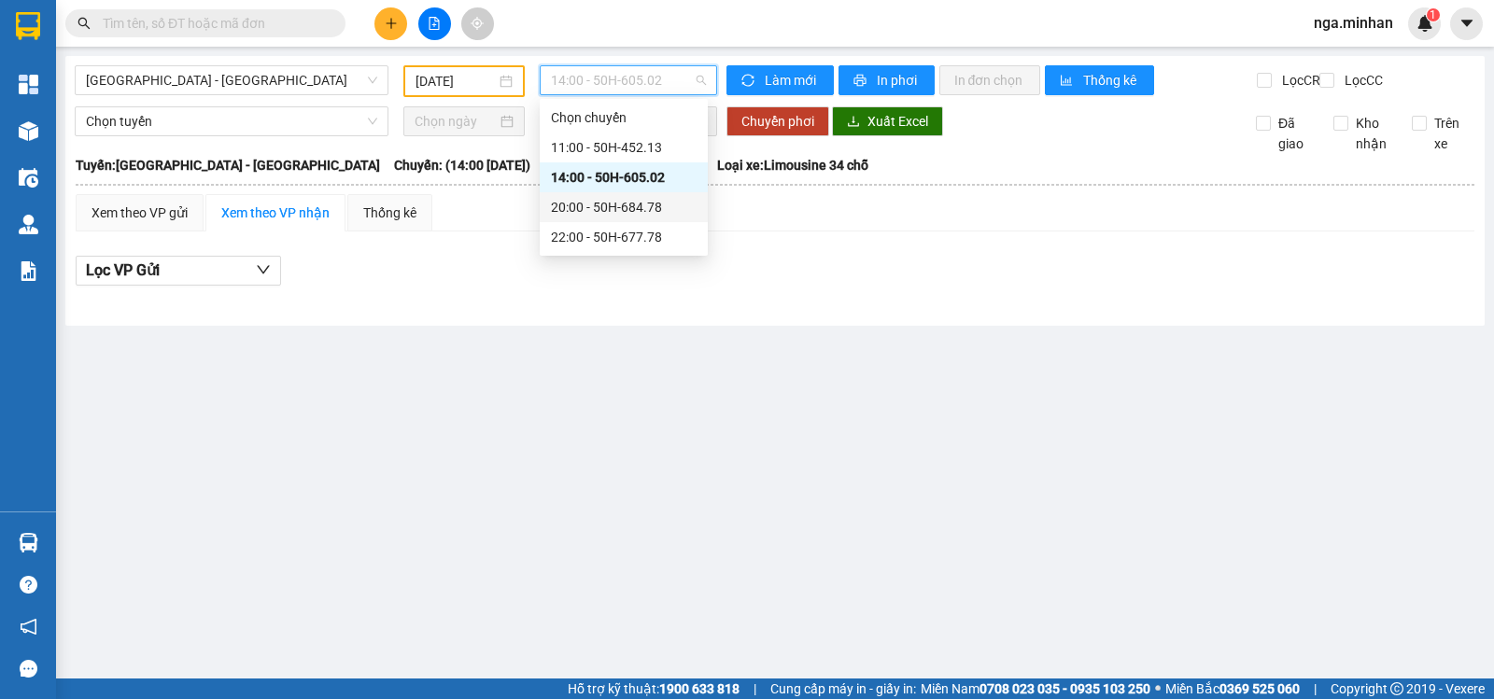
click at [651, 212] on div "20:00 - 50H-684.78" at bounding box center [624, 207] width 146 height 21
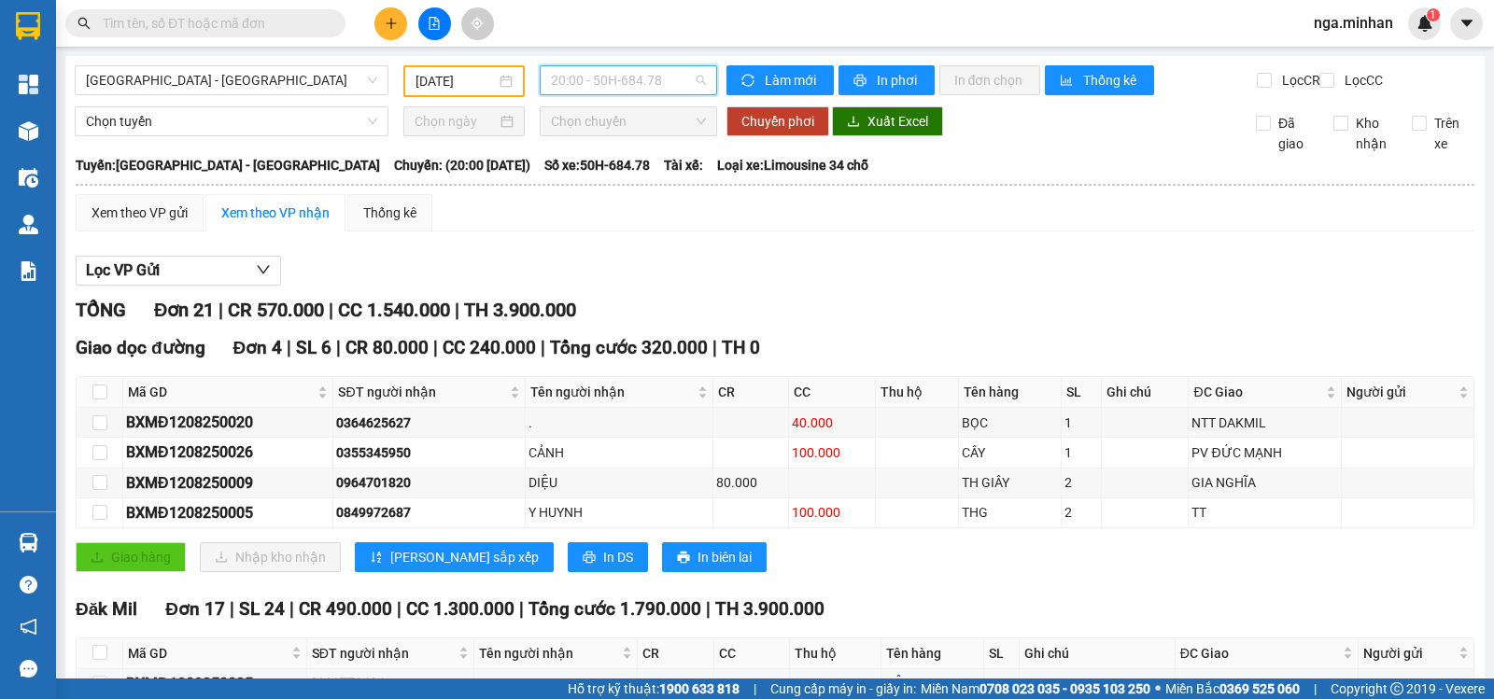
click at [684, 79] on span "20:00 - 50H-684.78" at bounding box center [628, 80] width 154 height 28
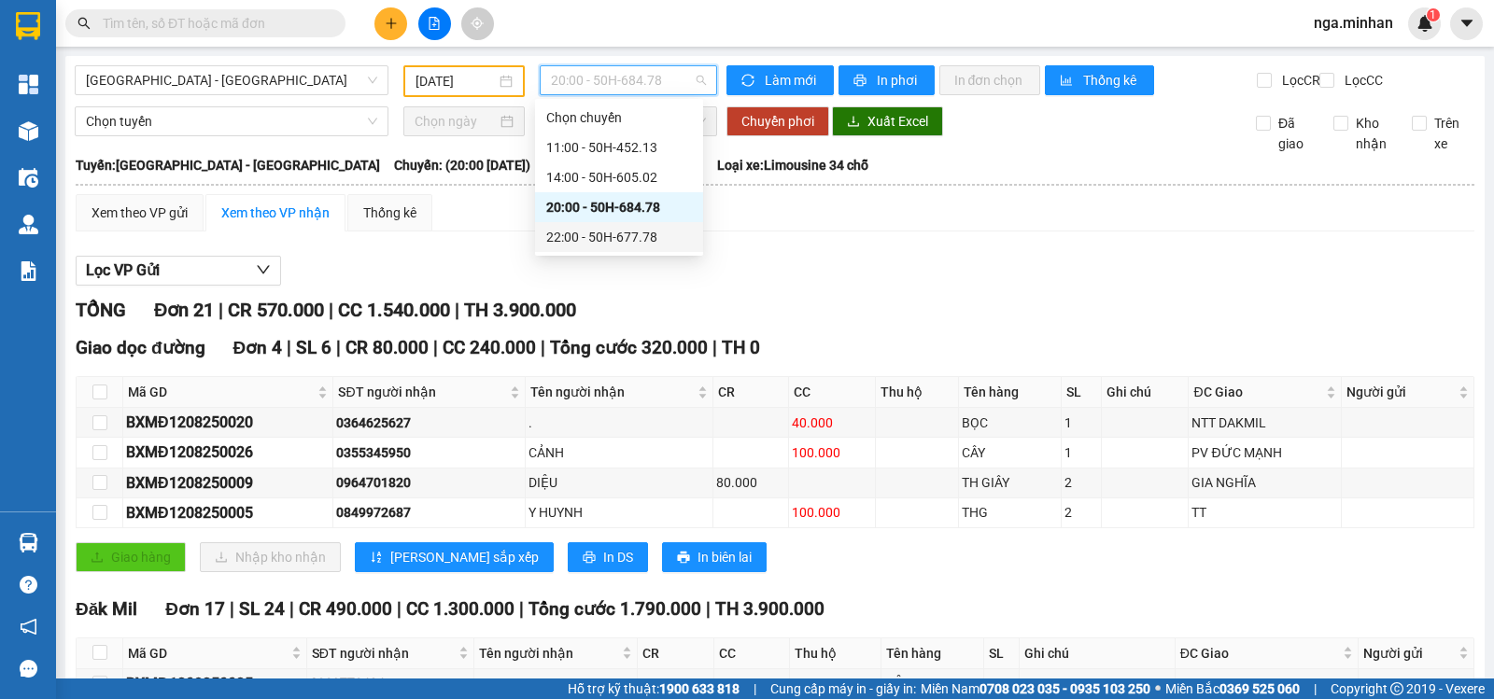
click at [629, 238] on div "22:00 - 50H-677.78" at bounding box center [619, 237] width 146 height 21
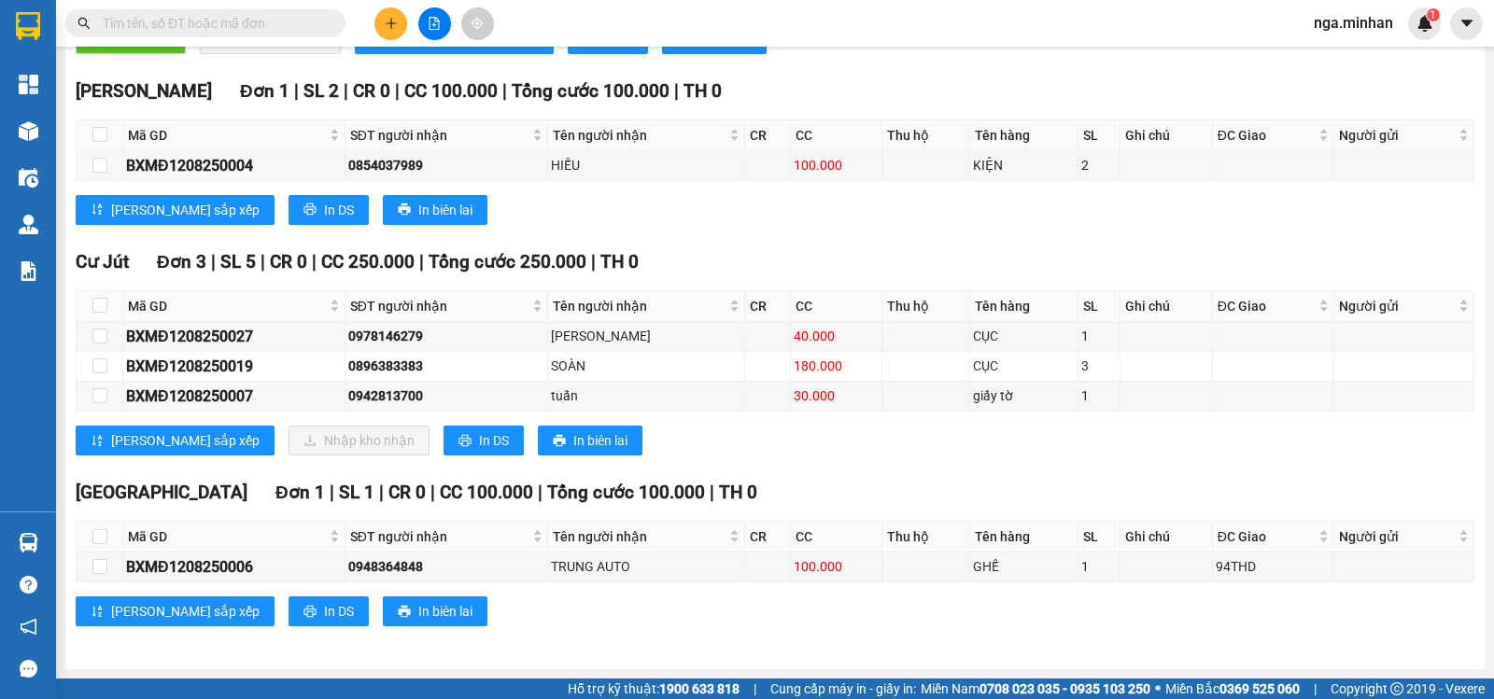
scroll to position [502, 0]
click at [479, 440] on span "In DS" at bounding box center [494, 440] width 30 height 21
click at [99, 304] on input "checkbox" at bounding box center [99, 305] width 15 height 15
checkbox input "true"
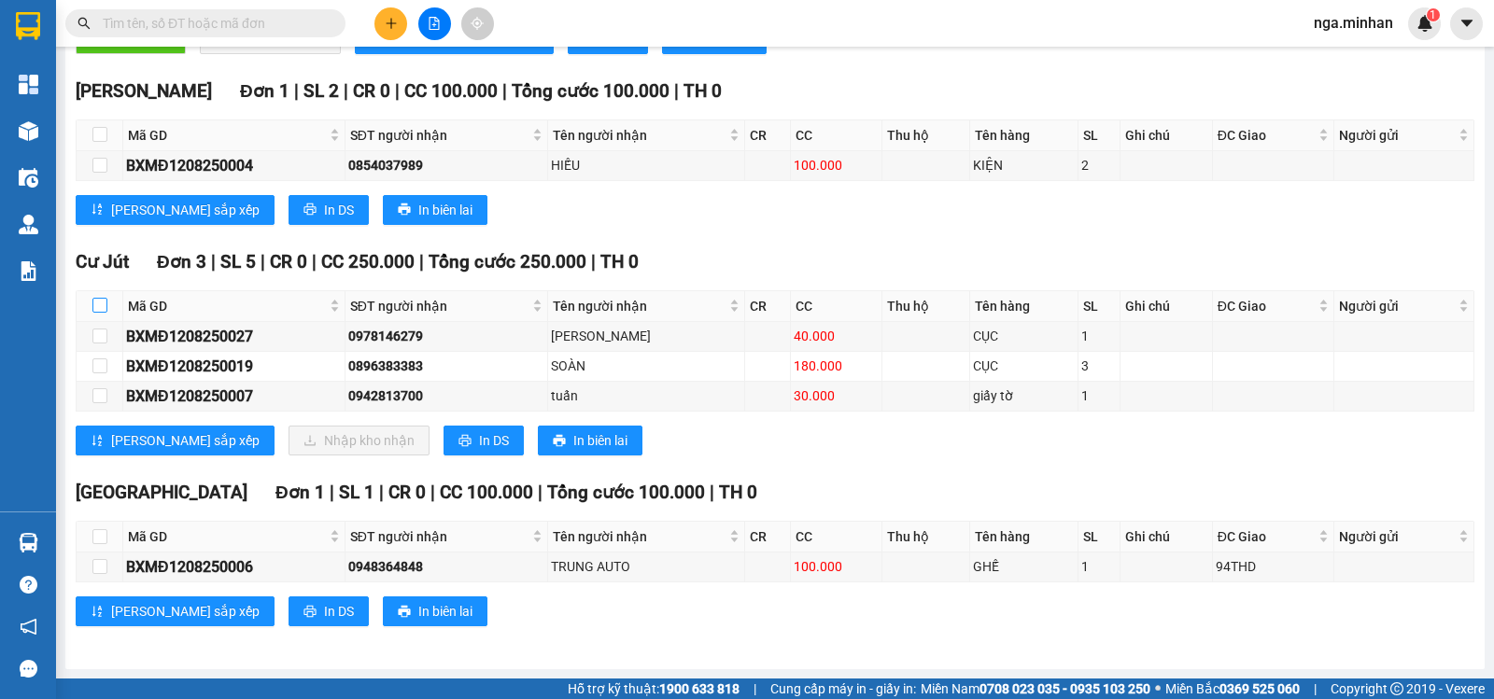
checkbox input "true"
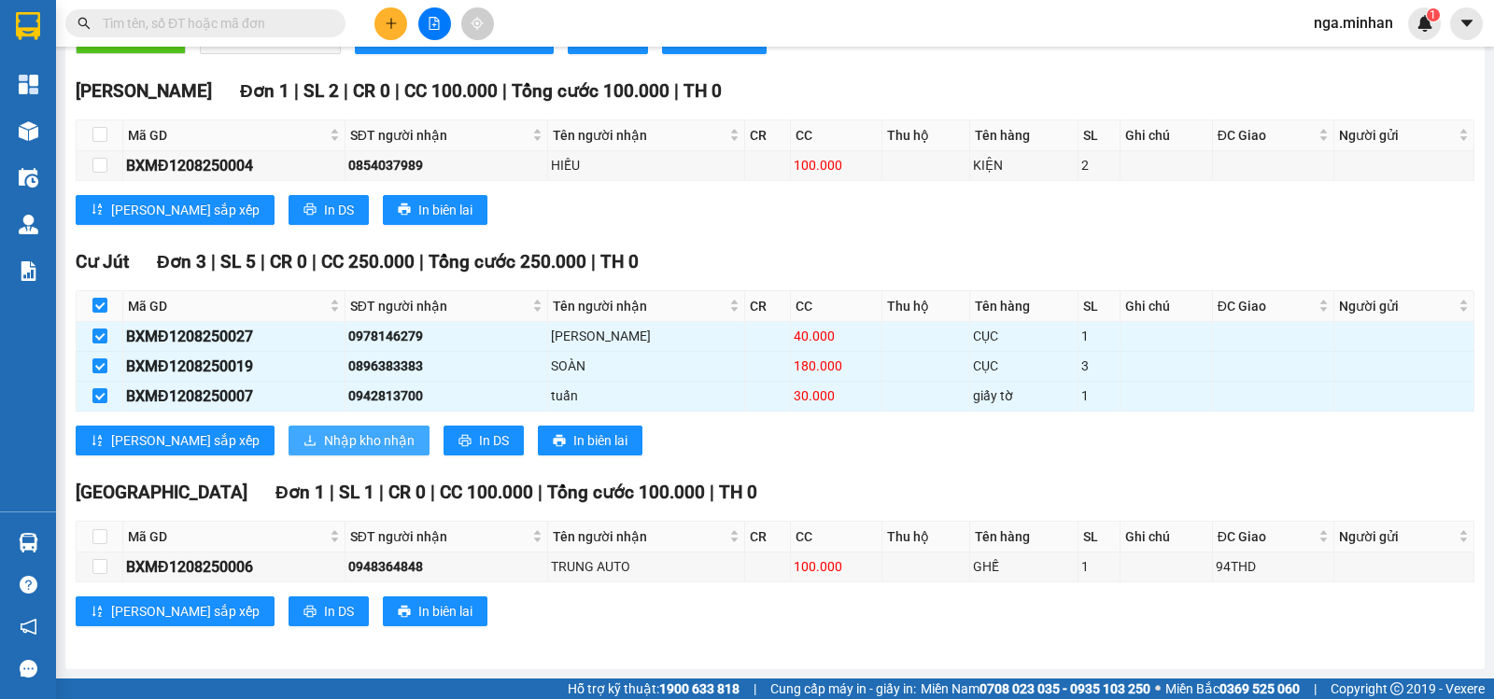
click at [324, 441] on span "Nhập kho nhận" at bounding box center [369, 440] width 91 height 21
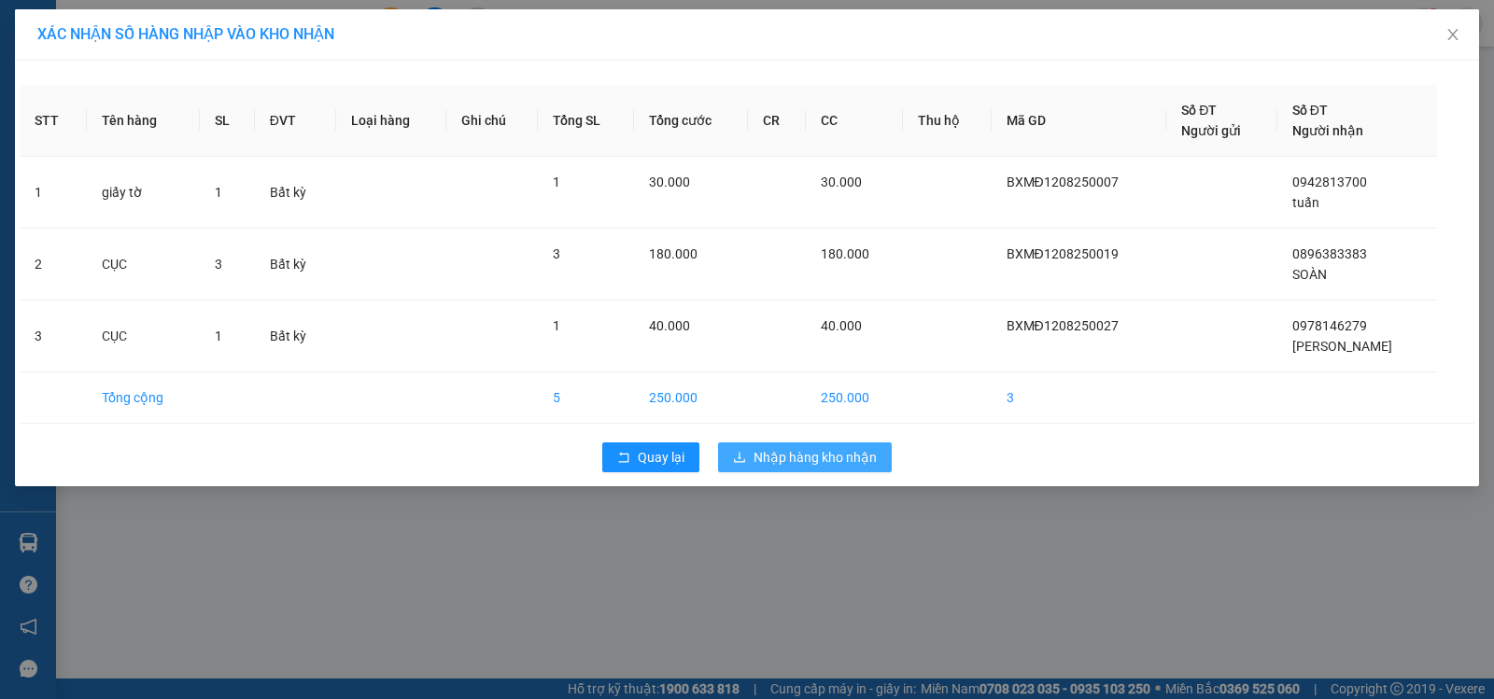
click at [803, 463] on span "Nhập hàng kho nhận" at bounding box center [814, 457] width 123 height 21
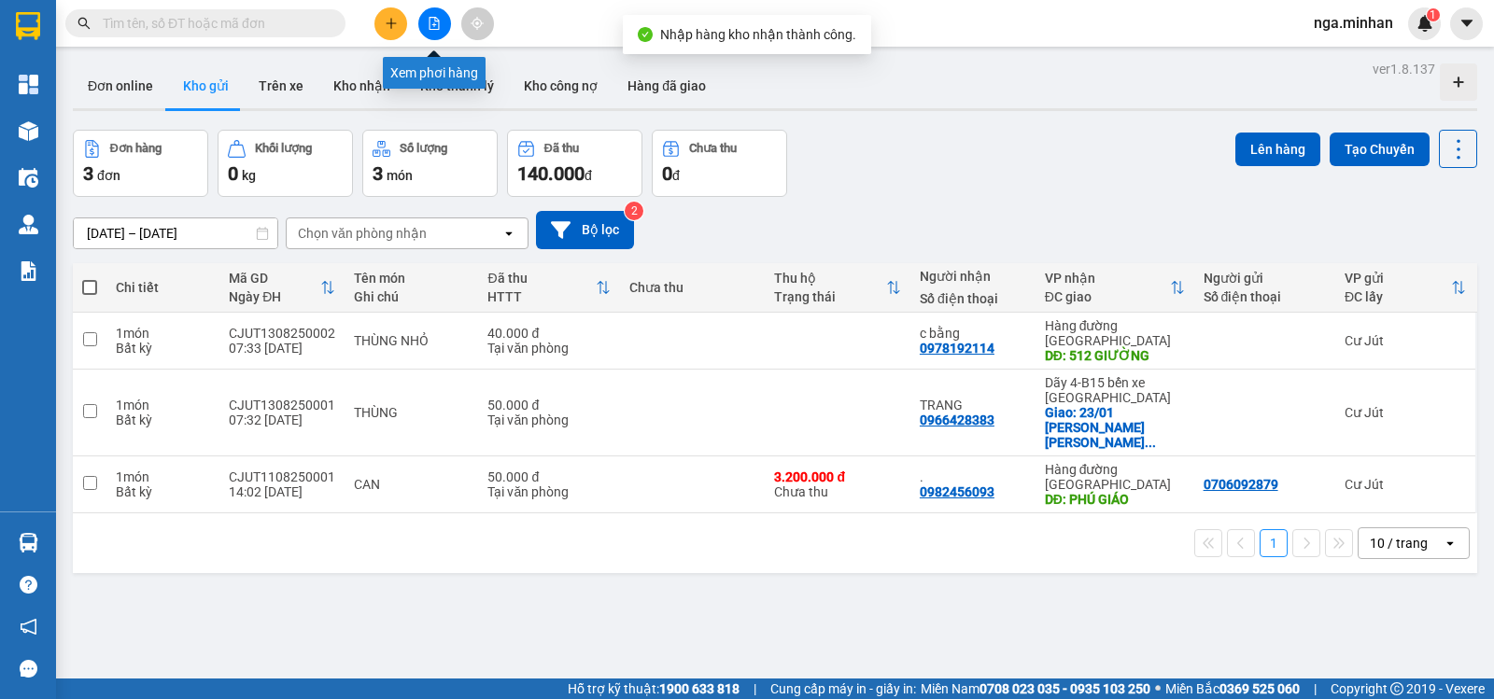
click at [443, 19] on button at bounding box center [434, 23] width 33 height 33
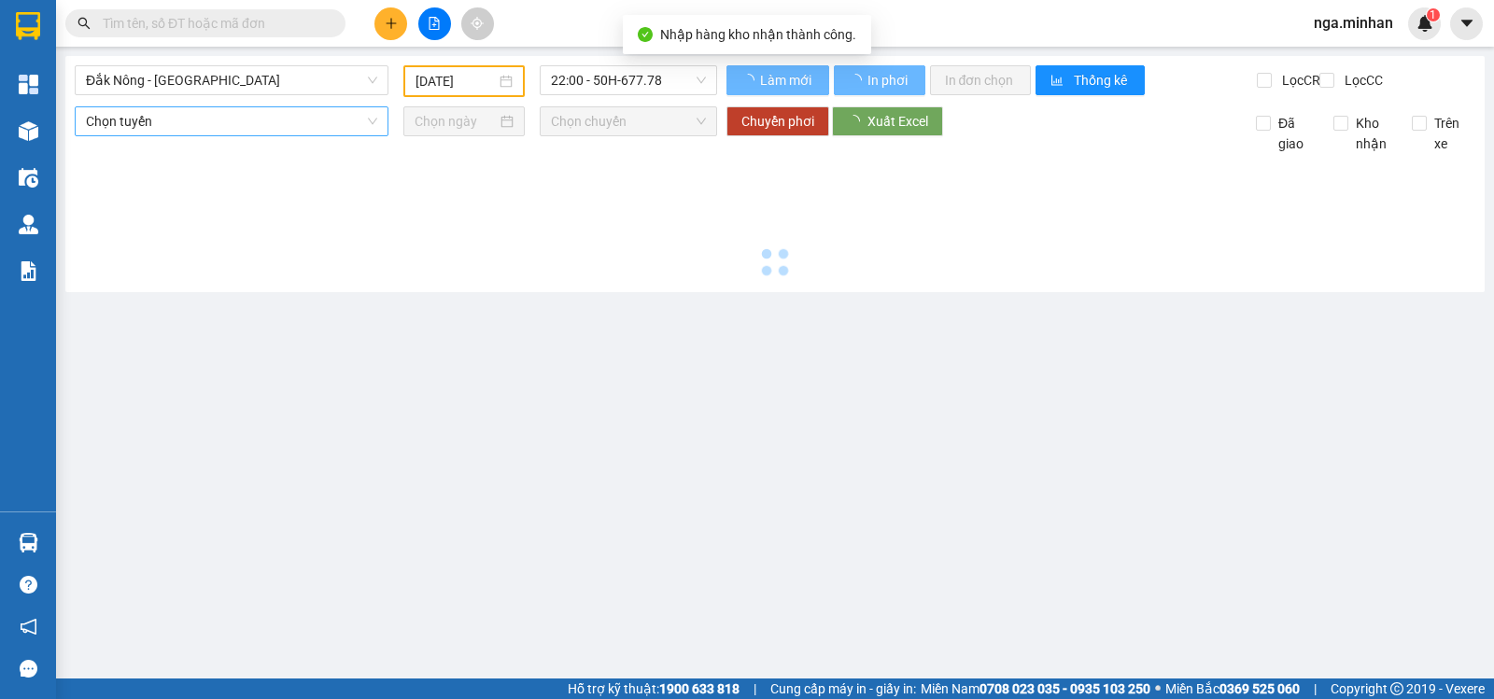
type input "13/08/2025"
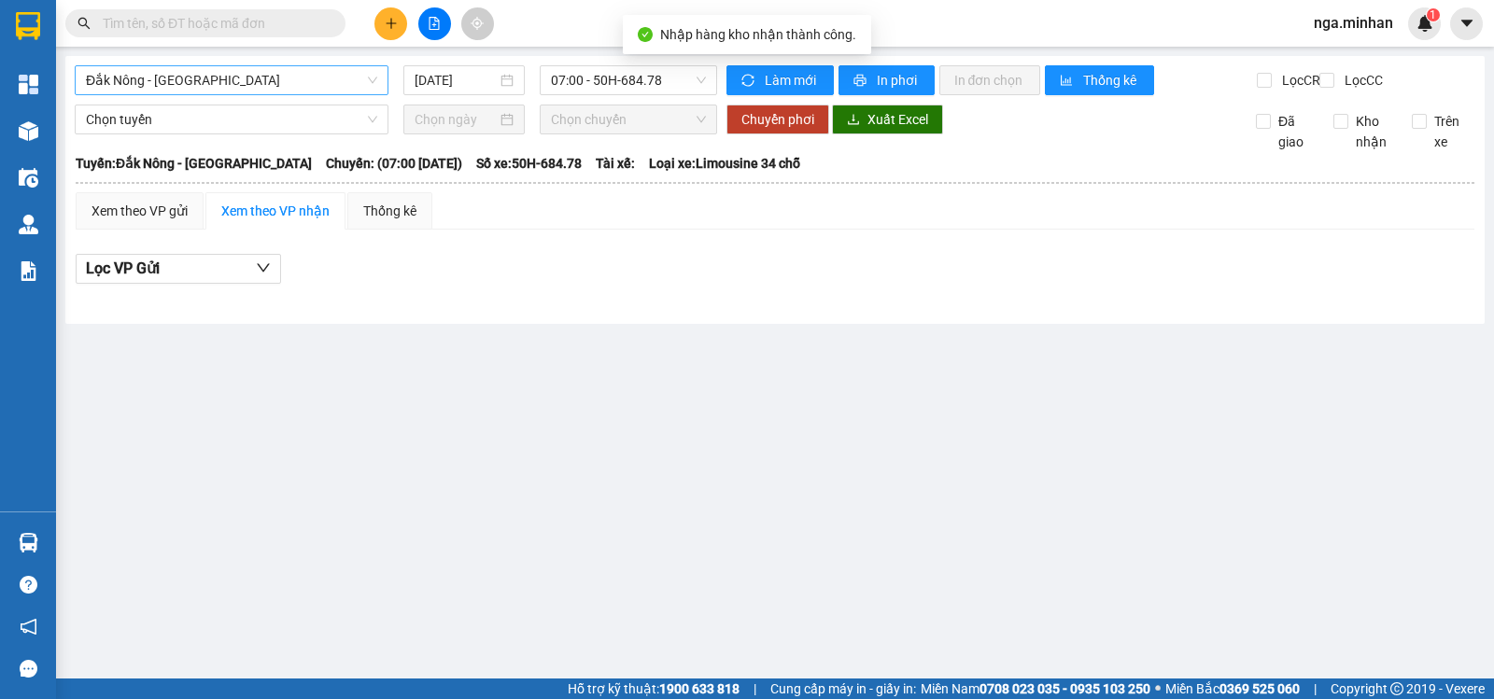
click at [265, 88] on span "Đắk Nông - Sài Gòn" at bounding box center [231, 80] width 291 height 28
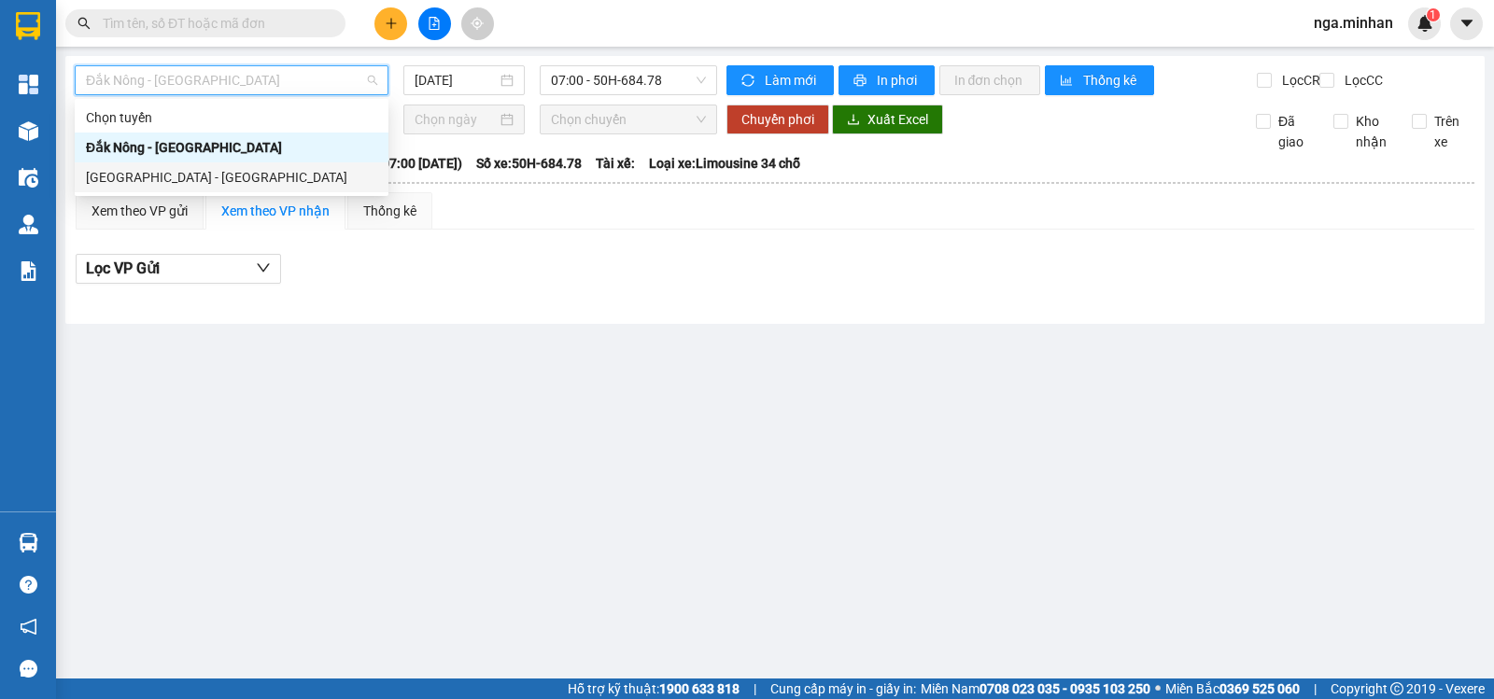
click at [125, 176] on div "Sài Gòn - Đắk Nông" at bounding box center [231, 177] width 291 height 21
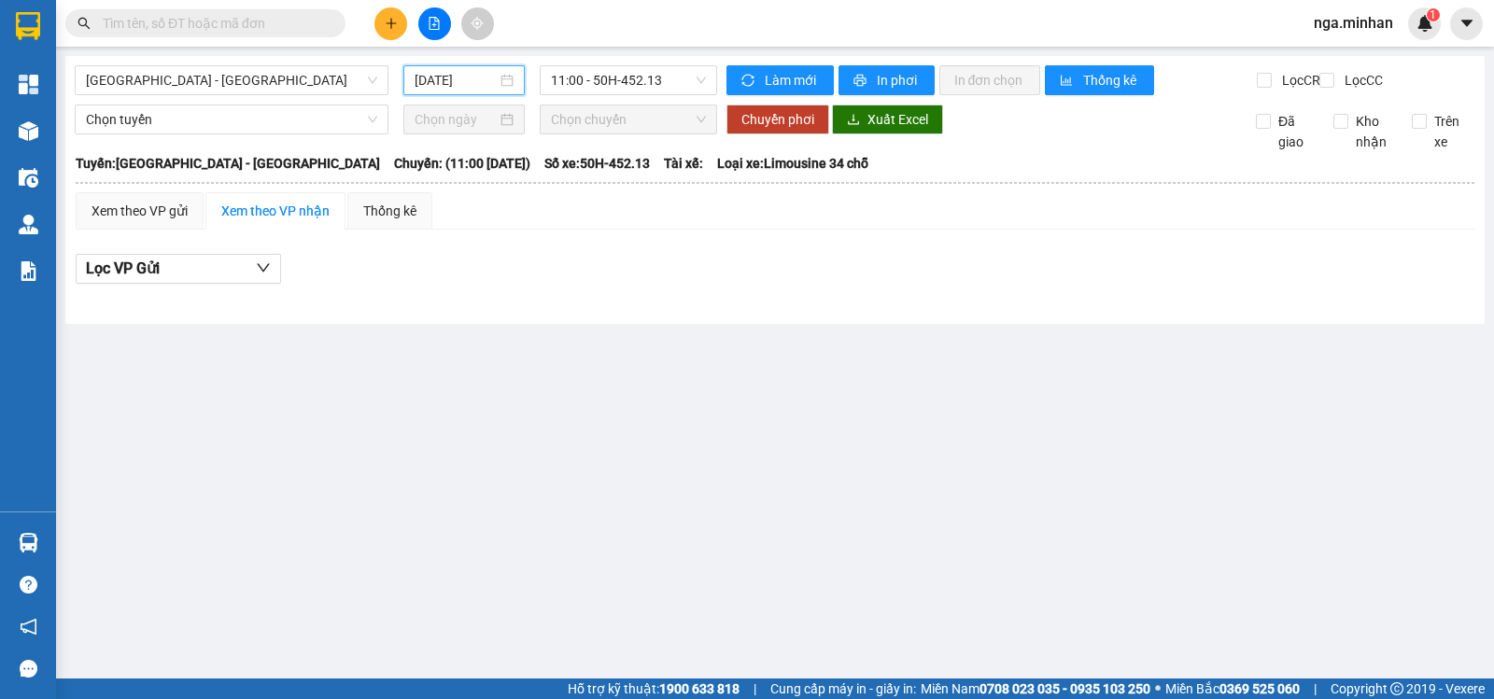
click at [434, 80] on input "13/08/2025" at bounding box center [456, 80] width 83 height 21
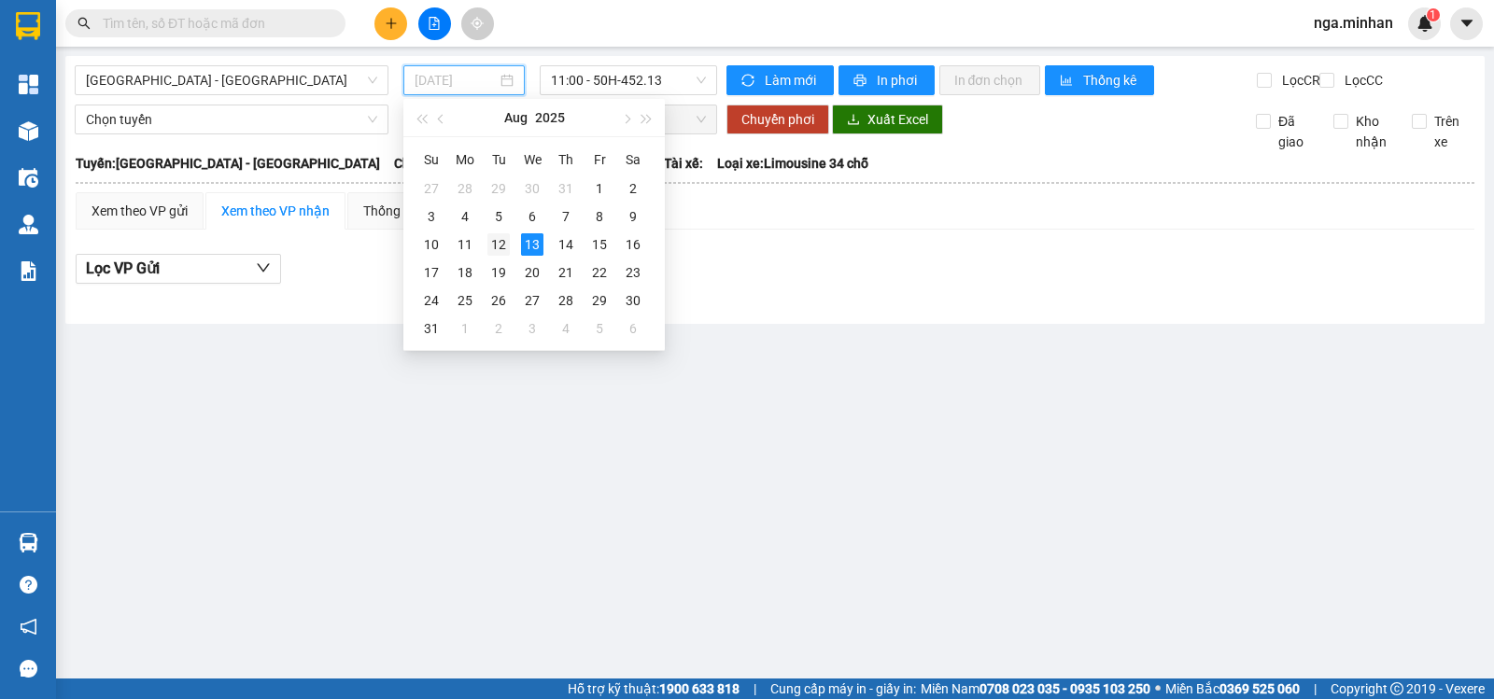
click at [489, 237] on div "12" at bounding box center [498, 244] width 22 height 22
type input "12/08/2025"
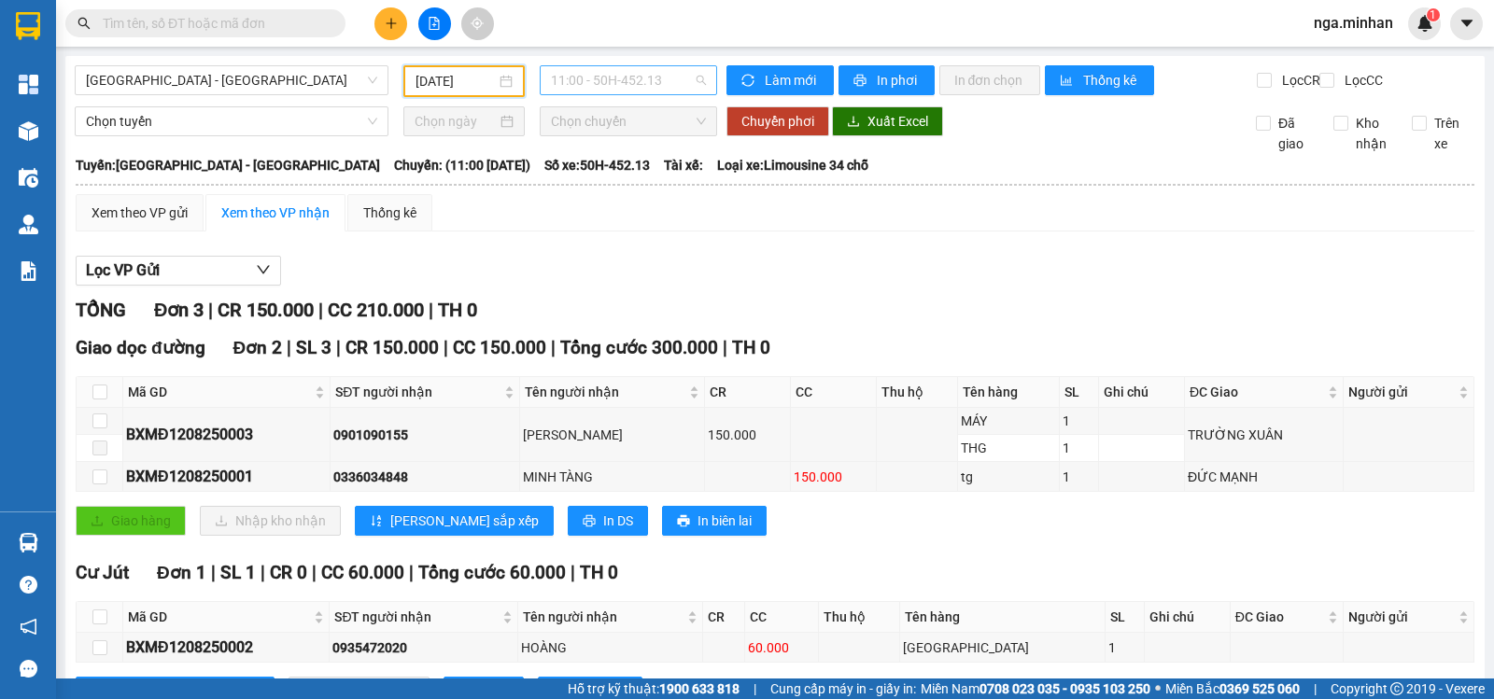
click at [637, 74] on span "11:00 - 50H-452.13" at bounding box center [628, 80] width 154 height 28
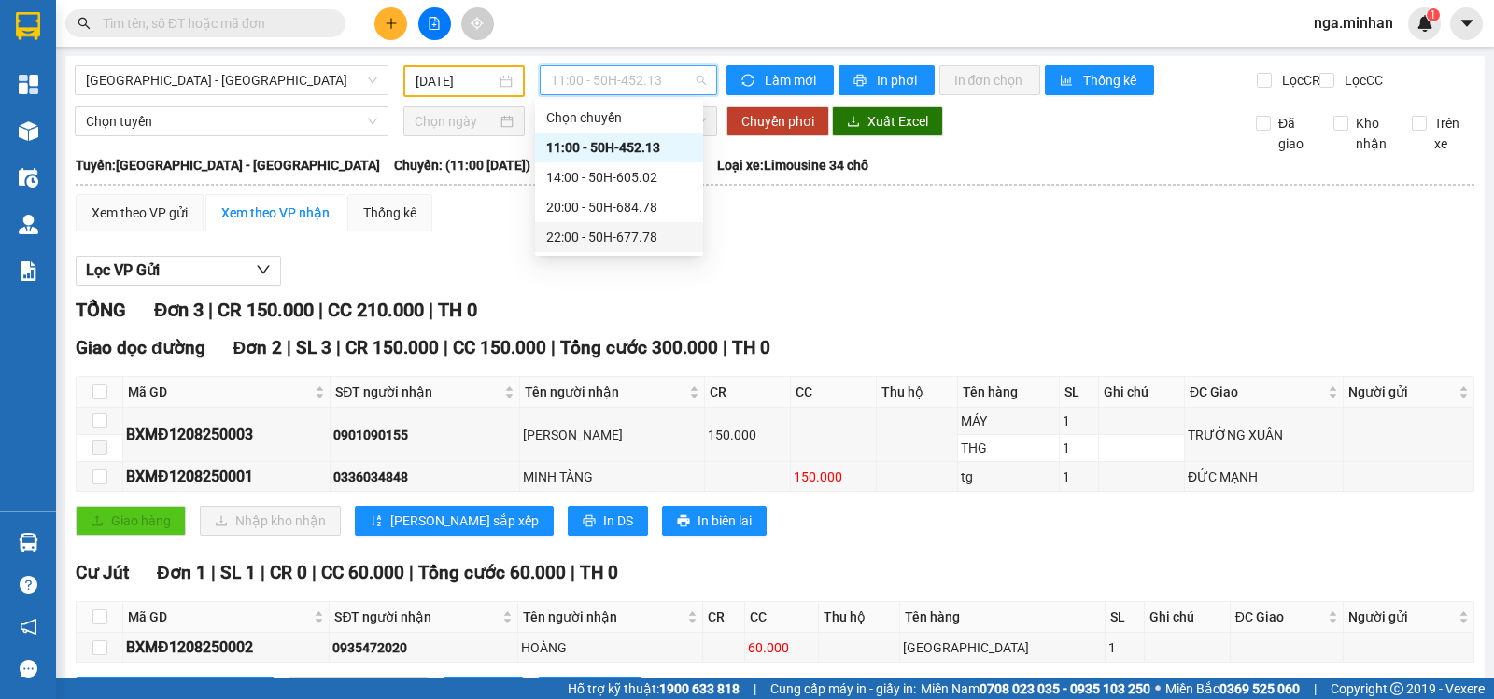
click at [664, 238] on div "22:00 - 50H-677.78" at bounding box center [619, 237] width 146 height 21
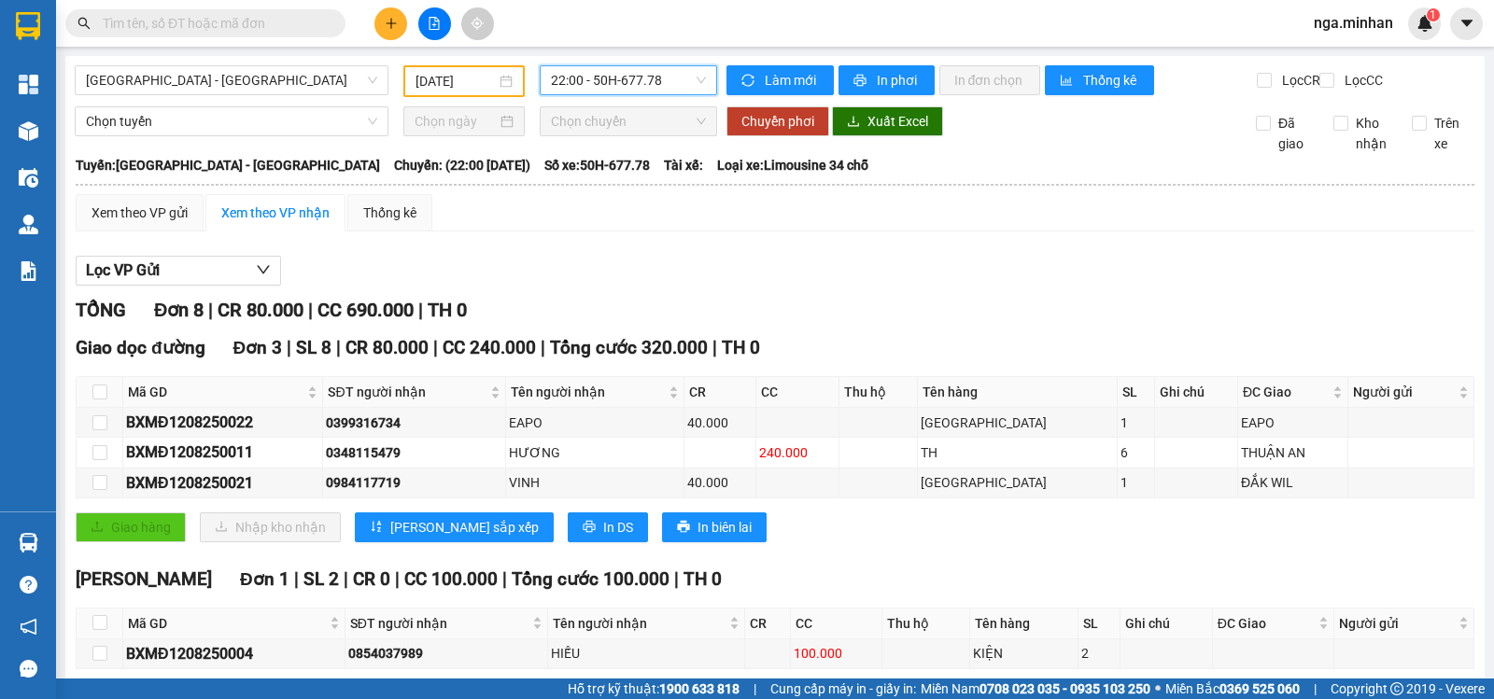
click at [607, 89] on span "22:00 - 50H-677.78" at bounding box center [628, 80] width 154 height 28
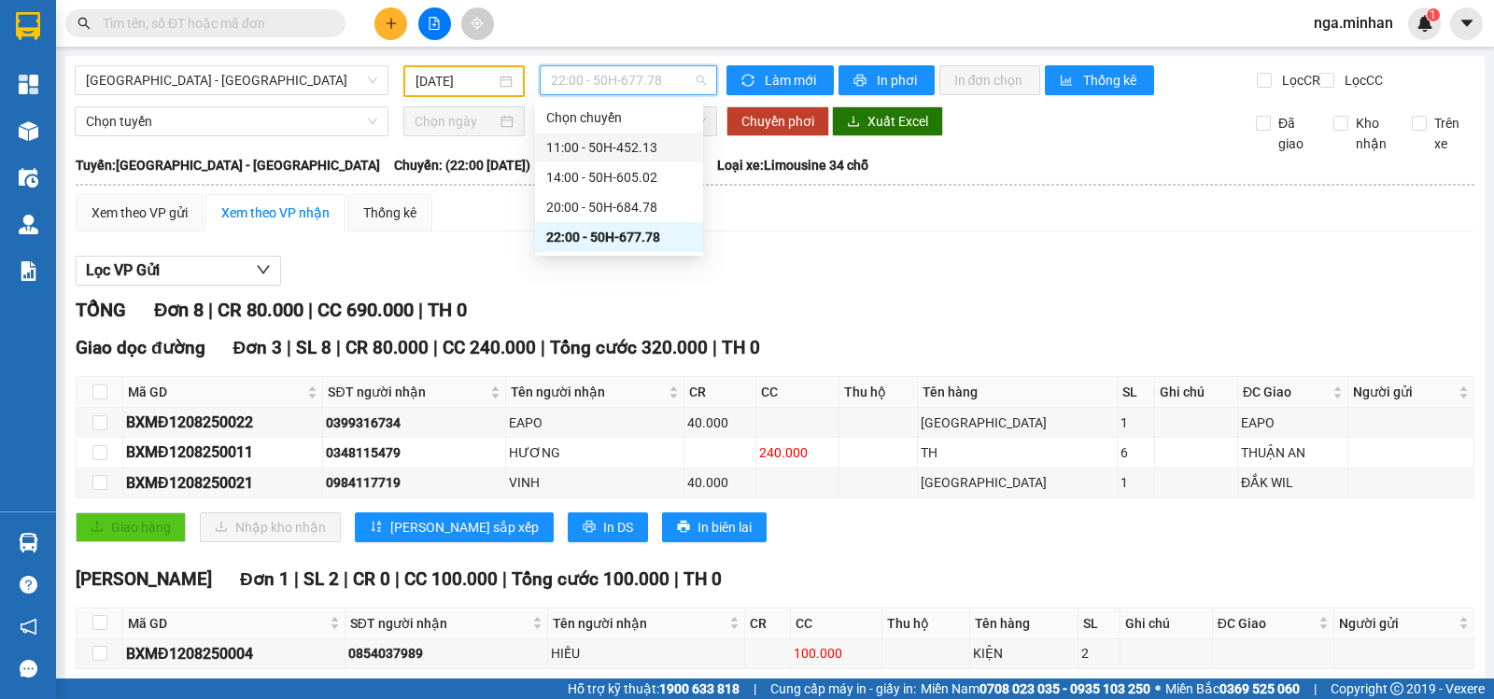
click at [616, 148] on div "11:00 - 50H-452.13" at bounding box center [619, 147] width 146 height 21
